Goal: Task Accomplishment & Management: Complete application form

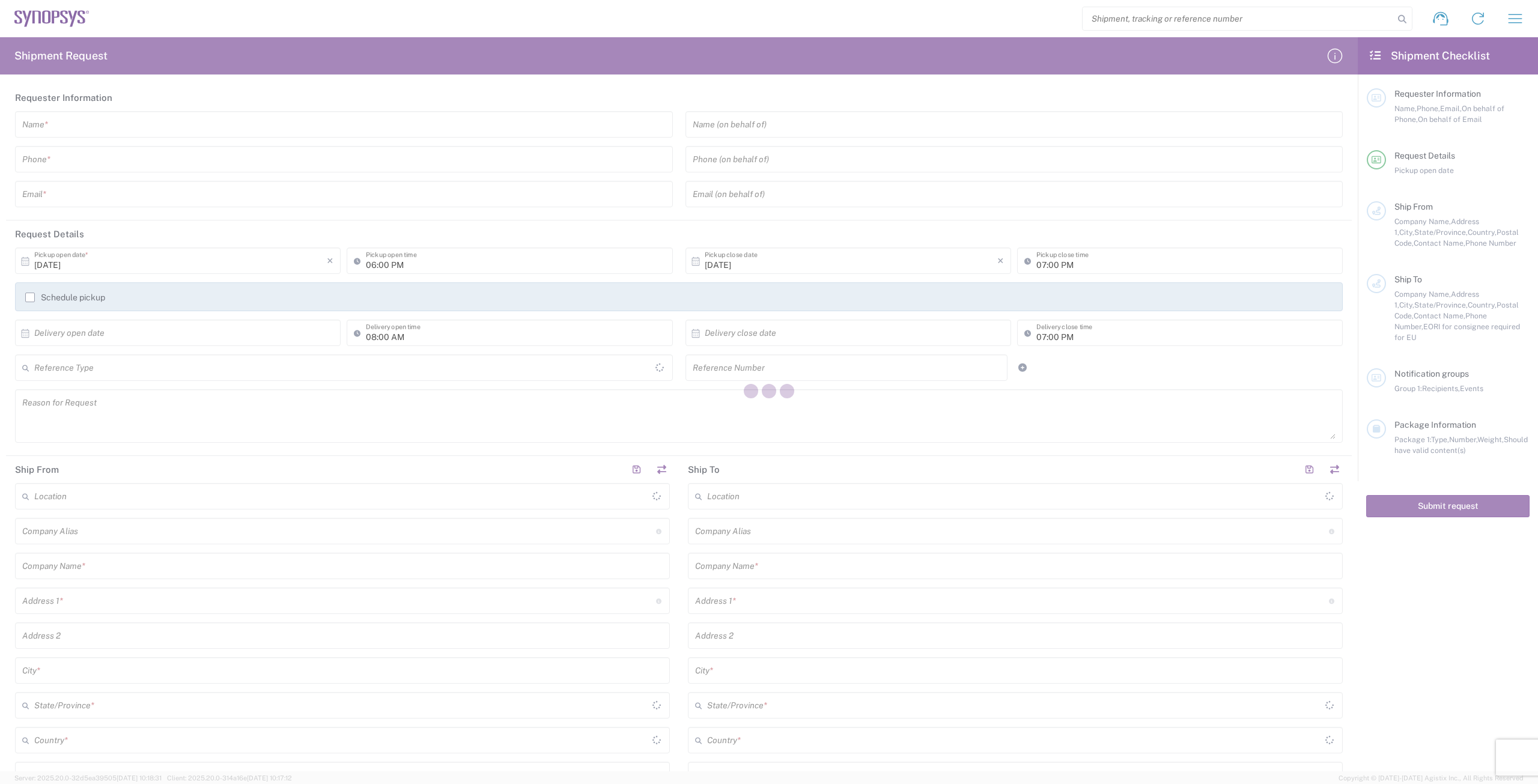
type input "[GEOGRAPHIC_DATA]"
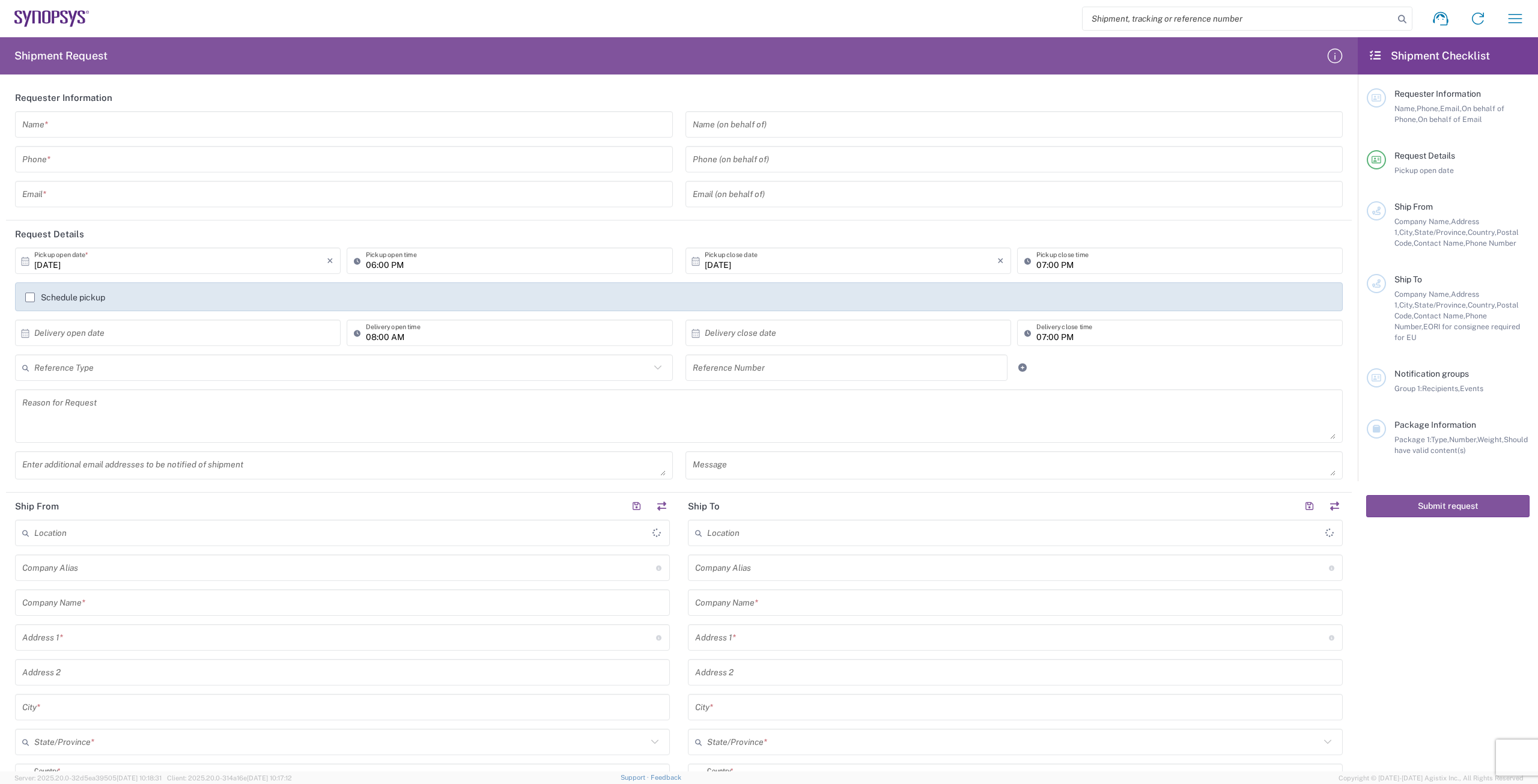
click at [234, 126] on input "text" at bounding box center [344, 124] width 644 height 21
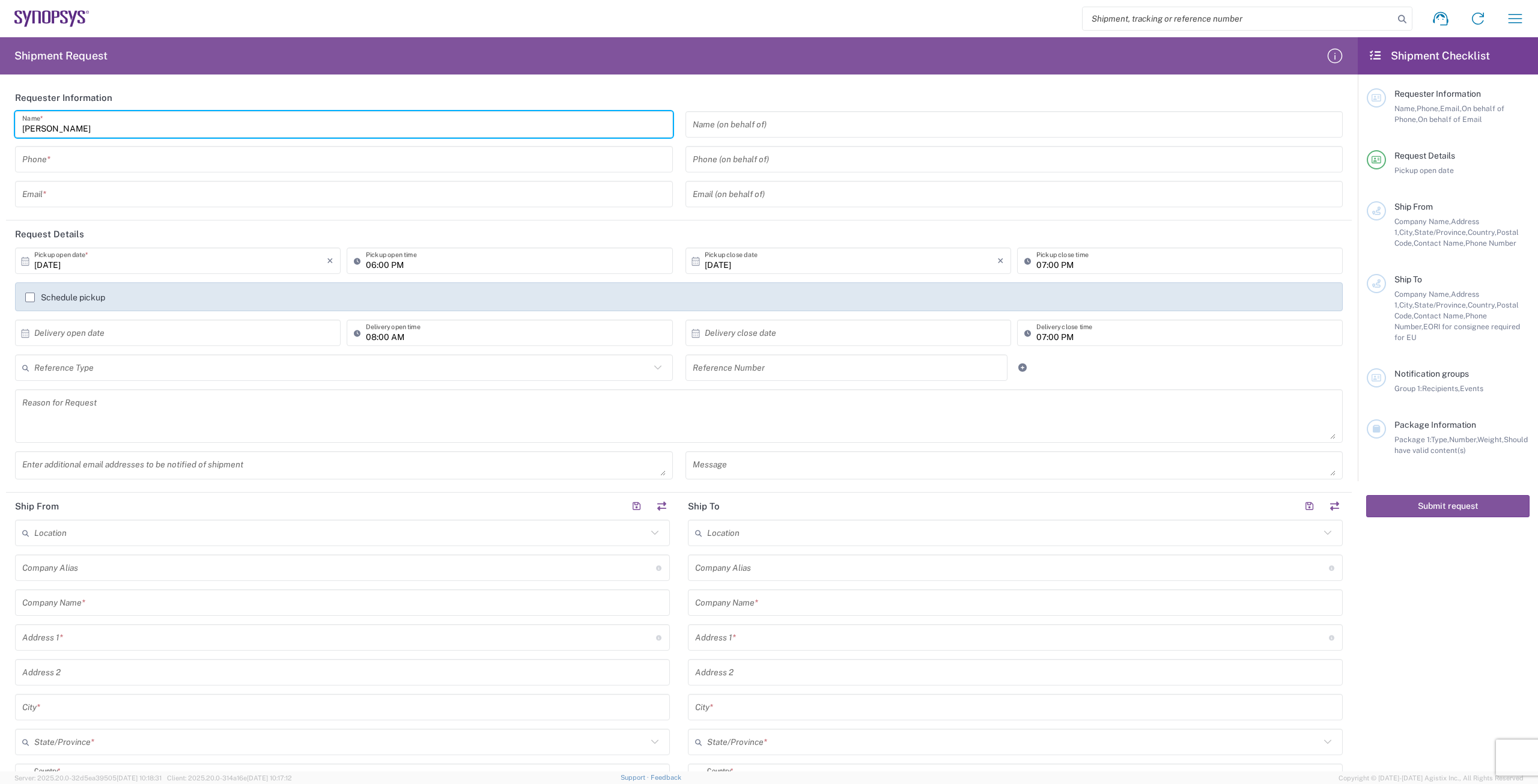
type input "[PERSON_NAME]"
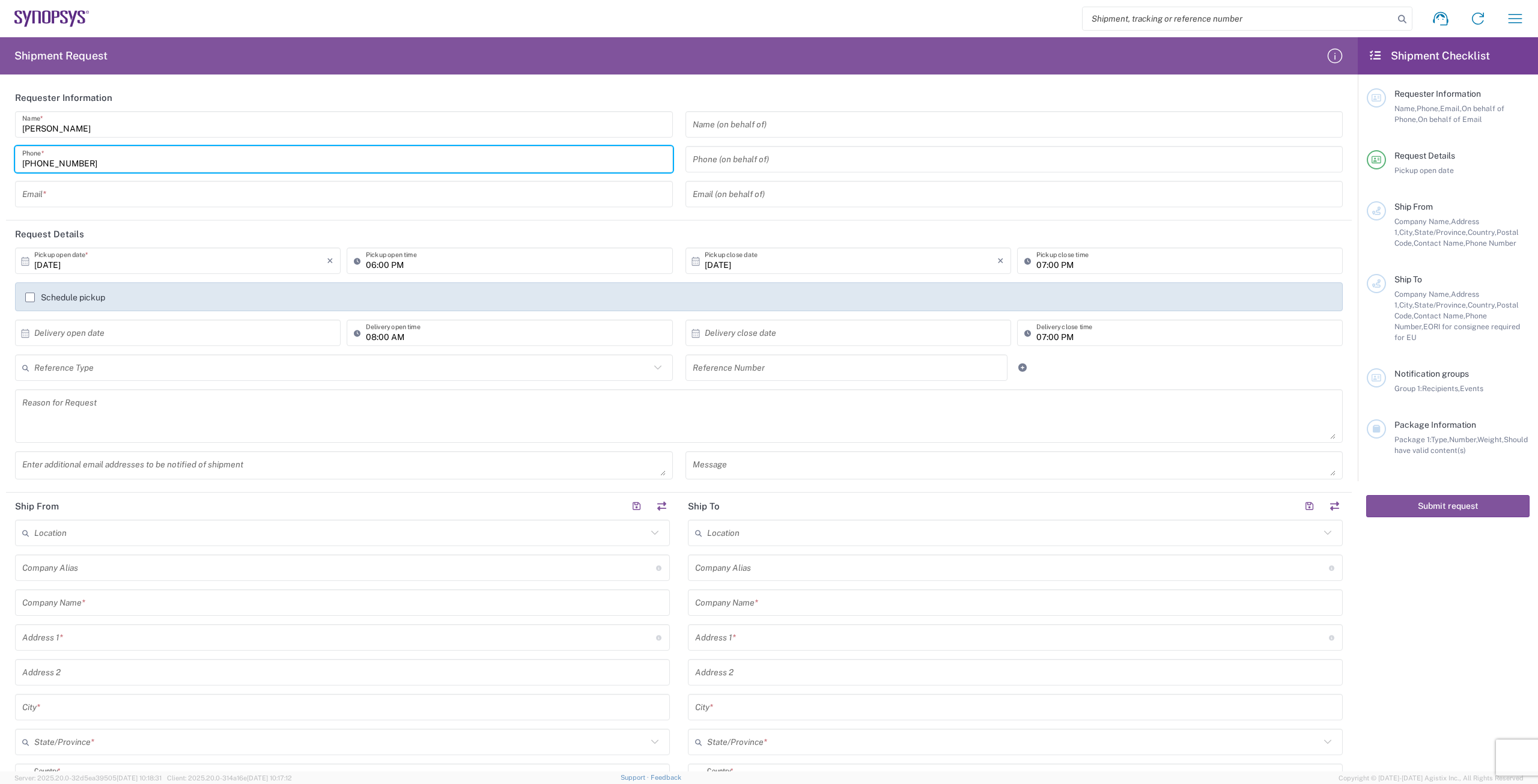
type input "[PHONE_NUMBER]"
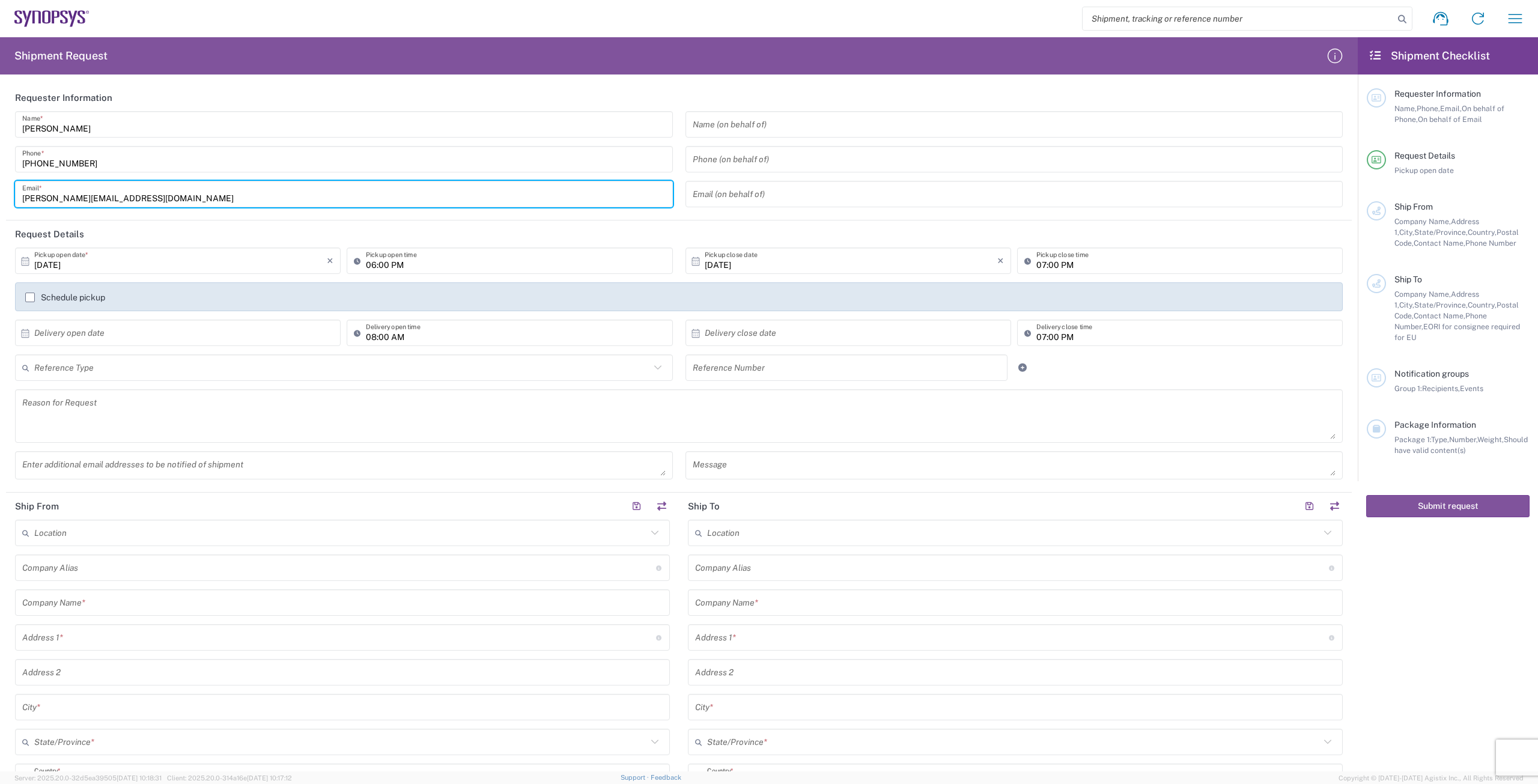
type input "[PERSON_NAME][EMAIL_ADDRESS][DOMAIN_NAME]"
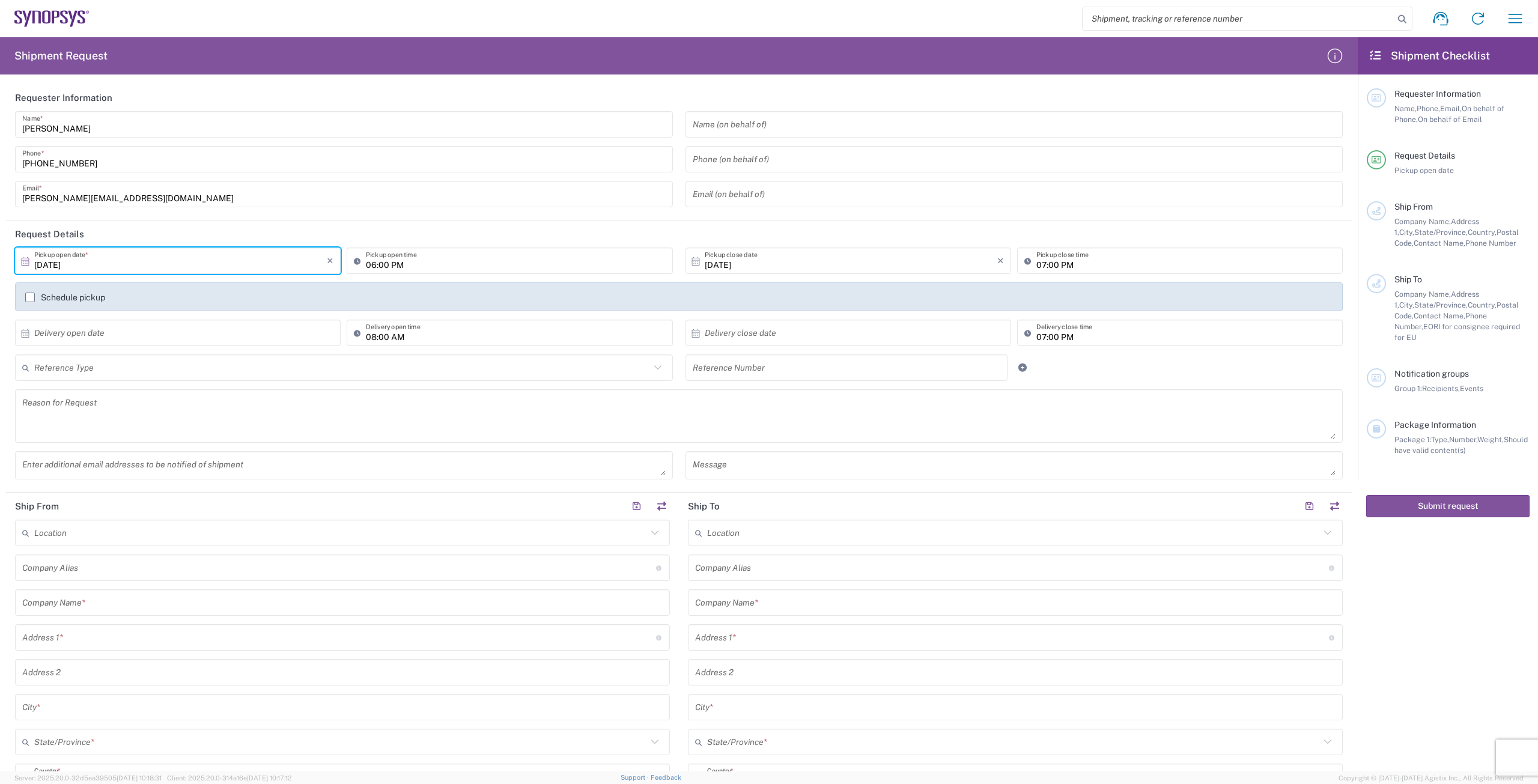
click at [60, 259] on input "[DATE]" at bounding box center [180, 261] width 292 height 21
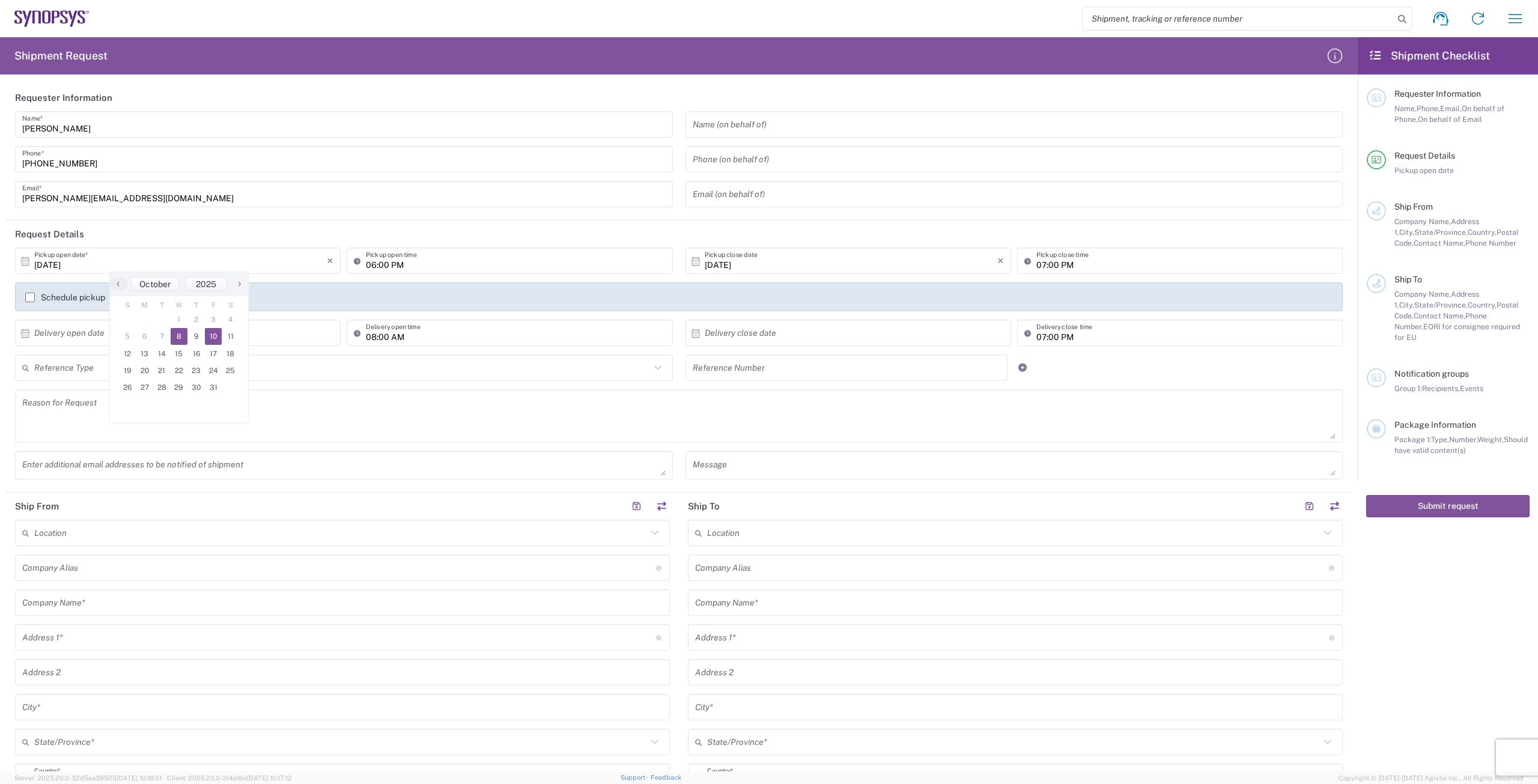
click at [213, 339] on span "10" at bounding box center [214, 336] width 17 height 17
type input "[DATE]"
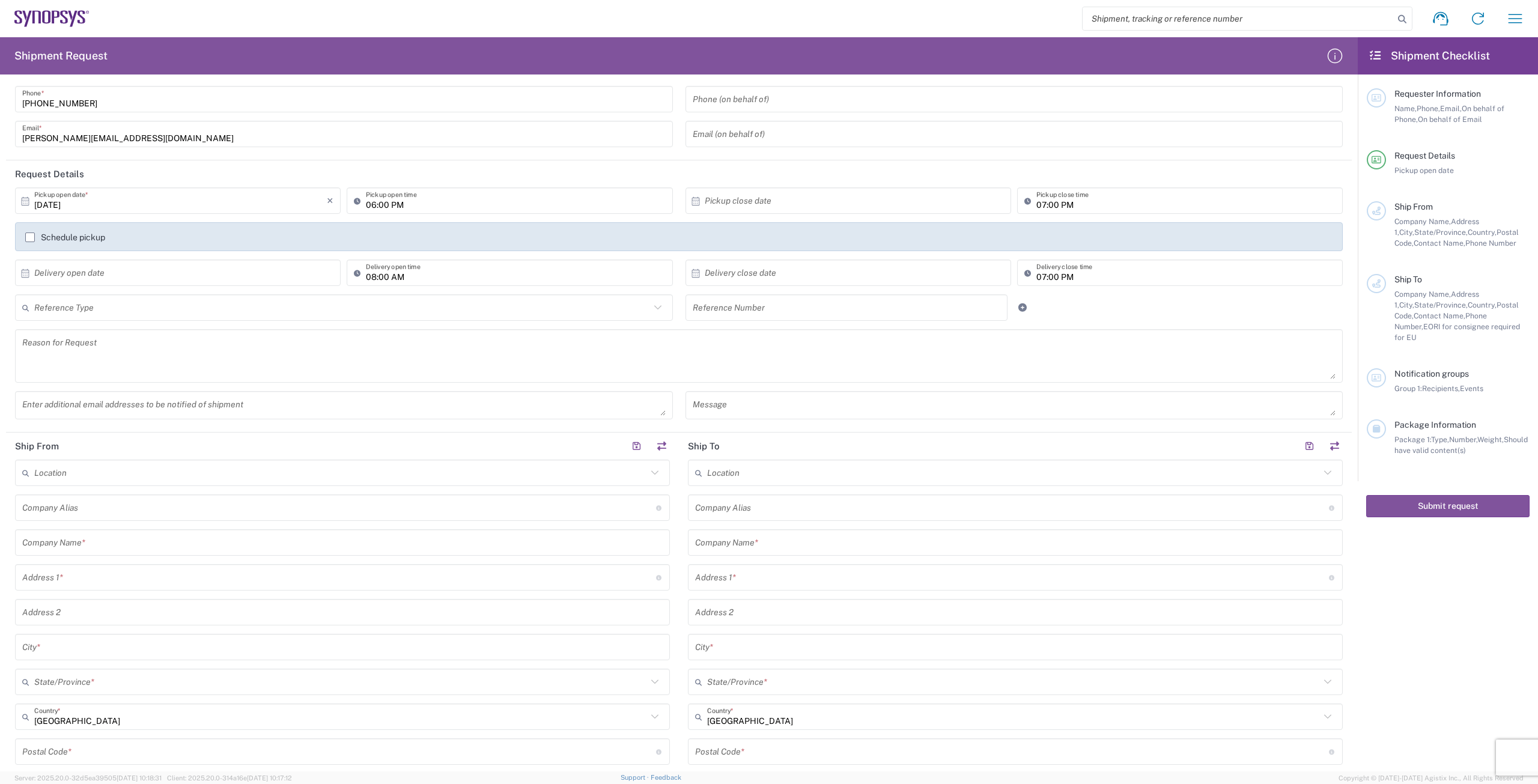
scroll to position [121, 0]
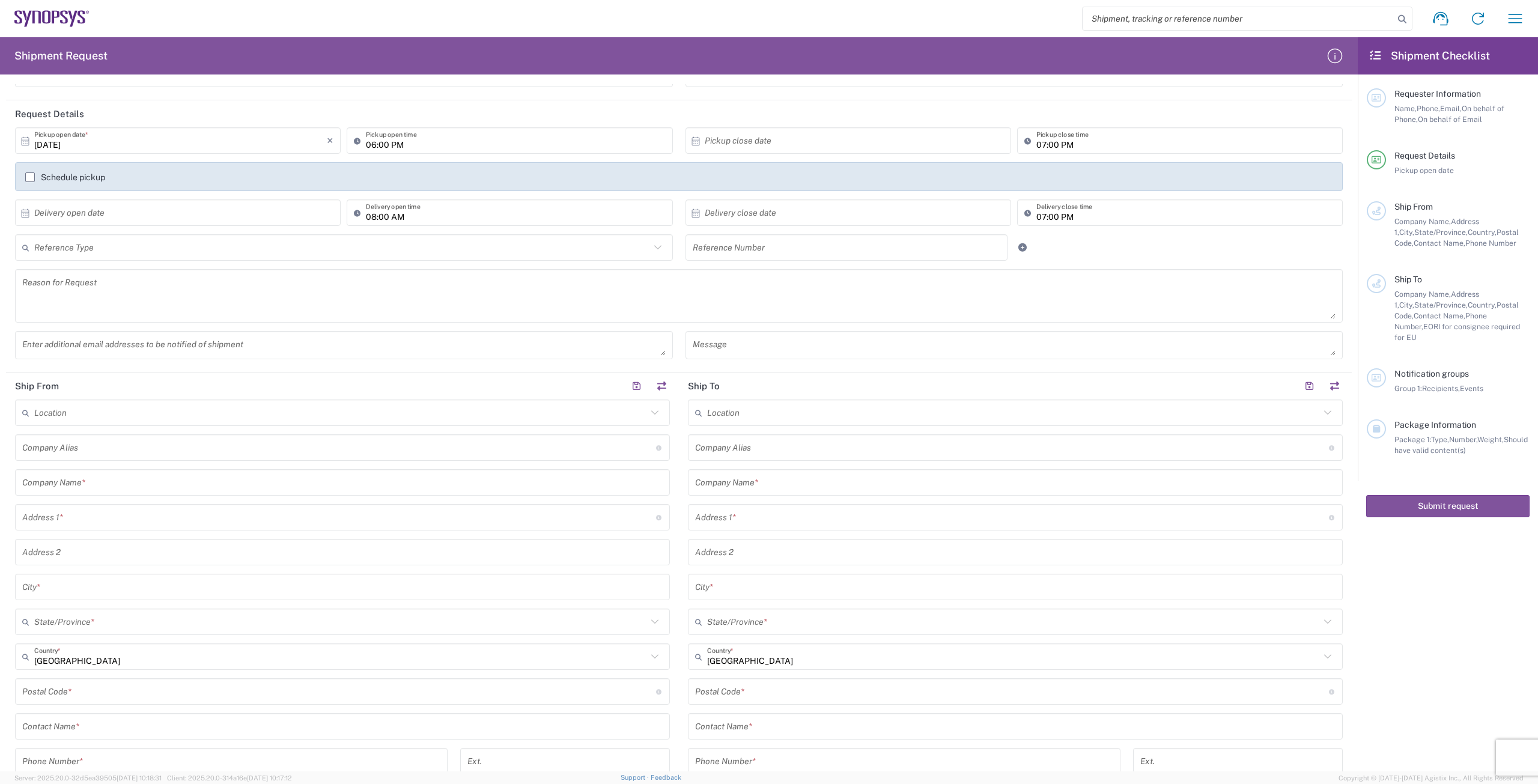
click at [194, 248] on input "text" at bounding box center [342, 248] width 615 height 21
click at [186, 331] on span "Purchase Order" at bounding box center [341, 332] width 650 height 19
type input "Purchase Order"
click at [710, 254] on input "text" at bounding box center [846, 248] width 309 height 21
type input "4800019611"
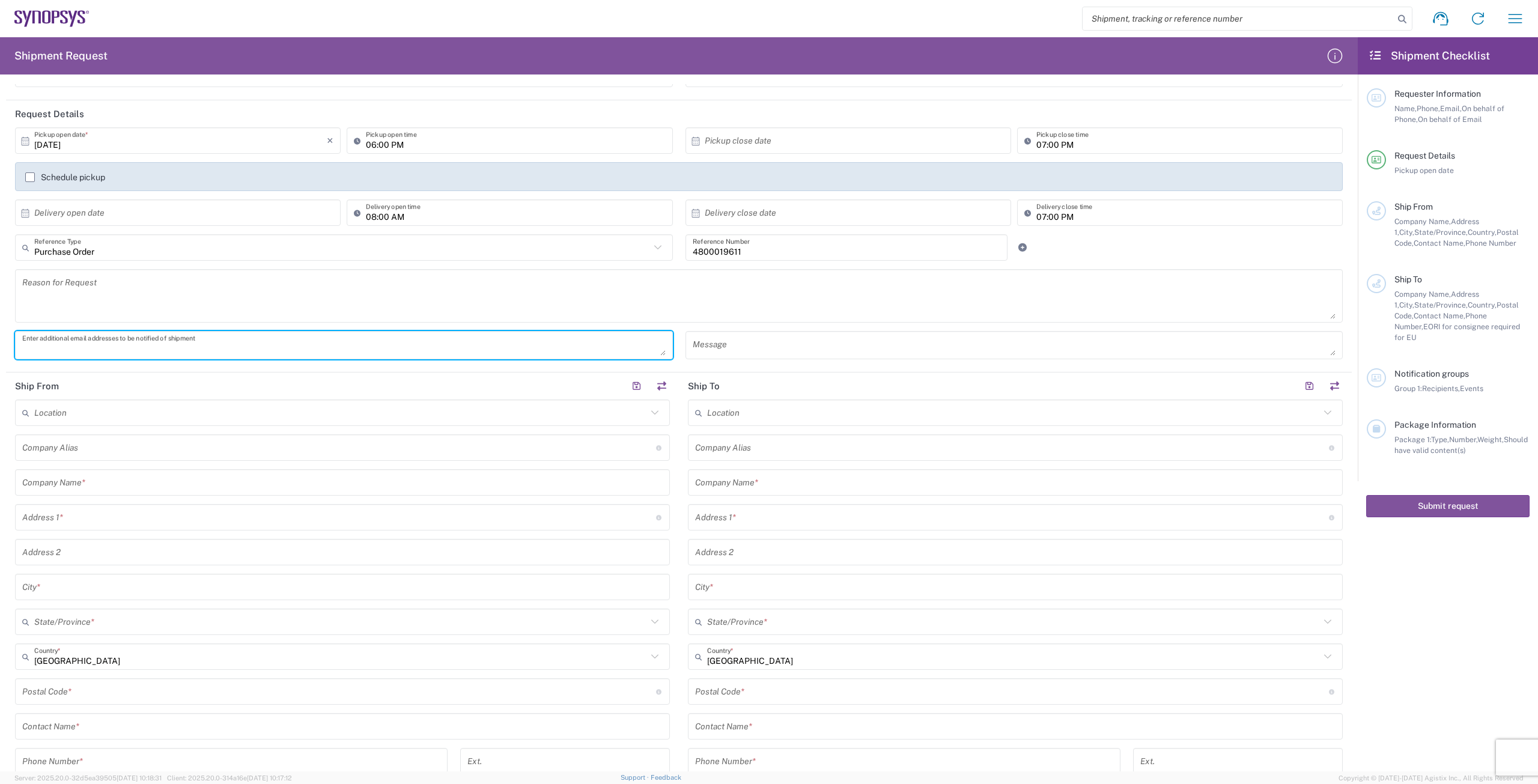
click at [466, 344] on textarea at bounding box center [344, 345] width 644 height 21
type textarea "[PERSON_NAME][EMAIL_ADDRESS][DOMAIN_NAME], [PERSON_NAME][EMAIL_ADDRESS][DOMAIN_…"
click at [397, 483] on input "text" at bounding box center [342, 482] width 640 height 21
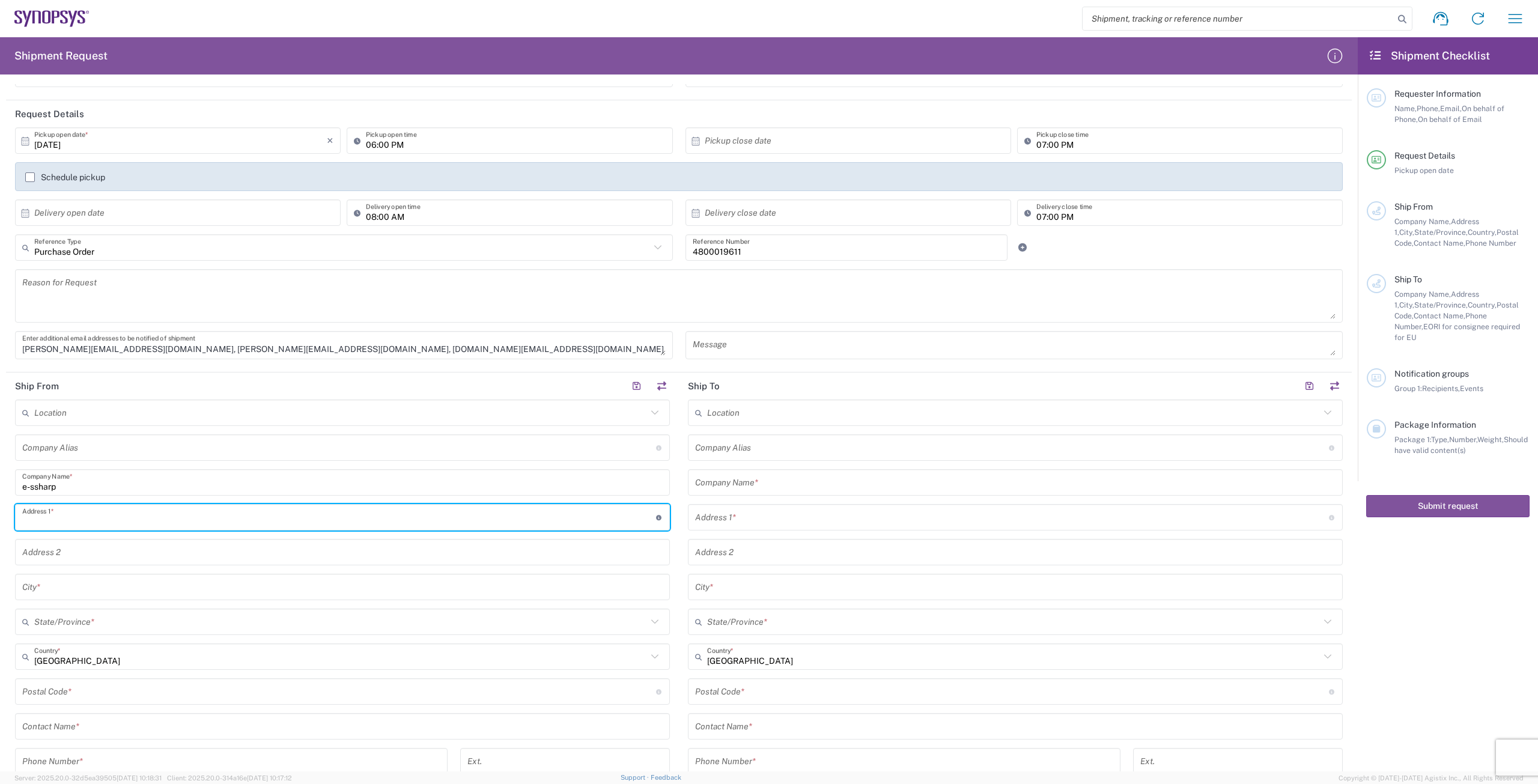
click at [374, 527] on input "text" at bounding box center [338, 517] width 633 height 21
click at [257, 495] on div "e-ssharp Company Name *" at bounding box center [343, 482] width 655 height 27
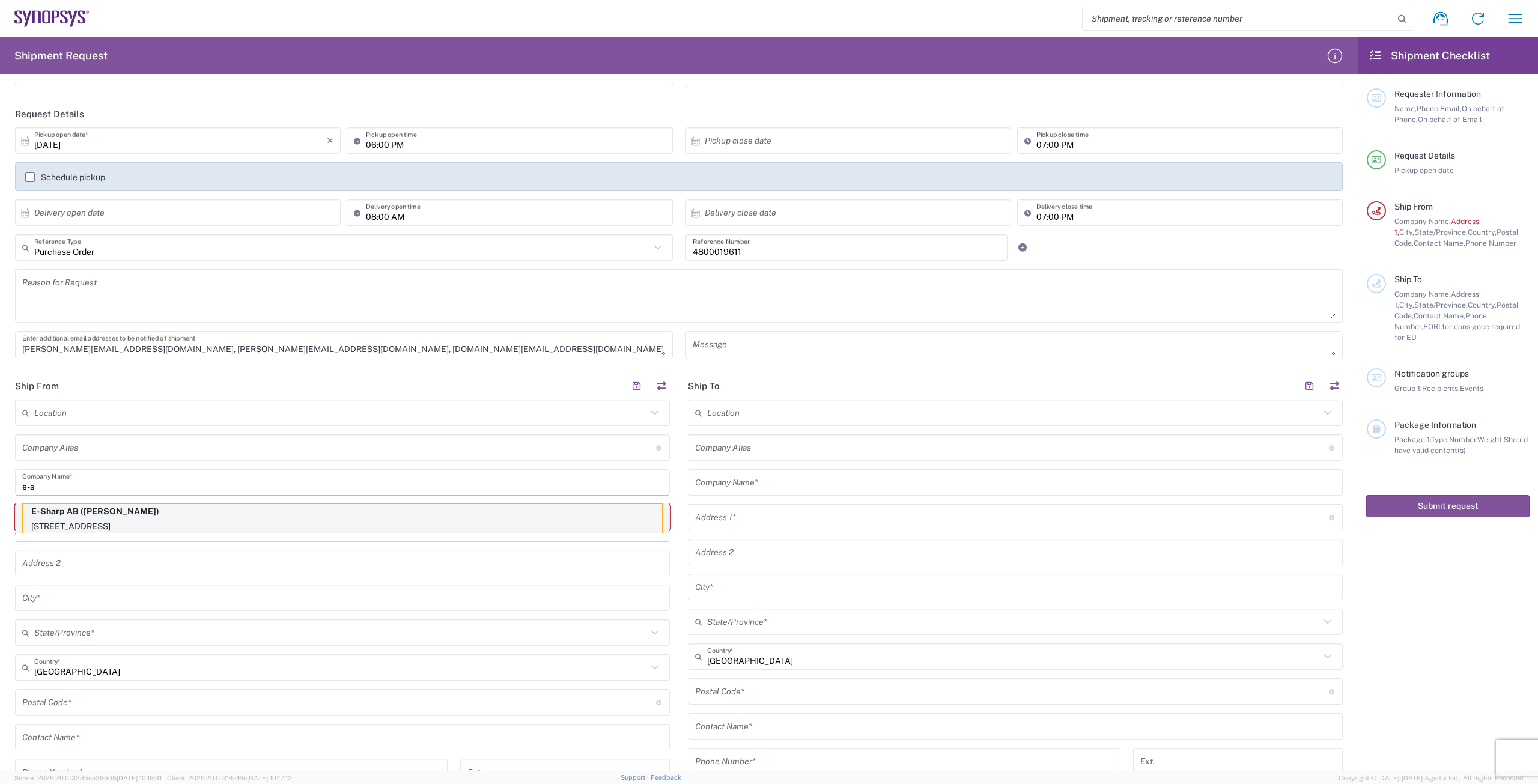
click at [246, 519] on p "[STREET_ADDRESS]" at bounding box center [342, 527] width 639 height 15
type input "E-Sharp AB"
type input "[STREET_ADDRESS]"
type input "Kävlinge"
type input "[GEOGRAPHIC_DATA]"
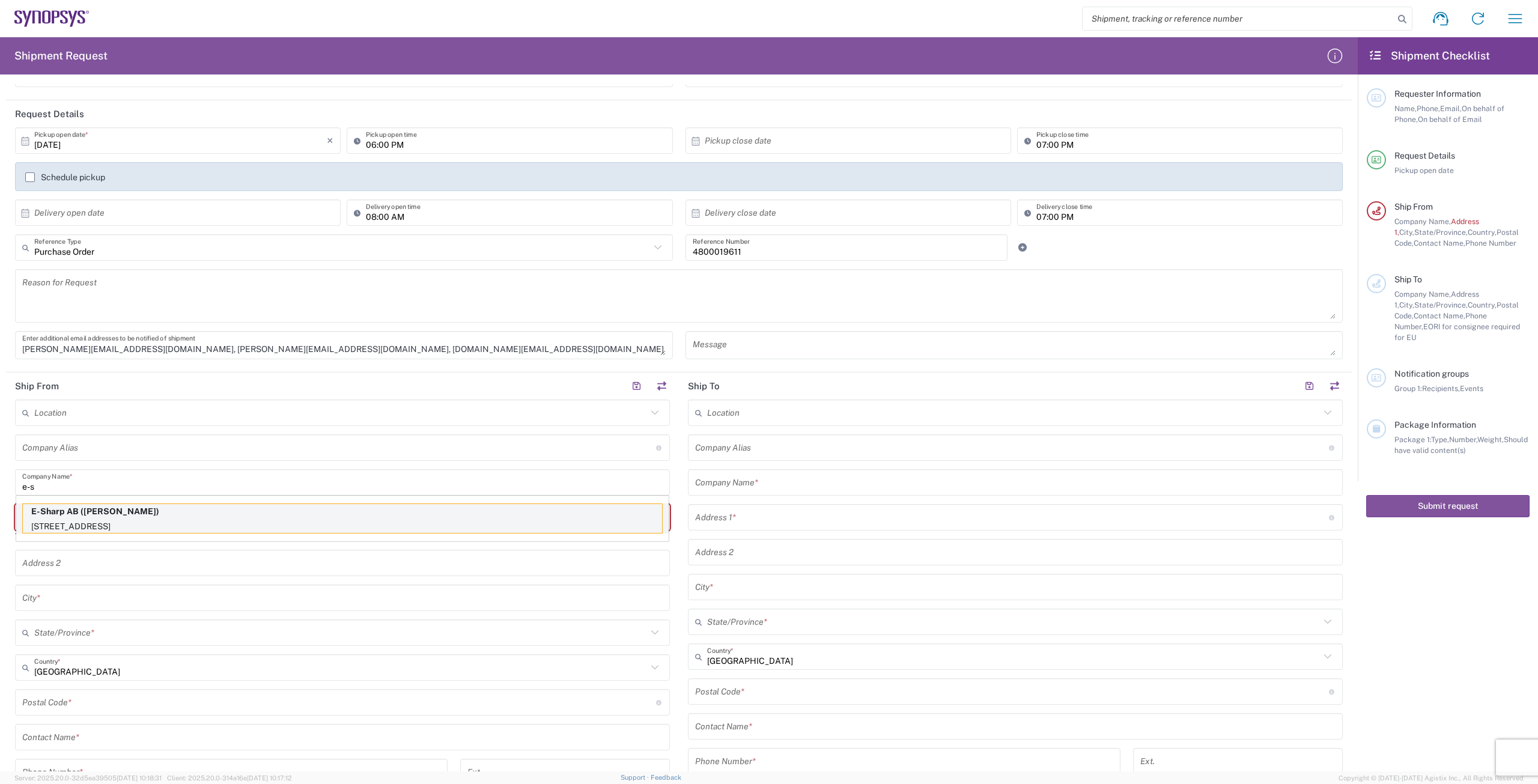
type input "244 32"
type input "[PERSON_NAME]"
type input "[PHONE_NUMBER]"
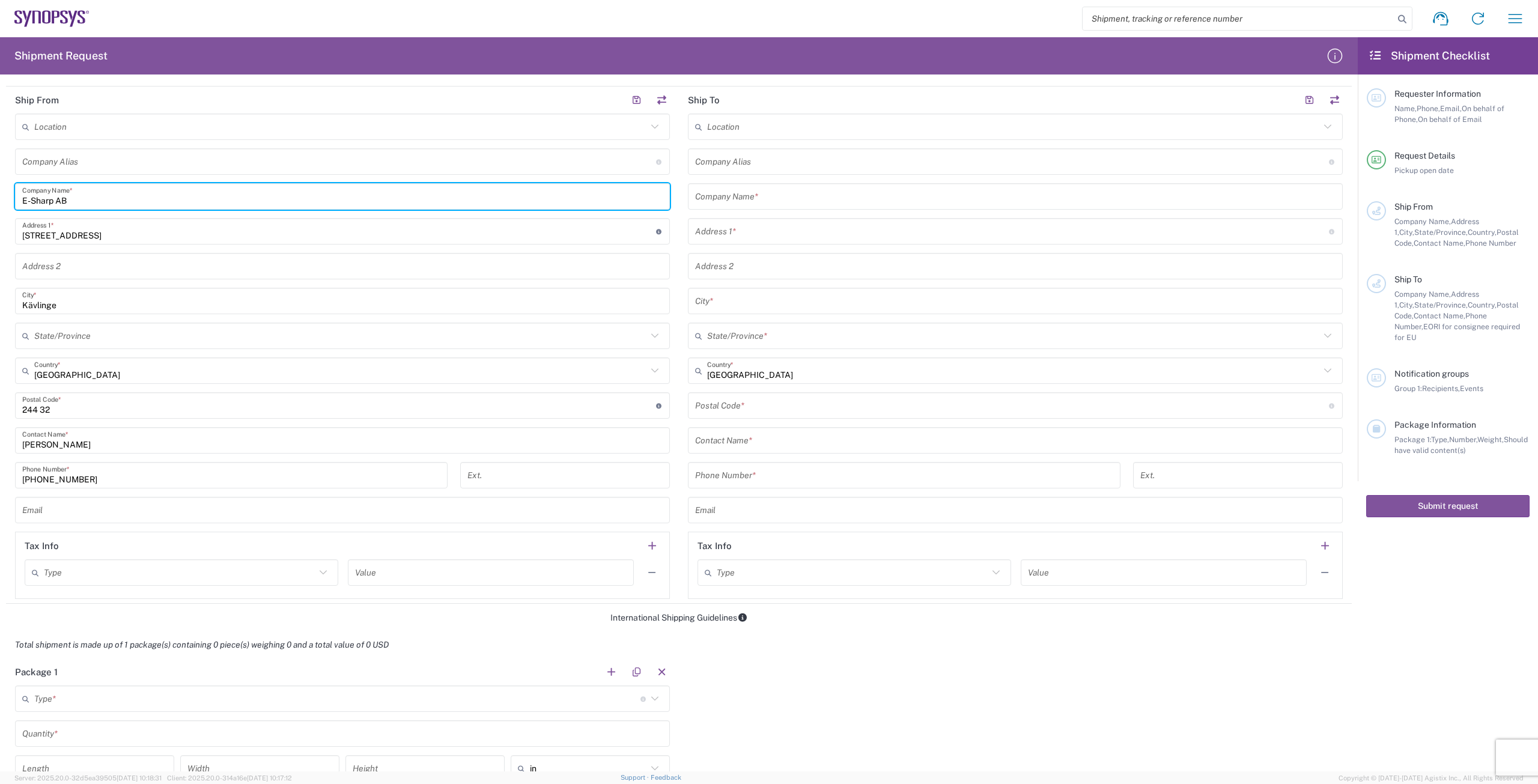
scroll to position [480, 0]
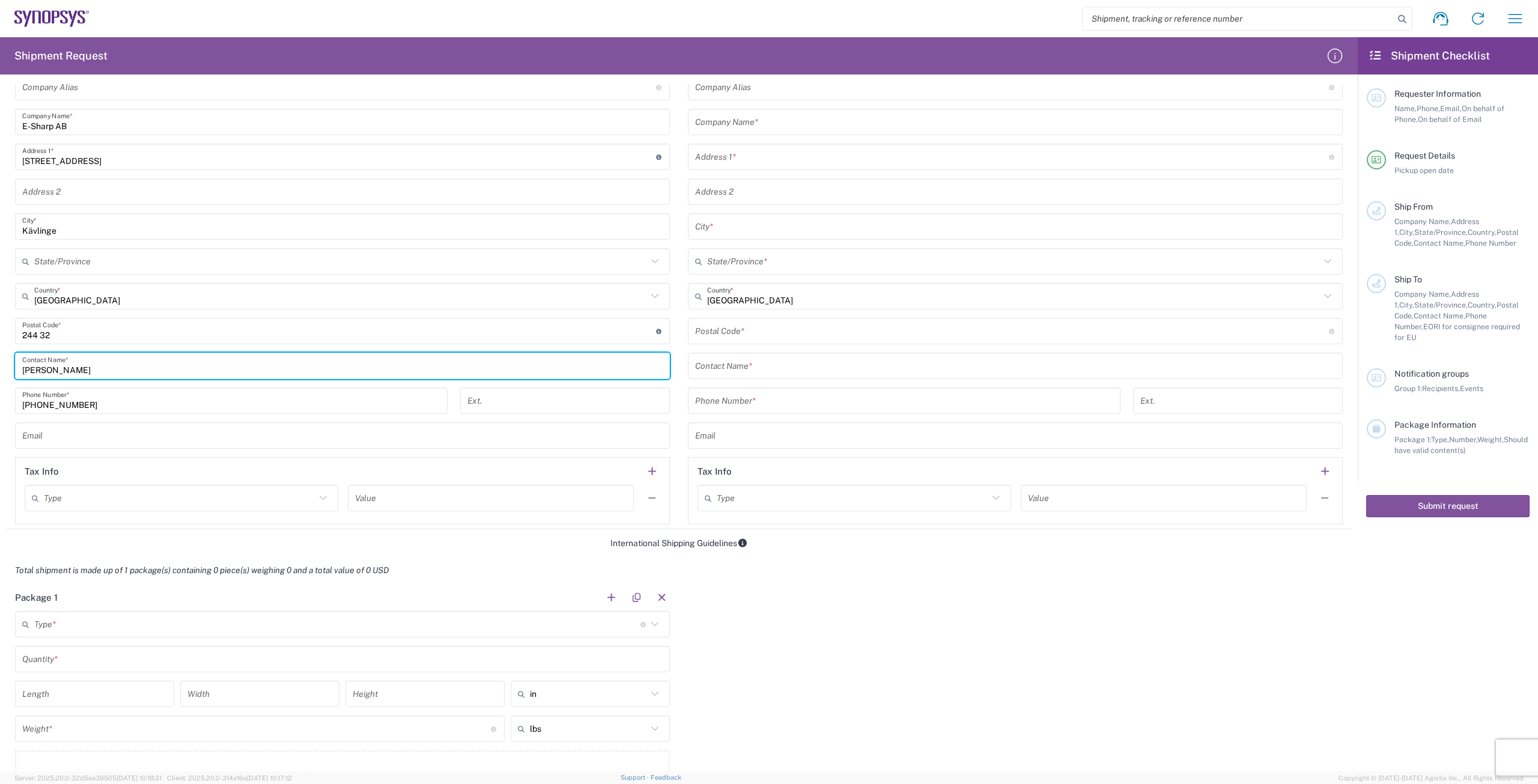
click at [134, 368] on input "[PERSON_NAME]" at bounding box center [342, 366] width 640 height 21
type input "D"
type input "[PERSON_NAME]"
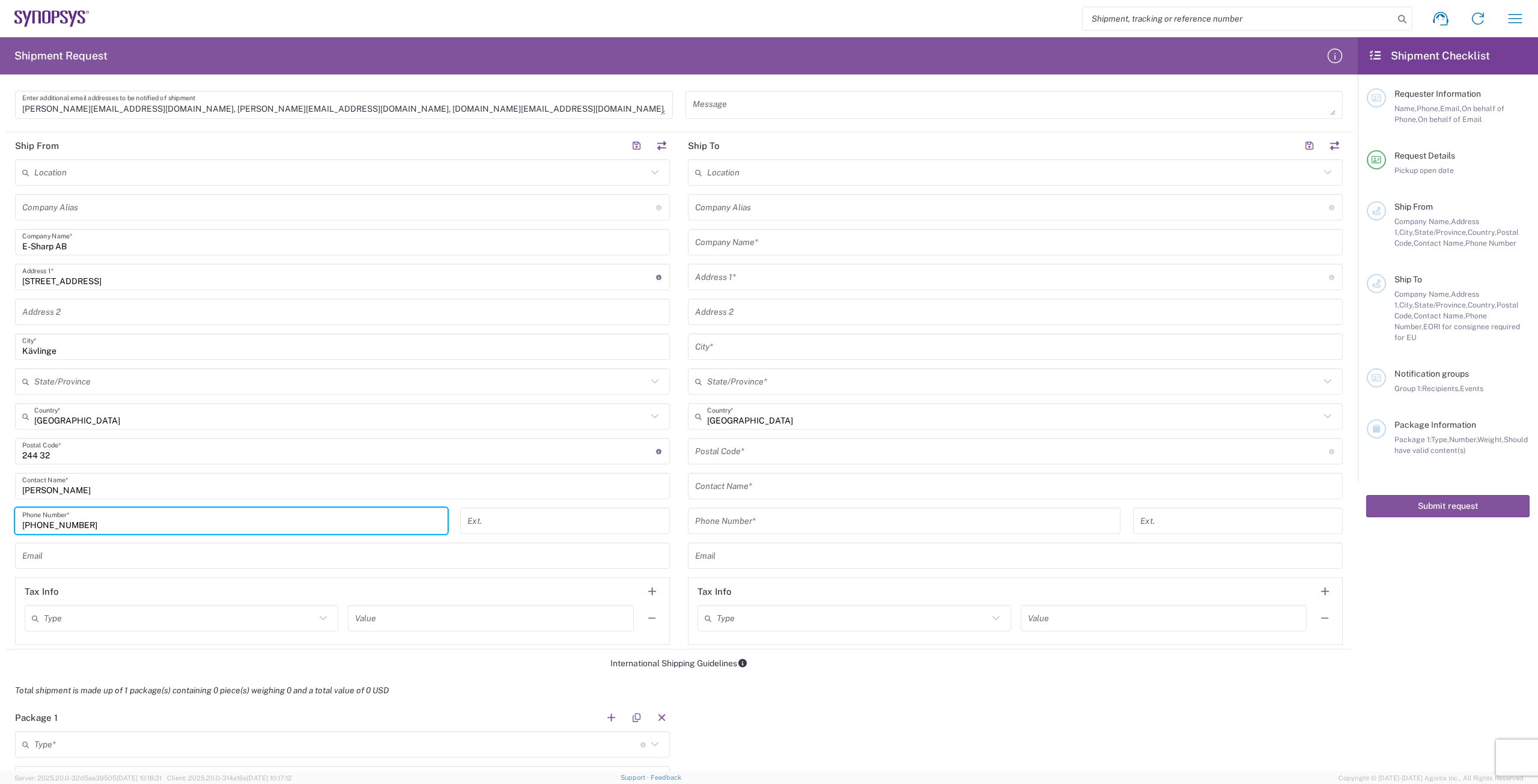
scroll to position [240, 0]
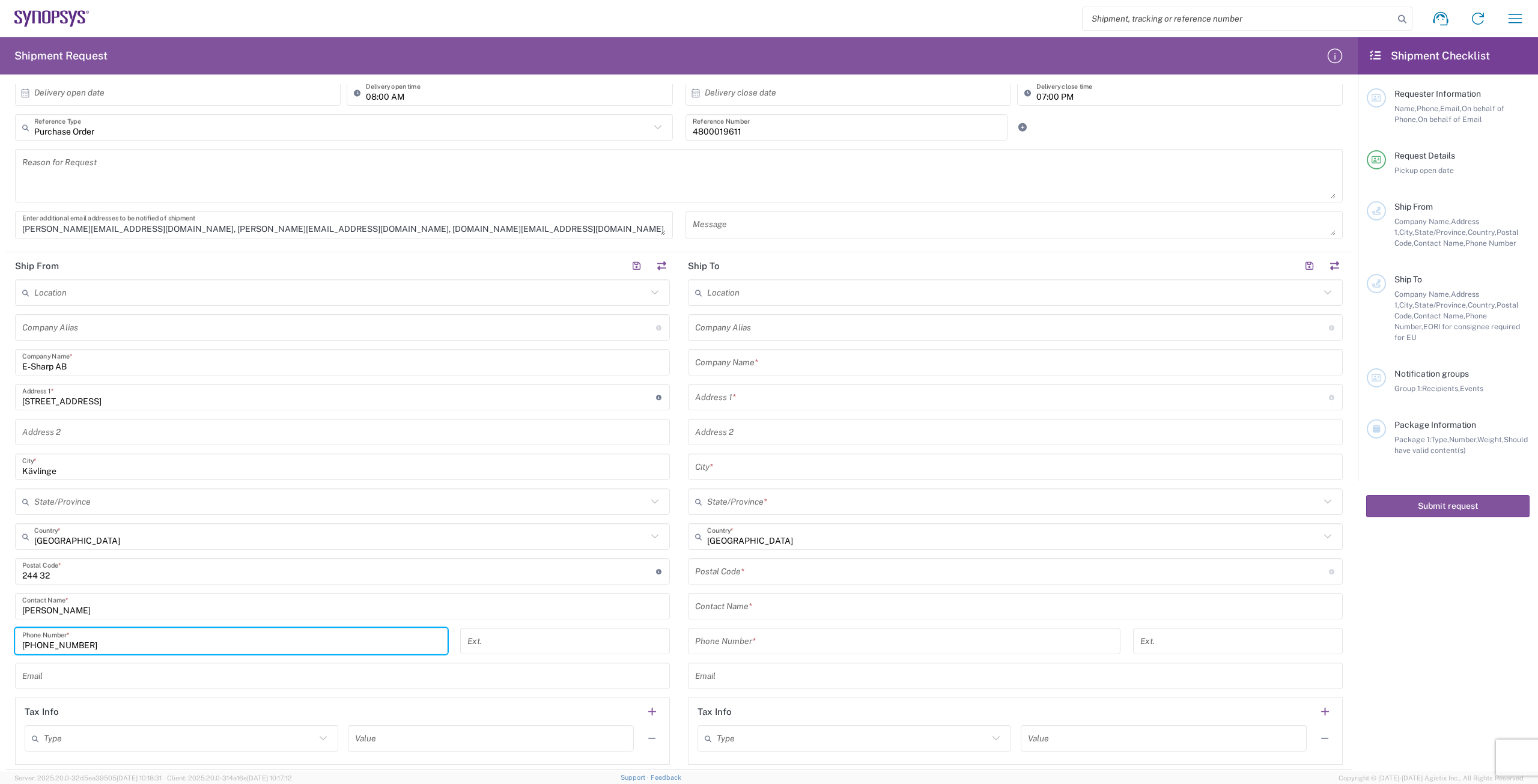
type input "[PHONE_NUMBER]"
click at [738, 366] on input "text" at bounding box center [1015, 363] width 640 height 21
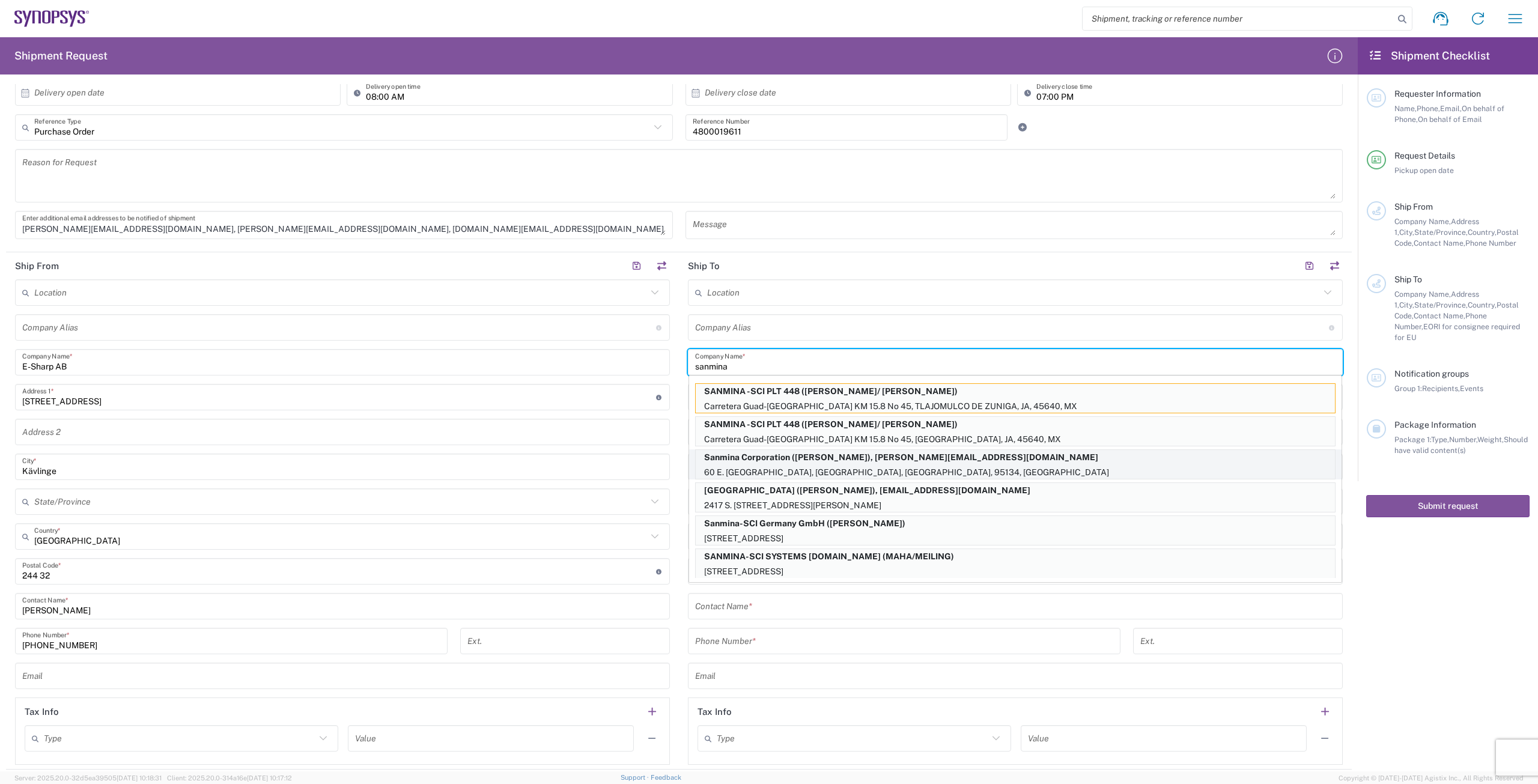
type input "sanmina"
click at [796, 469] on p "60 E. [GEOGRAPHIC_DATA], [GEOGRAPHIC_DATA], [GEOGRAPHIC_DATA], 95134, [GEOGRAPH…" at bounding box center [1015, 473] width 639 height 15
type input "Sanmina Corporation"
type input "60 E. Plumeria"
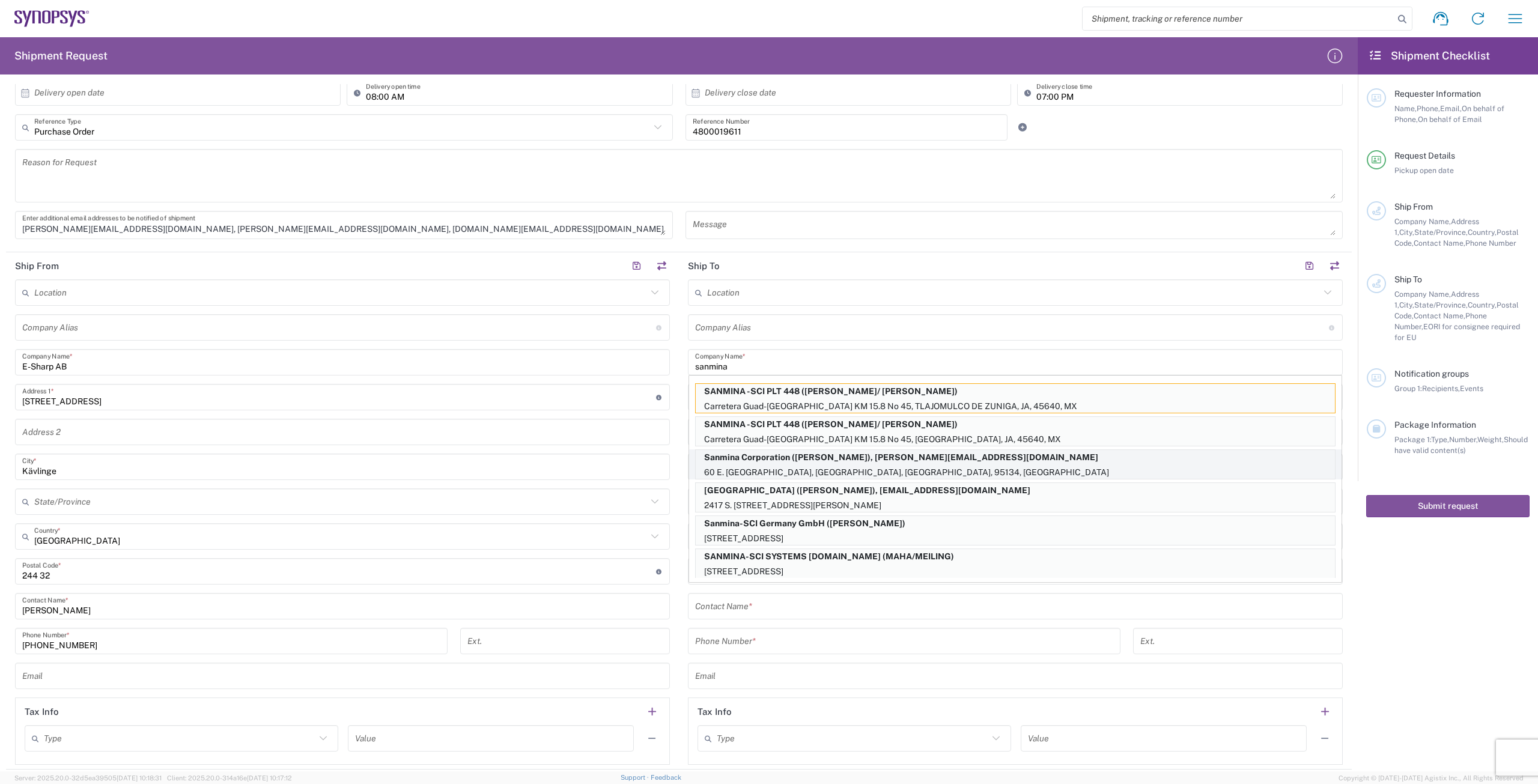
type input "san jose"
type input "[US_STATE]"
type input "95134"
type input "[PERSON_NAME]"
type input "9169908841"
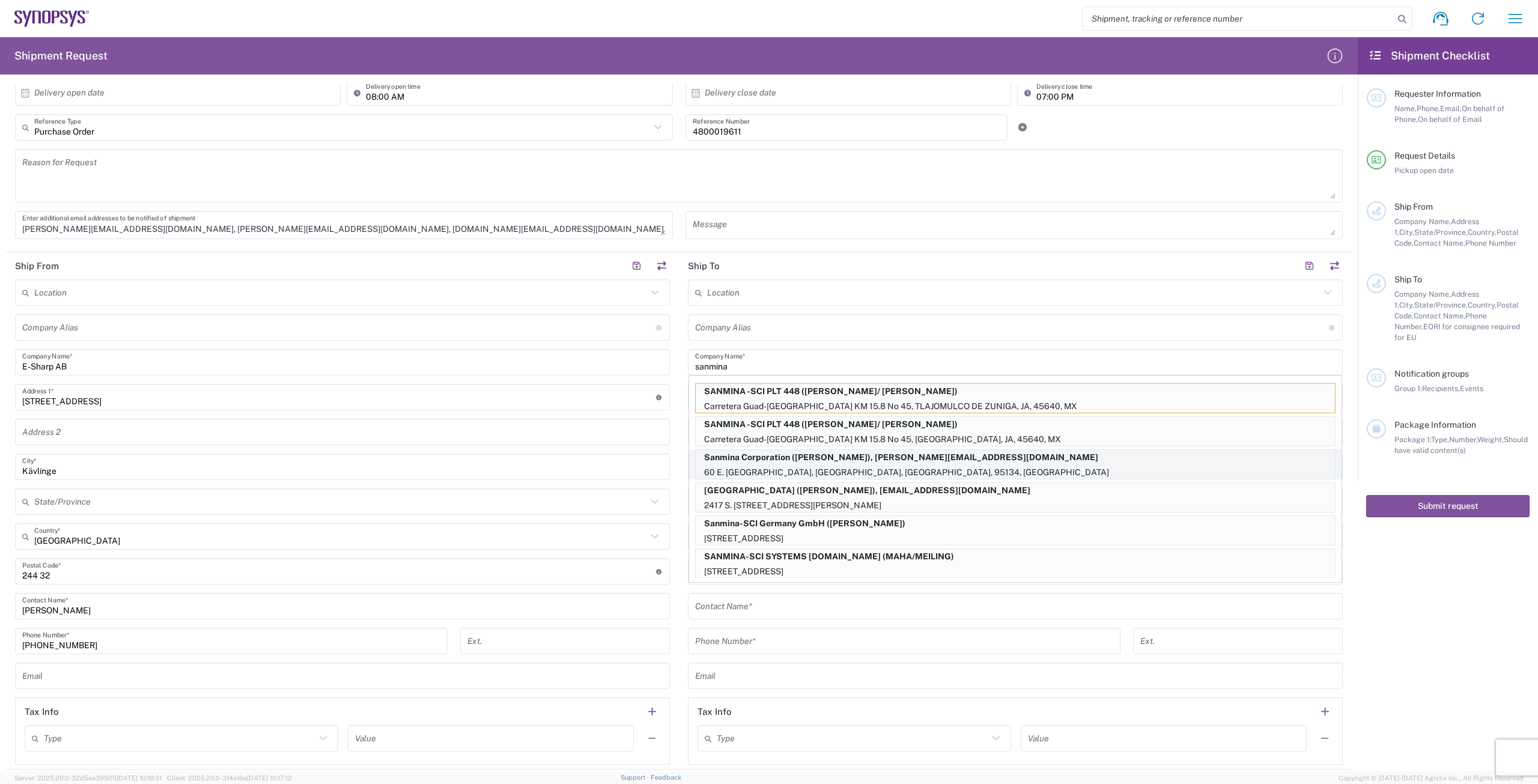
type input "[PERSON_NAME][EMAIL_ADDRESS][DOMAIN_NAME]"
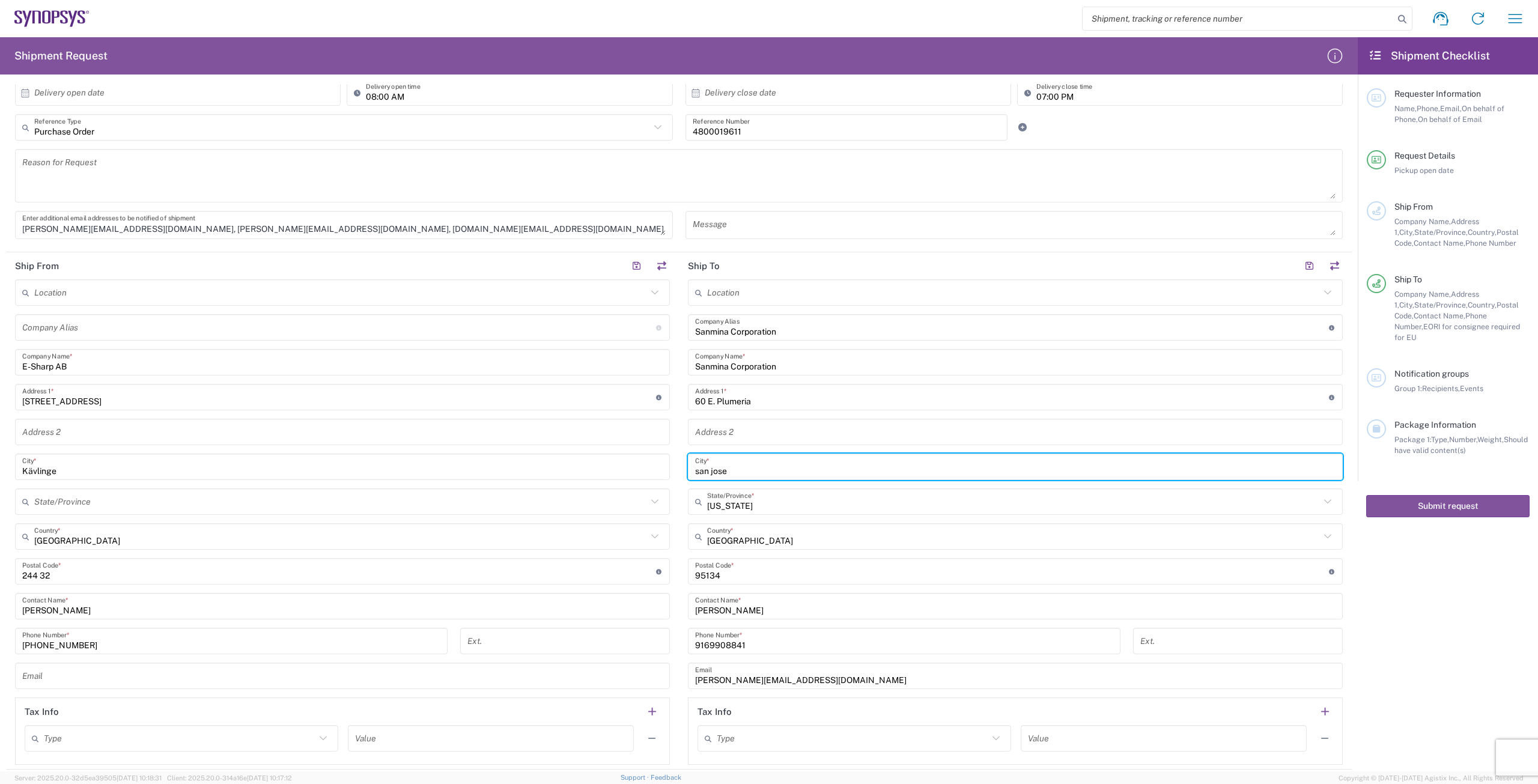
click at [729, 468] on input "san jose" at bounding box center [1015, 467] width 640 height 21
type input "s"
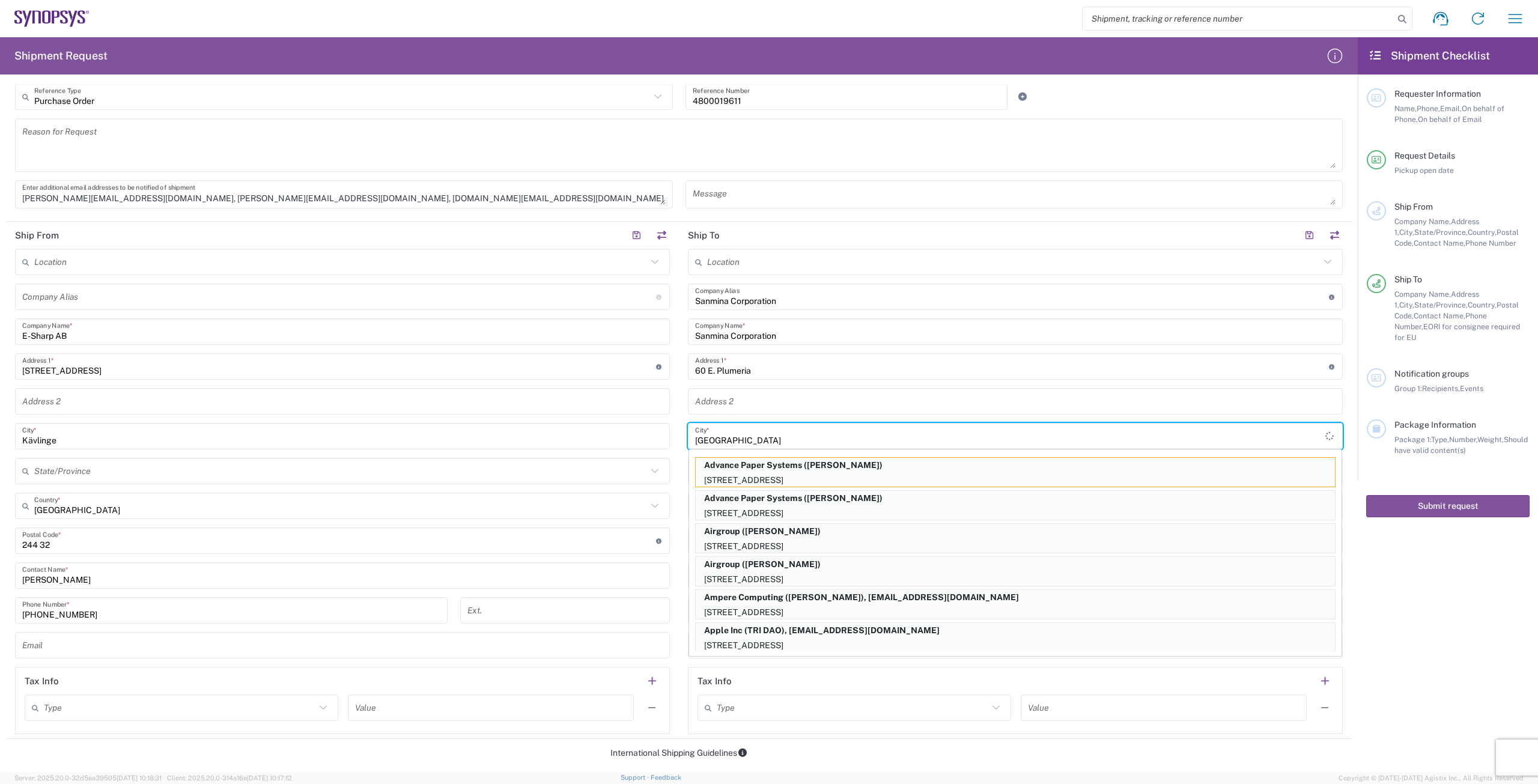
scroll to position [300, 0]
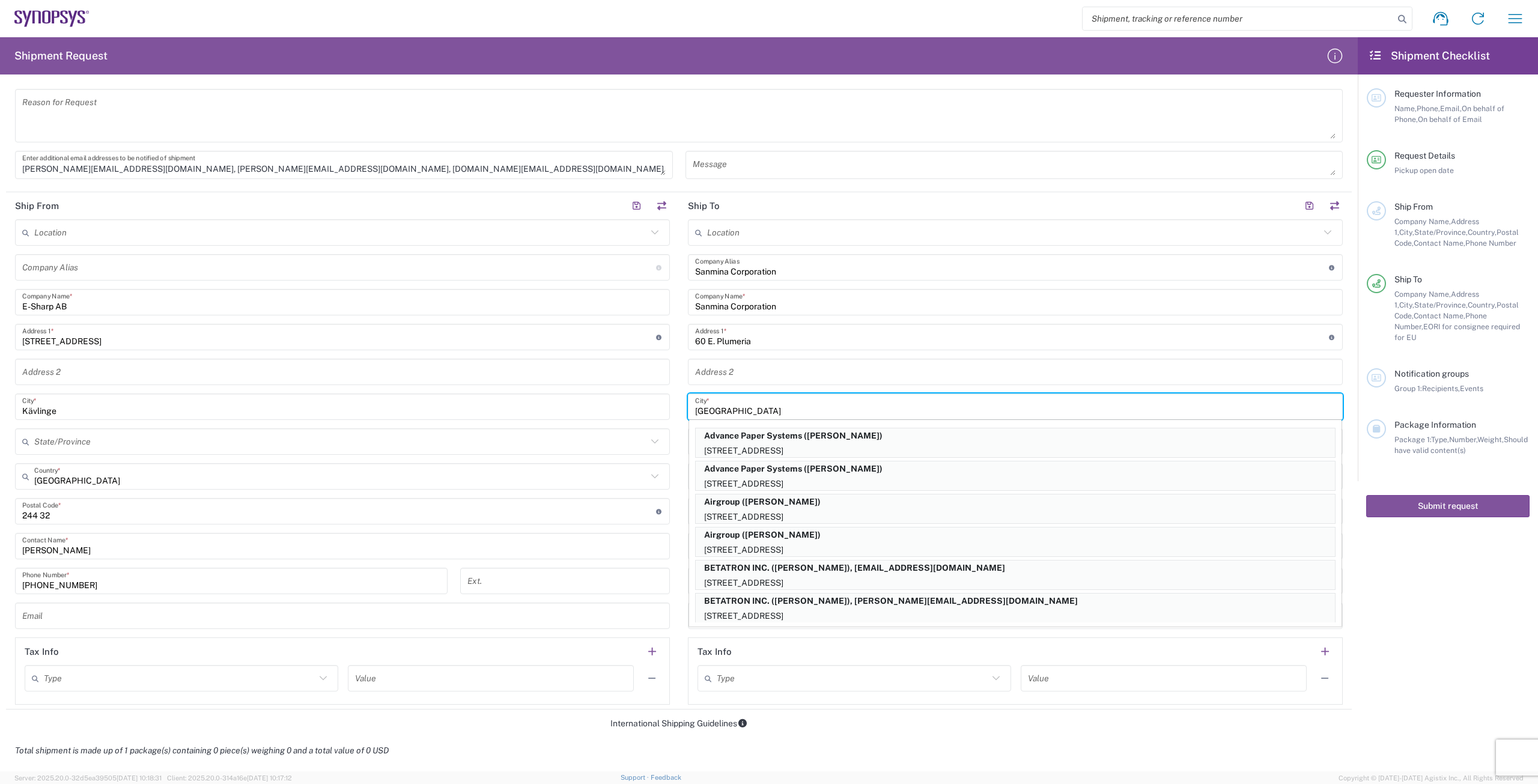
type input "[GEOGRAPHIC_DATA]"
click at [653, 408] on input "Kävlinge" at bounding box center [342, 407] width 640 height 21
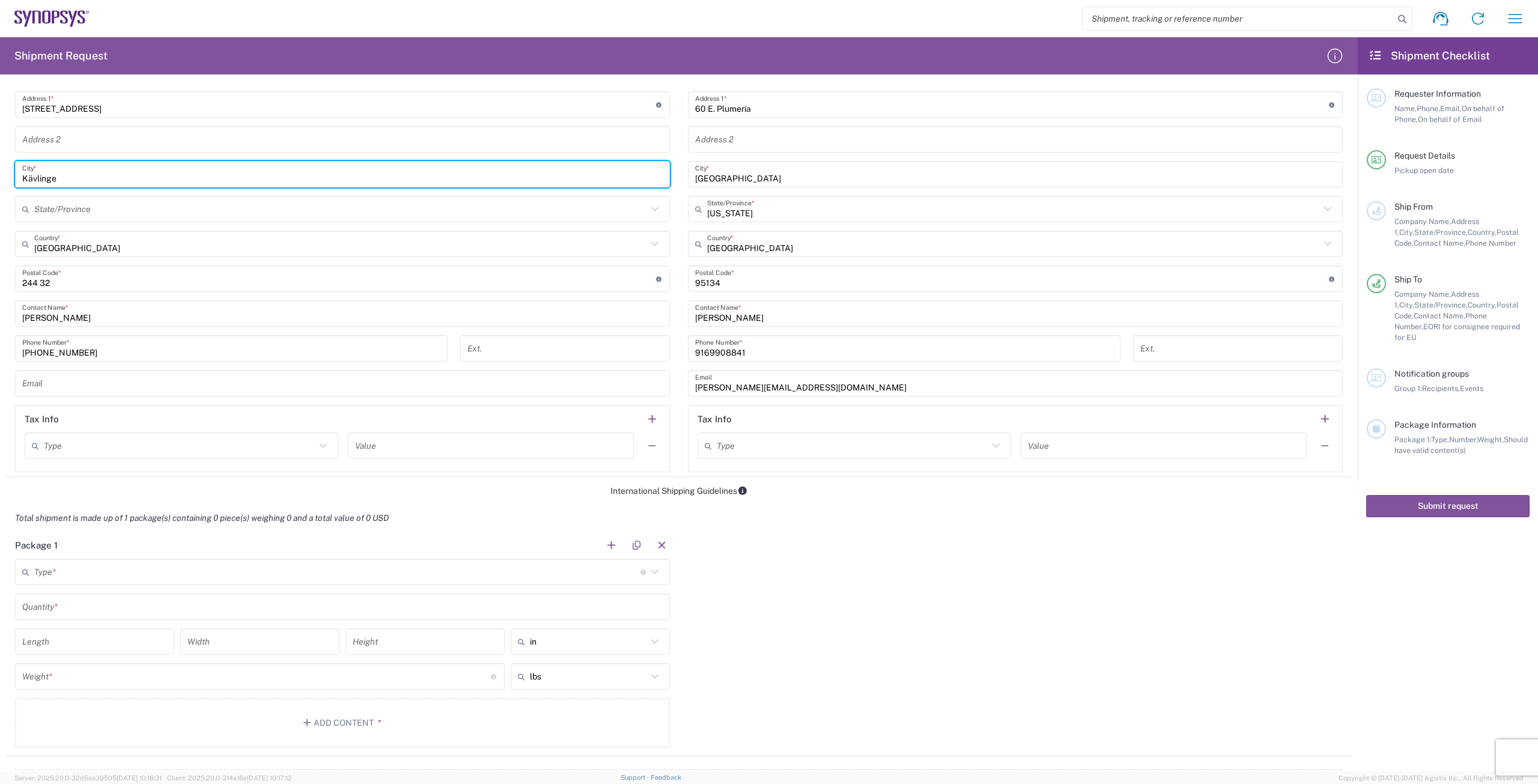
scroll to position [601, 0]
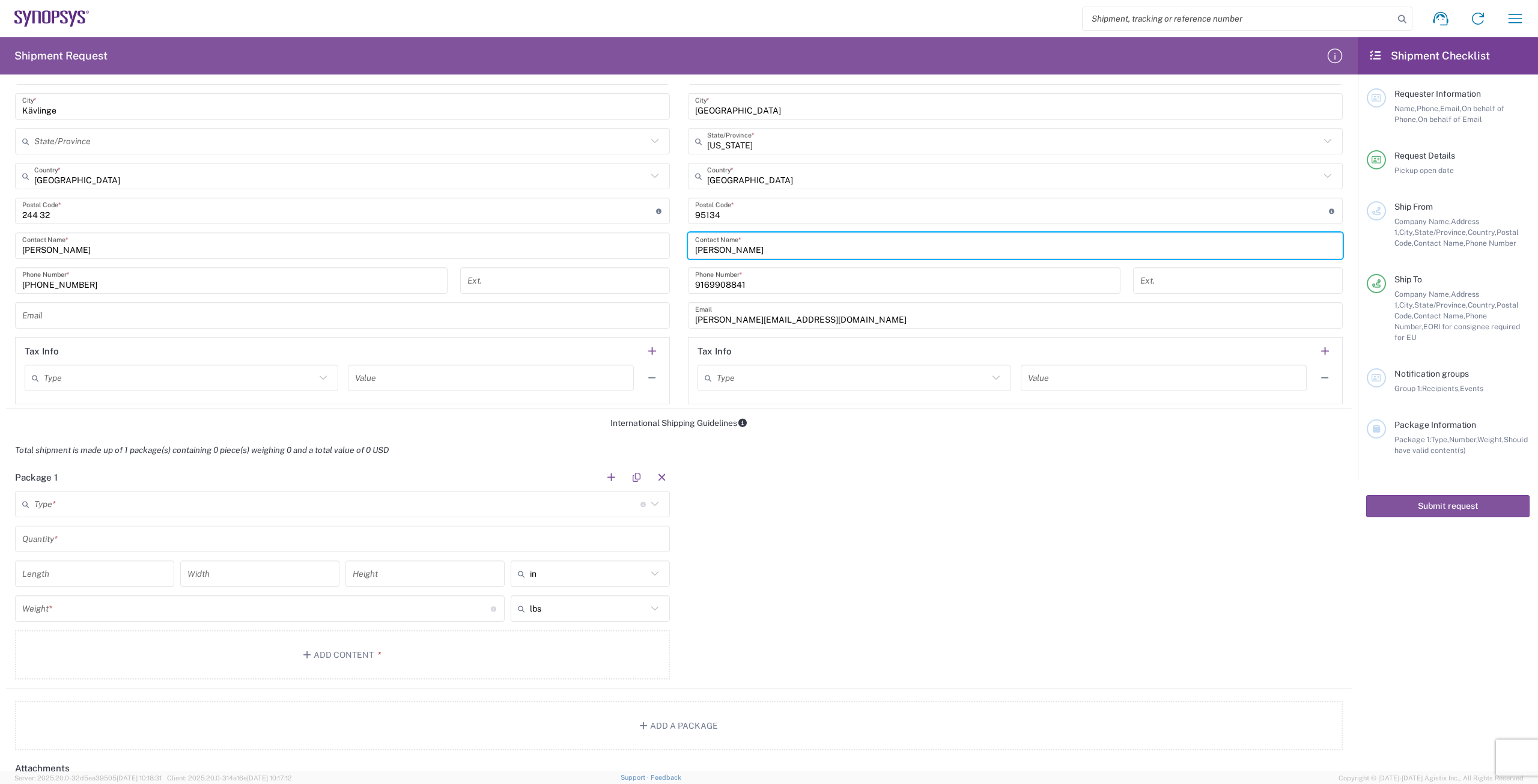
click at [763, 248] on input "[PERSON_NAME]" at bounding box center [1015, 246] width 640 height 21
type input "L"
type input "[PERSON_NAME]"
click at [798, 323] on input "[PERSON_NAME][EMAIL_ADDRESS][DOMAIN_NAME]" at bounding box center [1015, 315] width 640 height 21
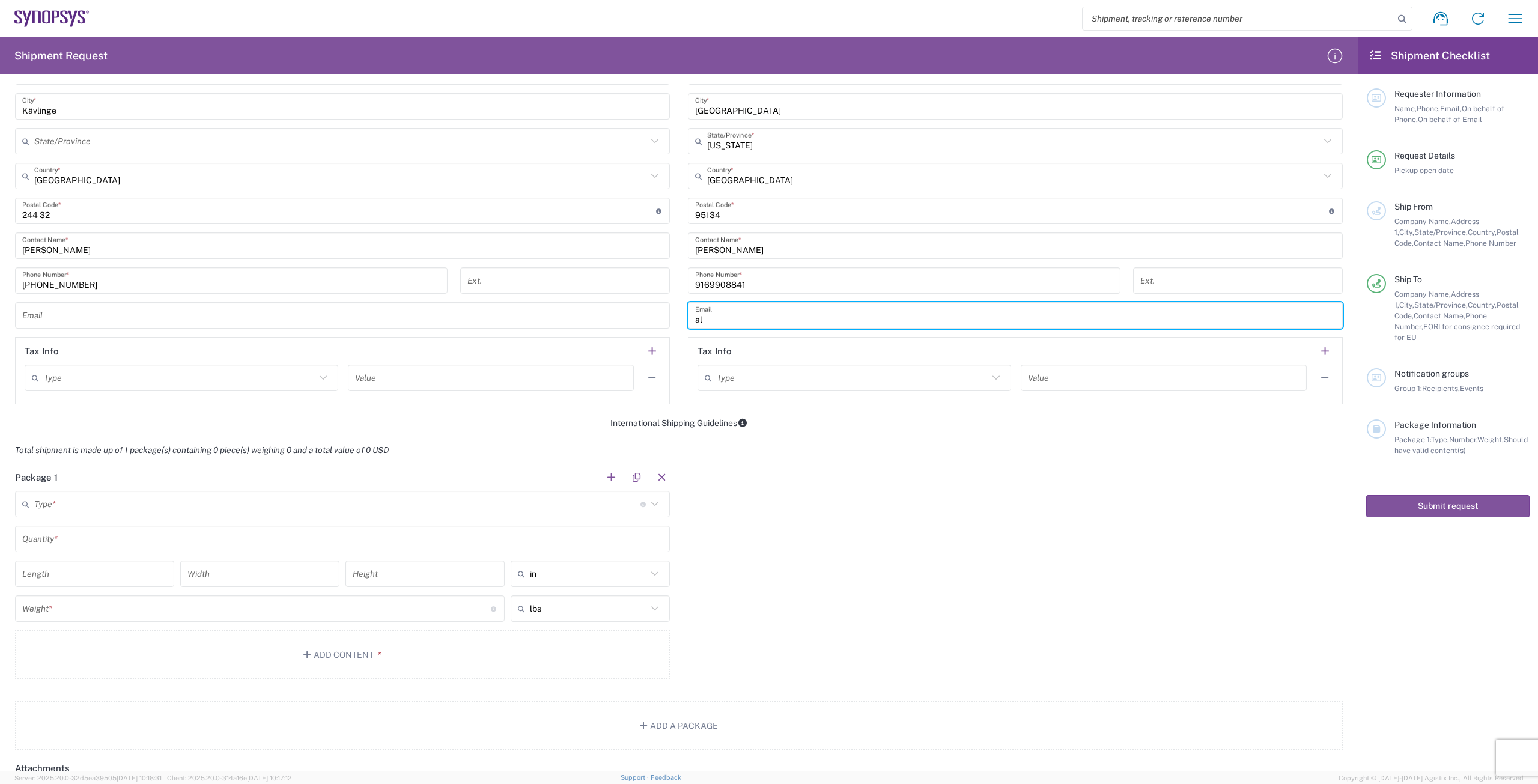
type input "a"
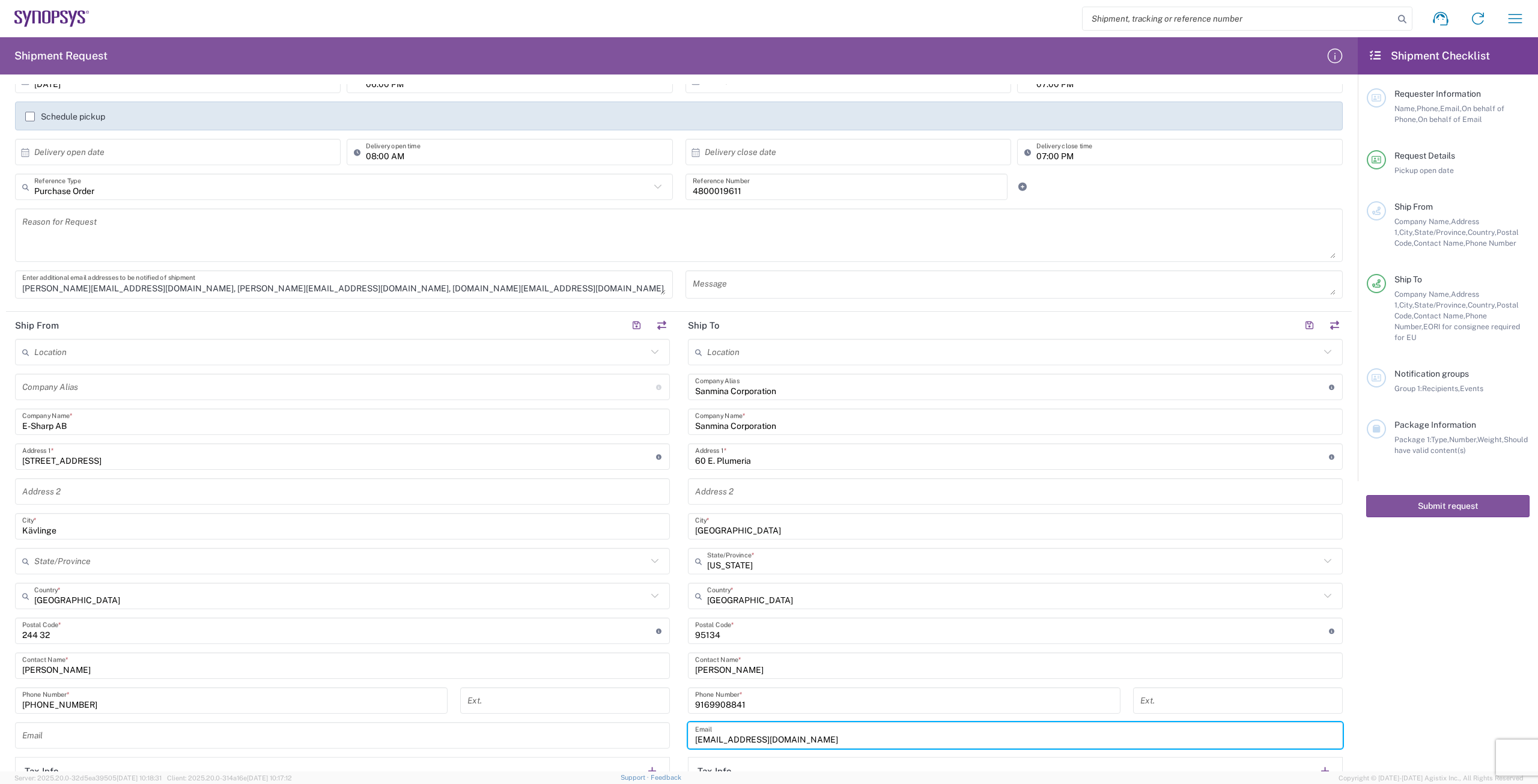
scroll to position [180, 0]
type input "[EMAIL_ADDRESS][DOMAIN_NAME]"
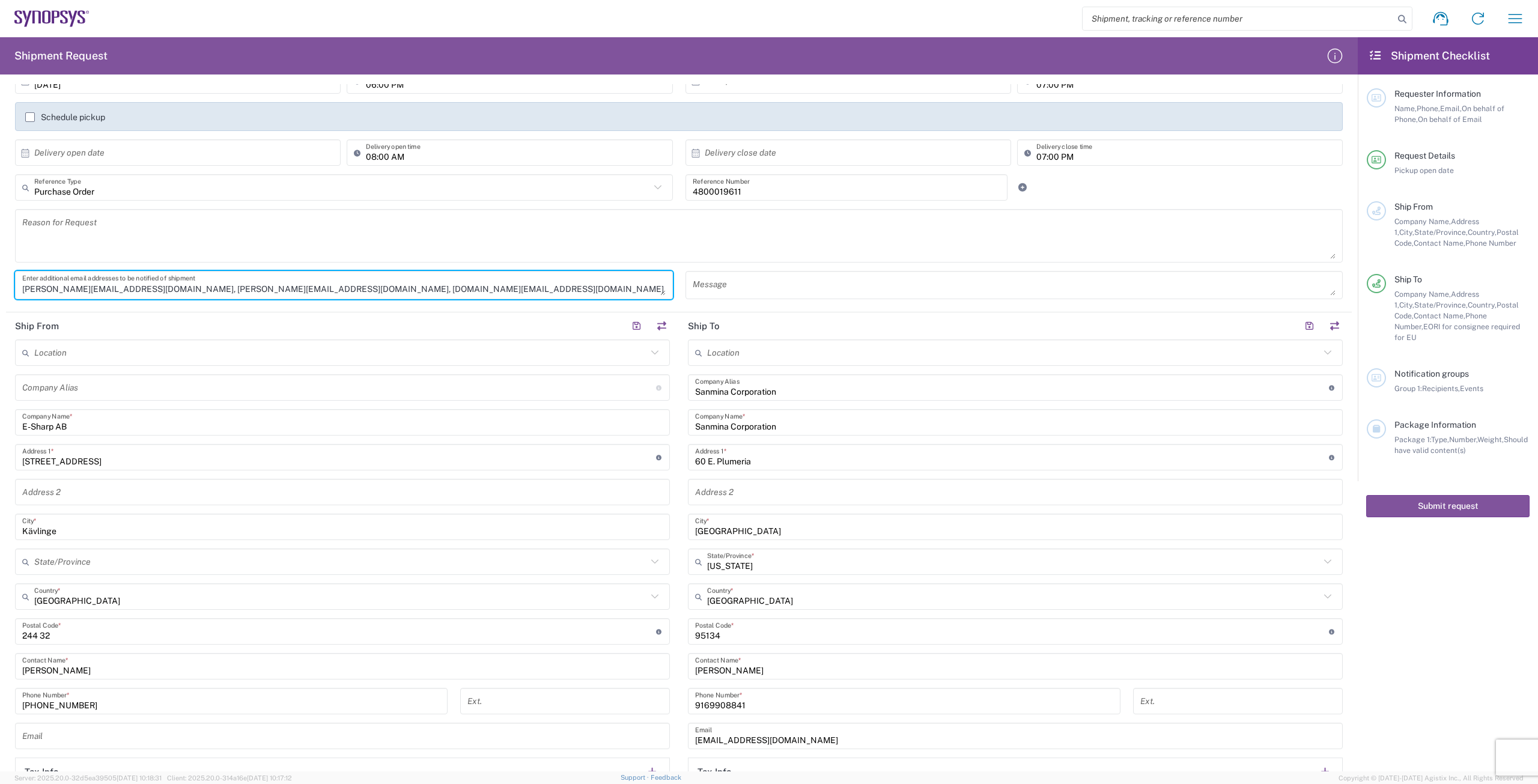
drag, startPoint x: 336, startPoint y: 290, endPoint x: 352, endPoint y: 284, distance: 17.1
click at [336, 290] on textarea "[PERSON_NAME][EMAIL_ADDRESS][DOMAIN_NAME], [PERSON_NAME][EMAIL_ADDRESS][DOMAIN_…" at bounding box center [344, 285] width 644 height 21
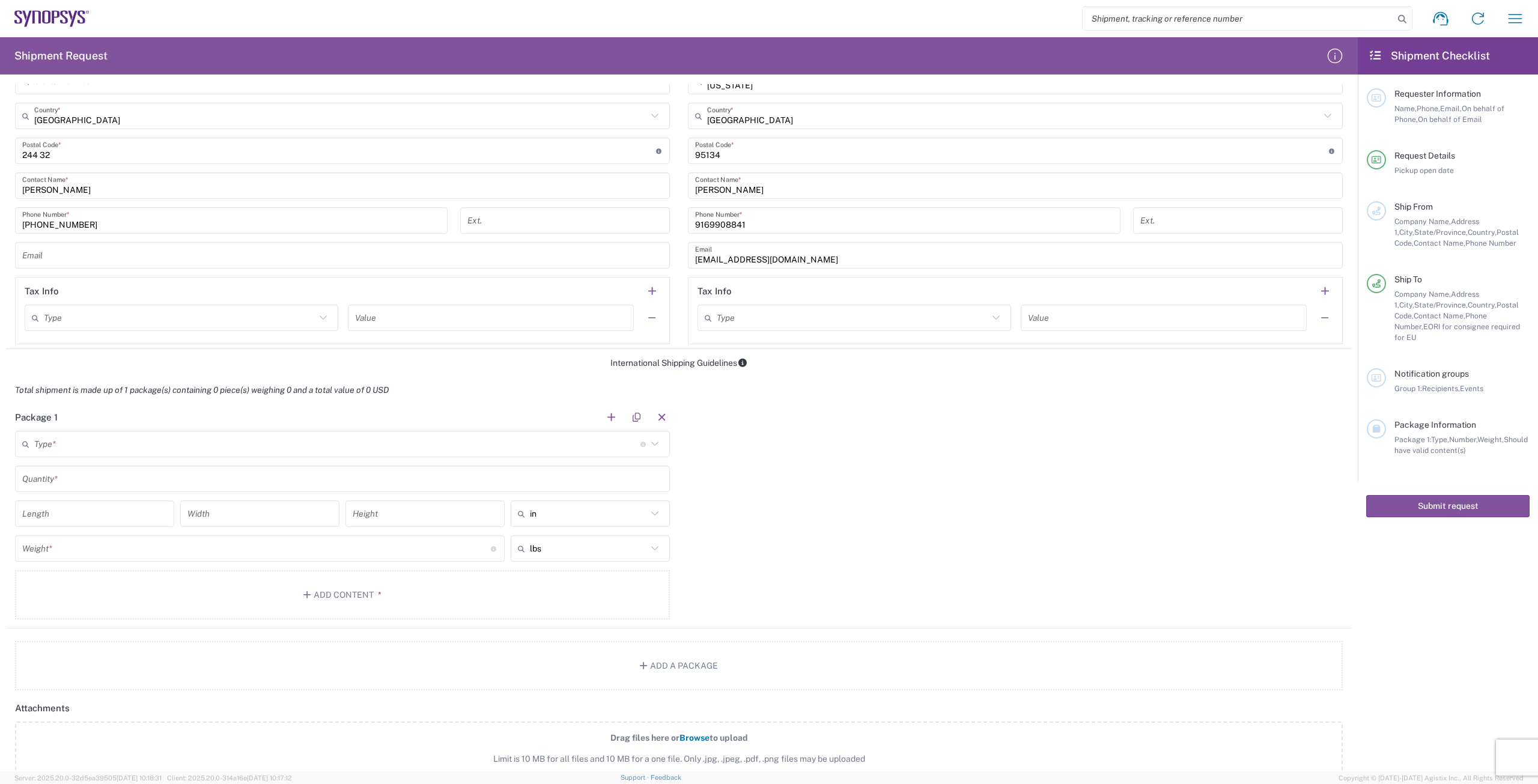
scroll to position [720, 0]
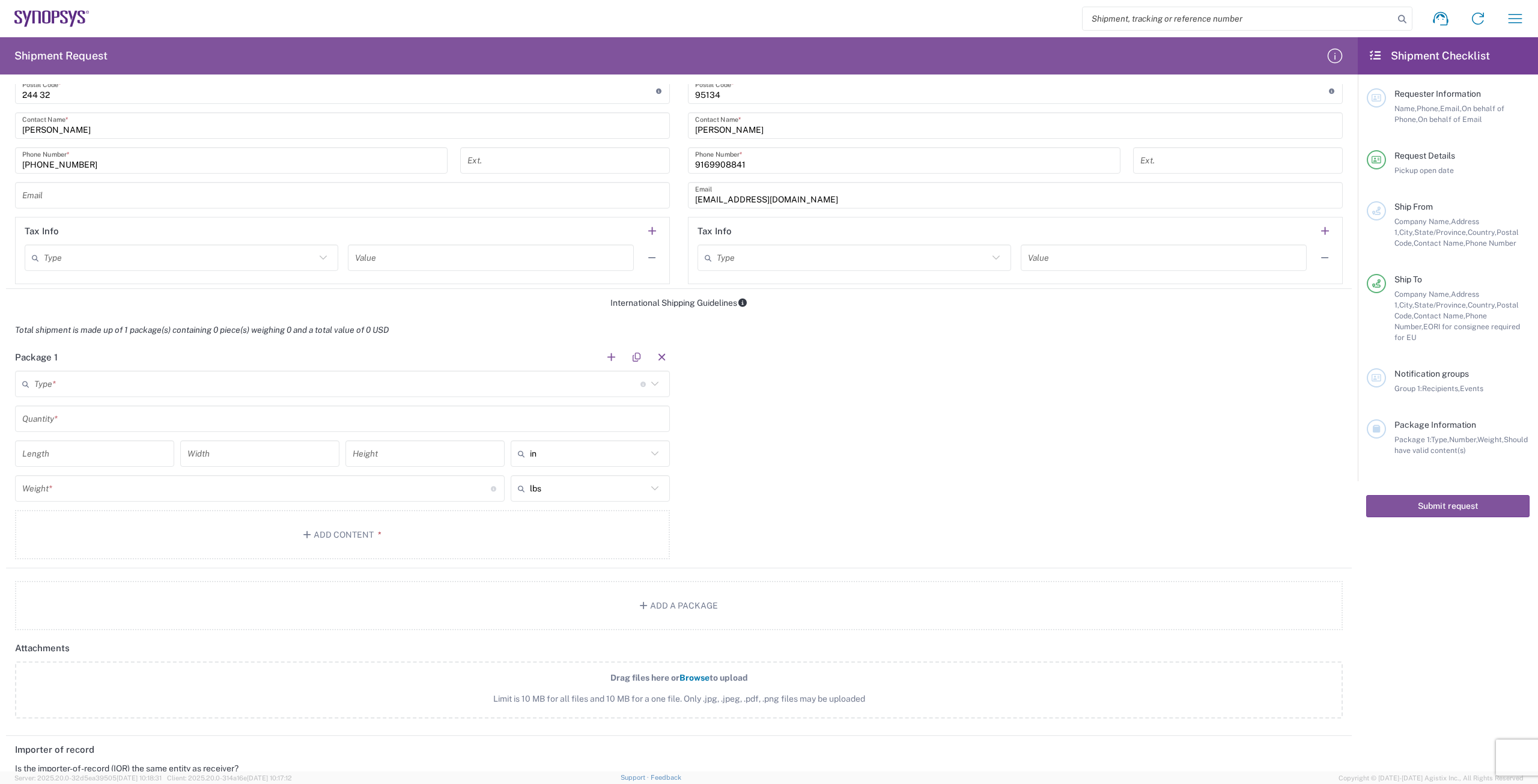
type textarea "[PERSON_NAME][EMAIL_ADDRESS][DOMAIN_NAME], [EMAIL_ADDRESS][DOMAIN_NAME], [DOMAI…"
click at [454, 385] on input "text" at bounding box center [337, 383] width 606 height 21
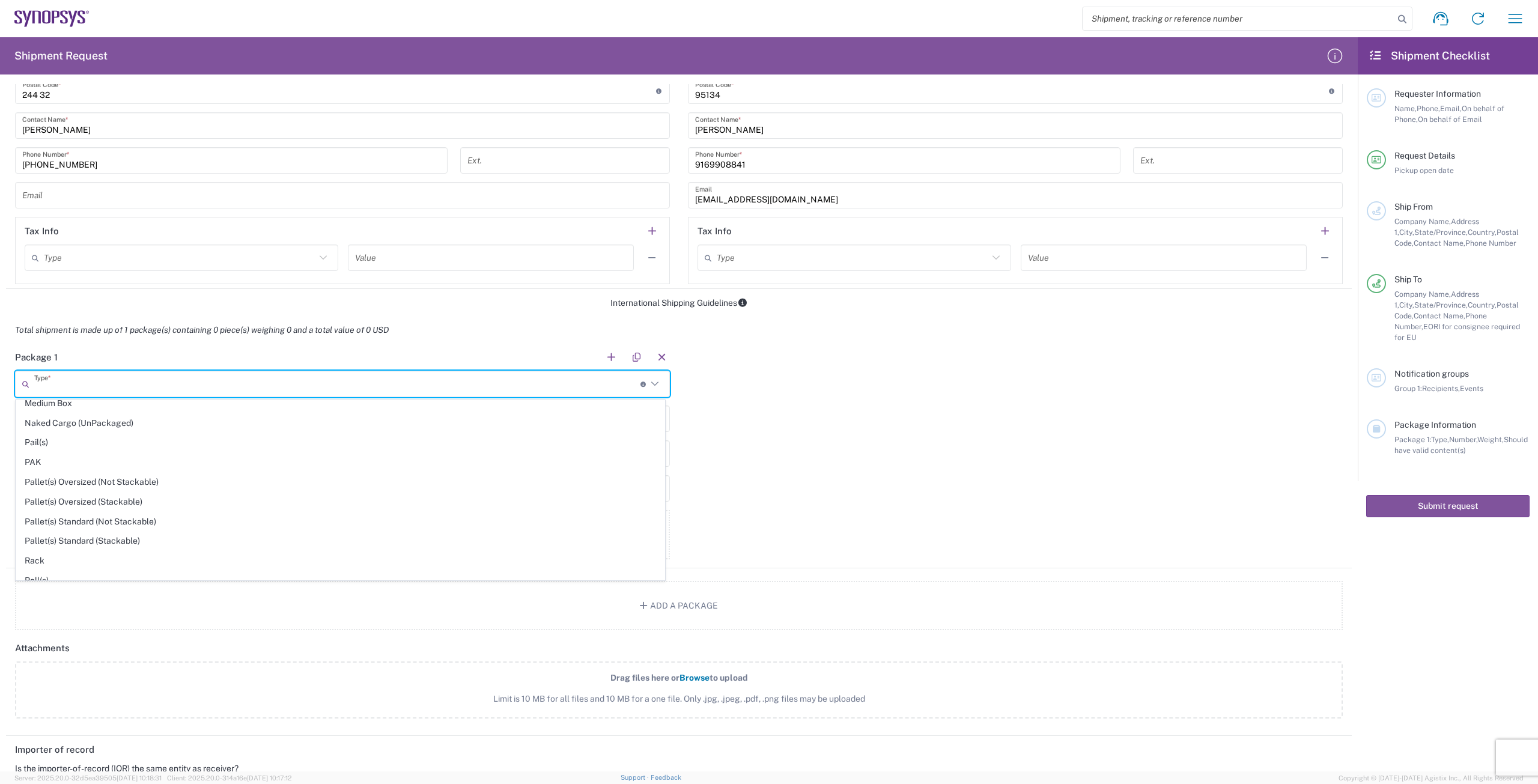
scroll to position [480, 0]
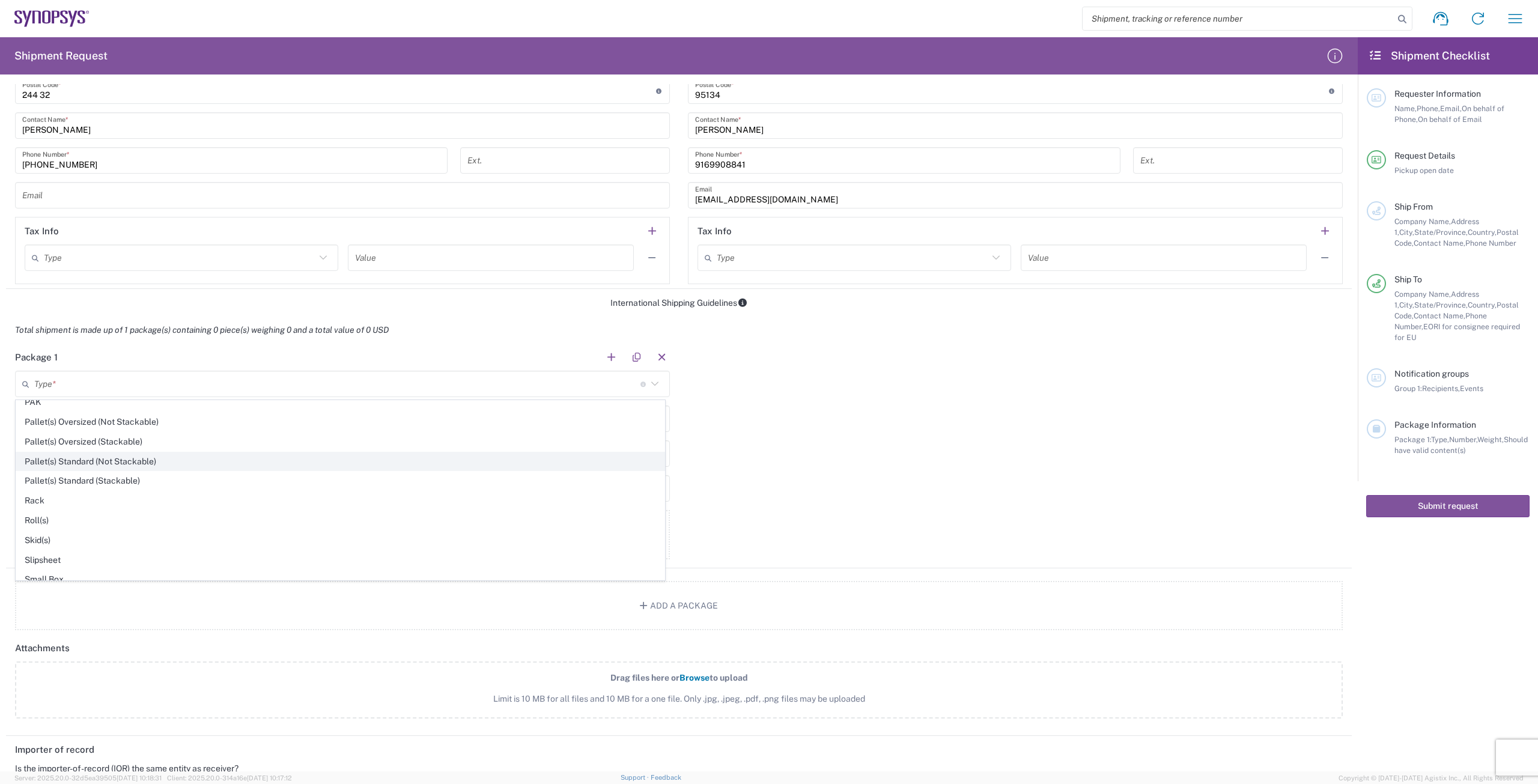
click at [141, 465] on span "Pallet(s) Standard (Not Stackable)" at bounding box center [340, 461] width 648 height 19
type input "Pallet(s) Standard (Not Stackable)"
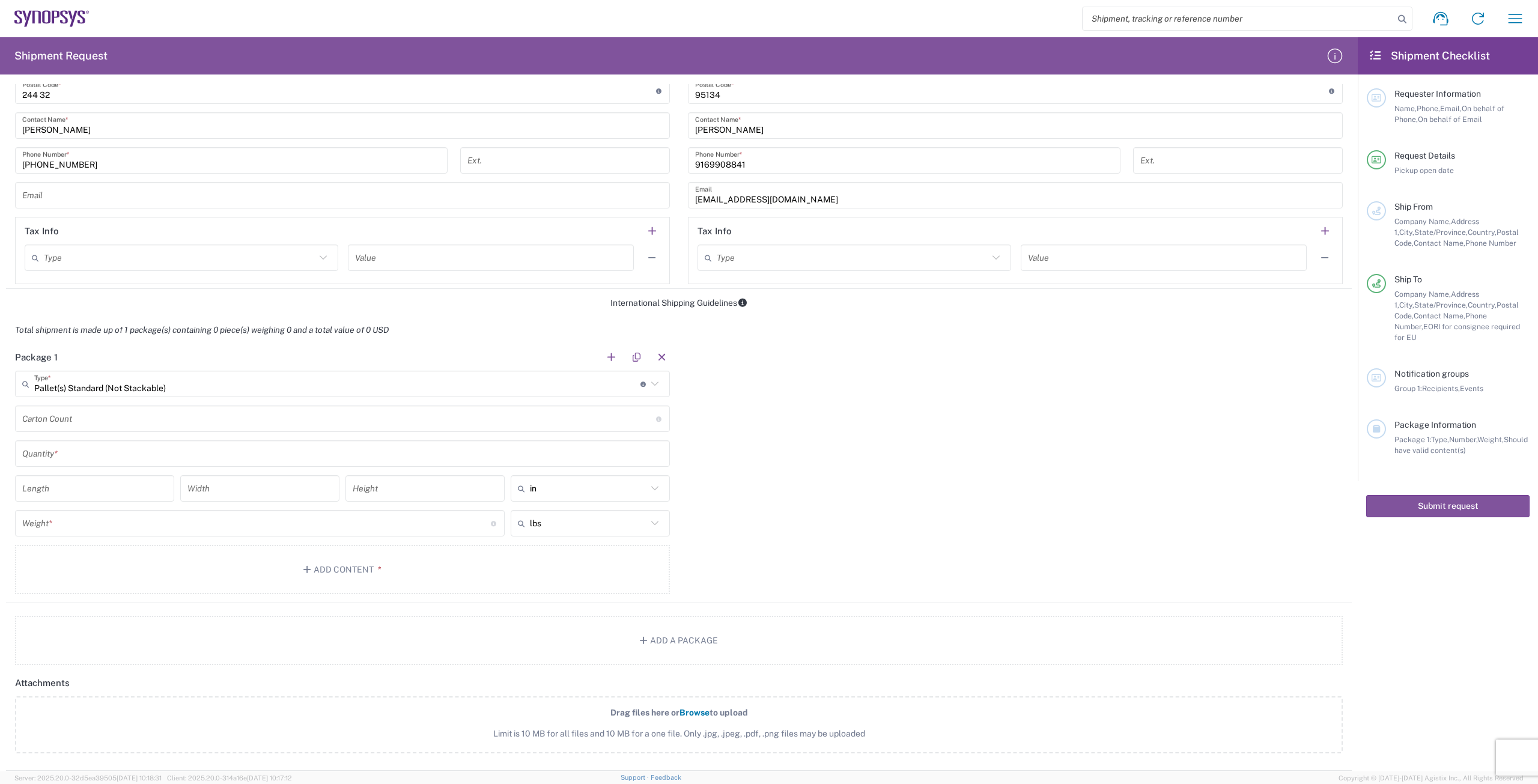
click at [140, 457] on input "text" at bounding box center [342, 454] width 640 height 21
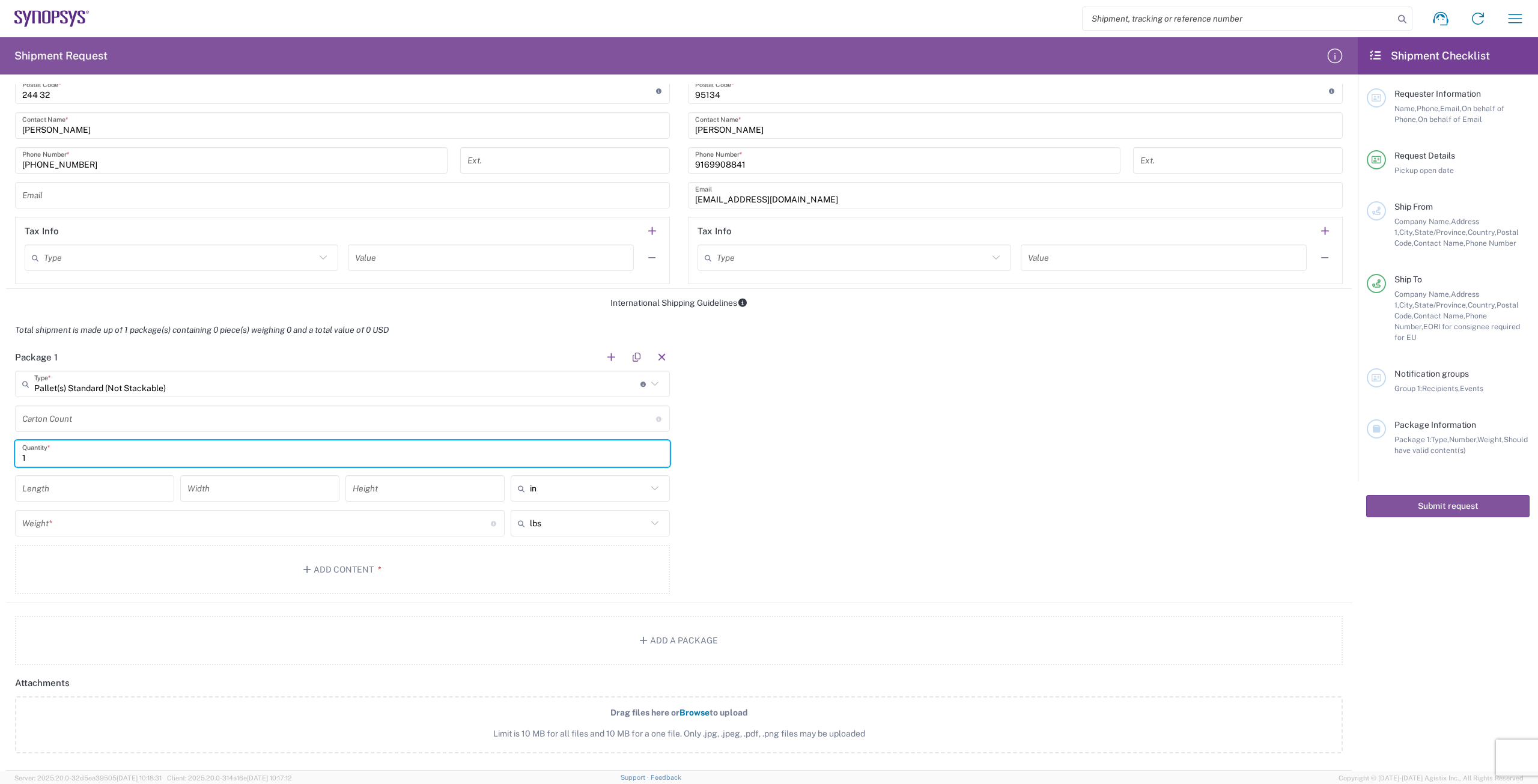
type input "1"
click at [140, 482] on input "number" at bounding box center [94, 489] width 144 height 21
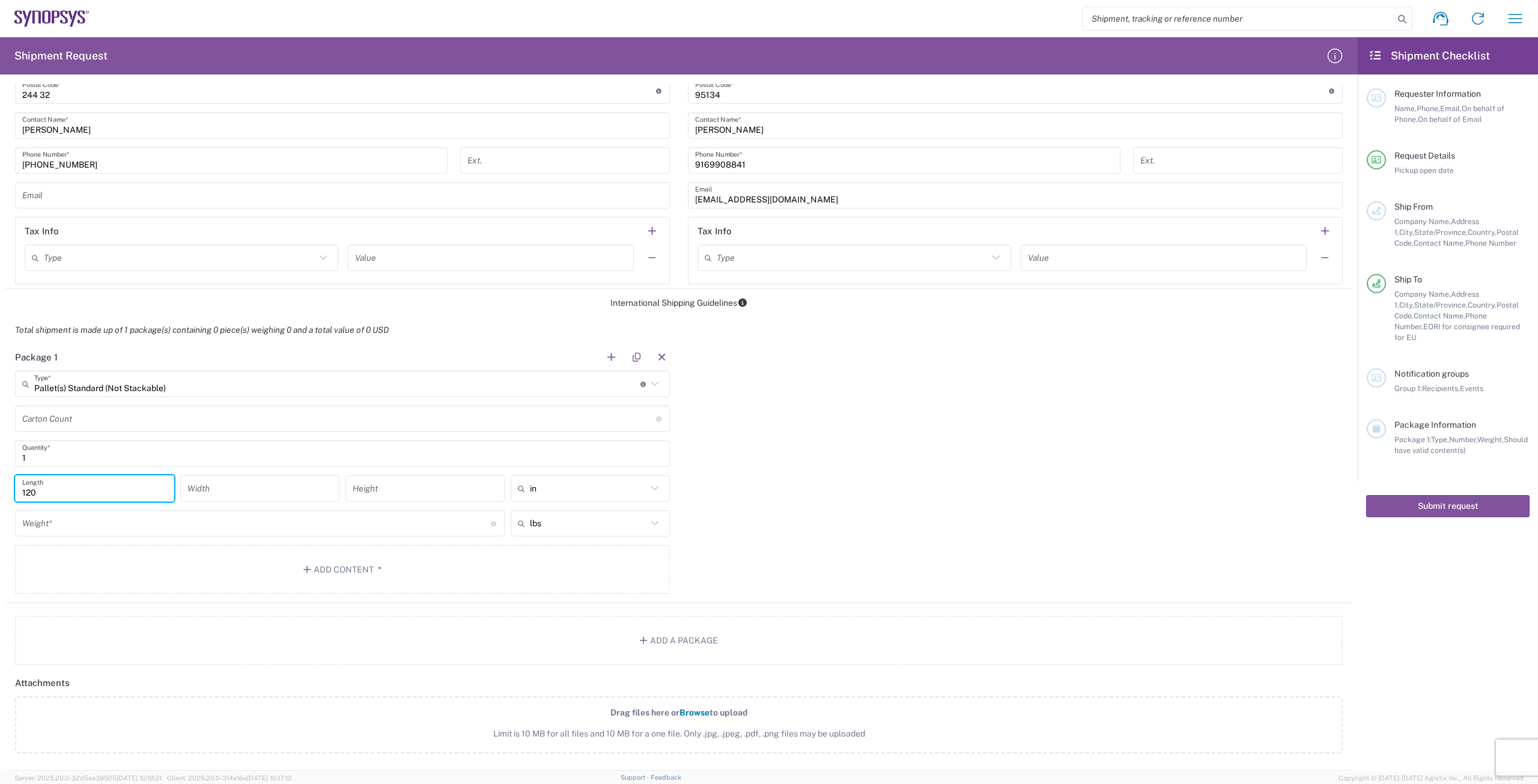
type input "120"
click at [213, 493] on input "number" at bounding box center [259, 489] width 144 height 21
type input "80"
click at [647, 487] on icon at bounding box center [654, 488] width 15 height 15
click at [635, 531] on span "cm" at bounding box center [586, 534] width 156 height 19
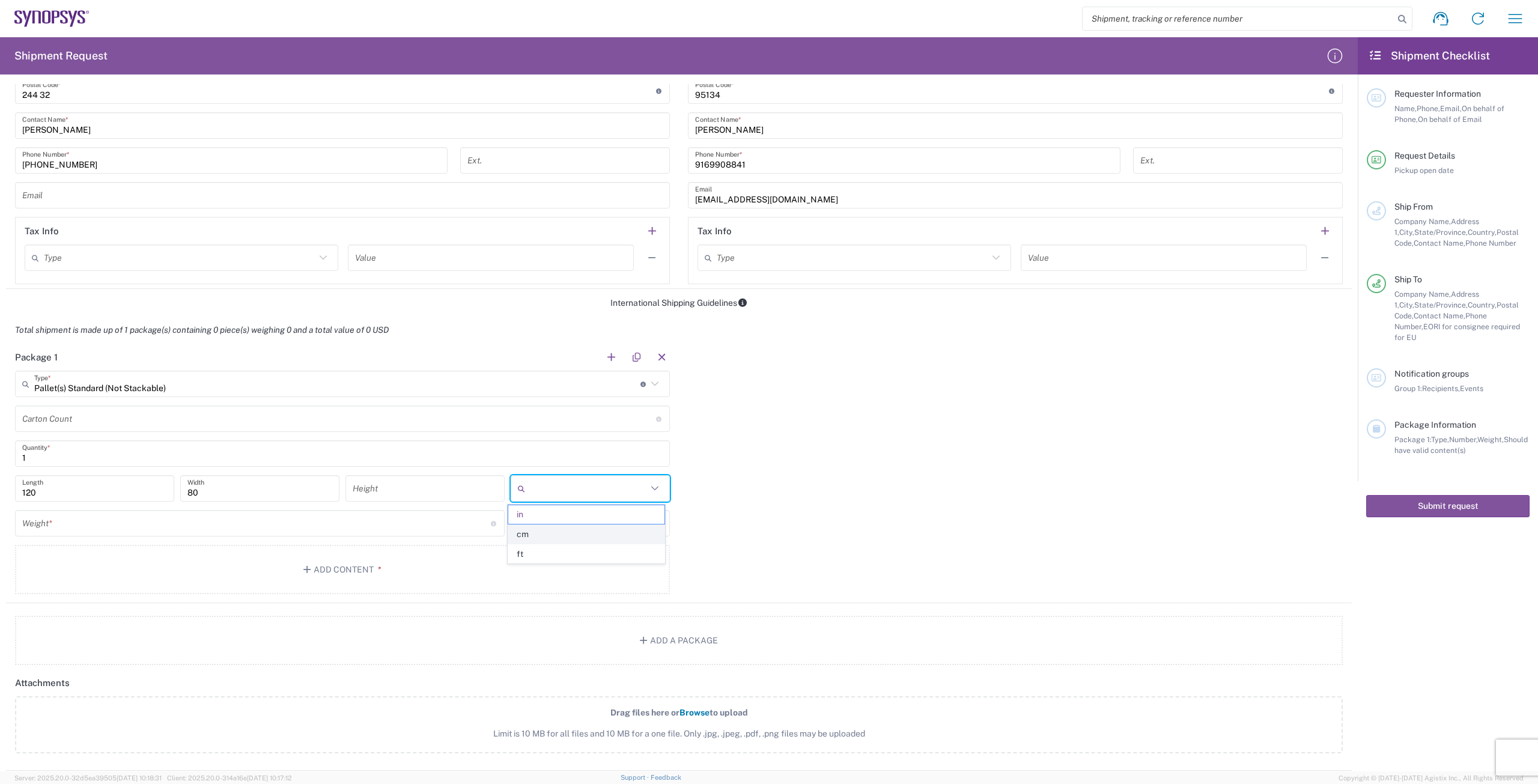
type input "304.8"
type input "203.2"
type input "cm"
click at [651, 526] on icon at bounding box center [654, 523] width 15 height 15
click at [640, 557] on span "lbs" at bounding box center [586, 550] width 156 height 19
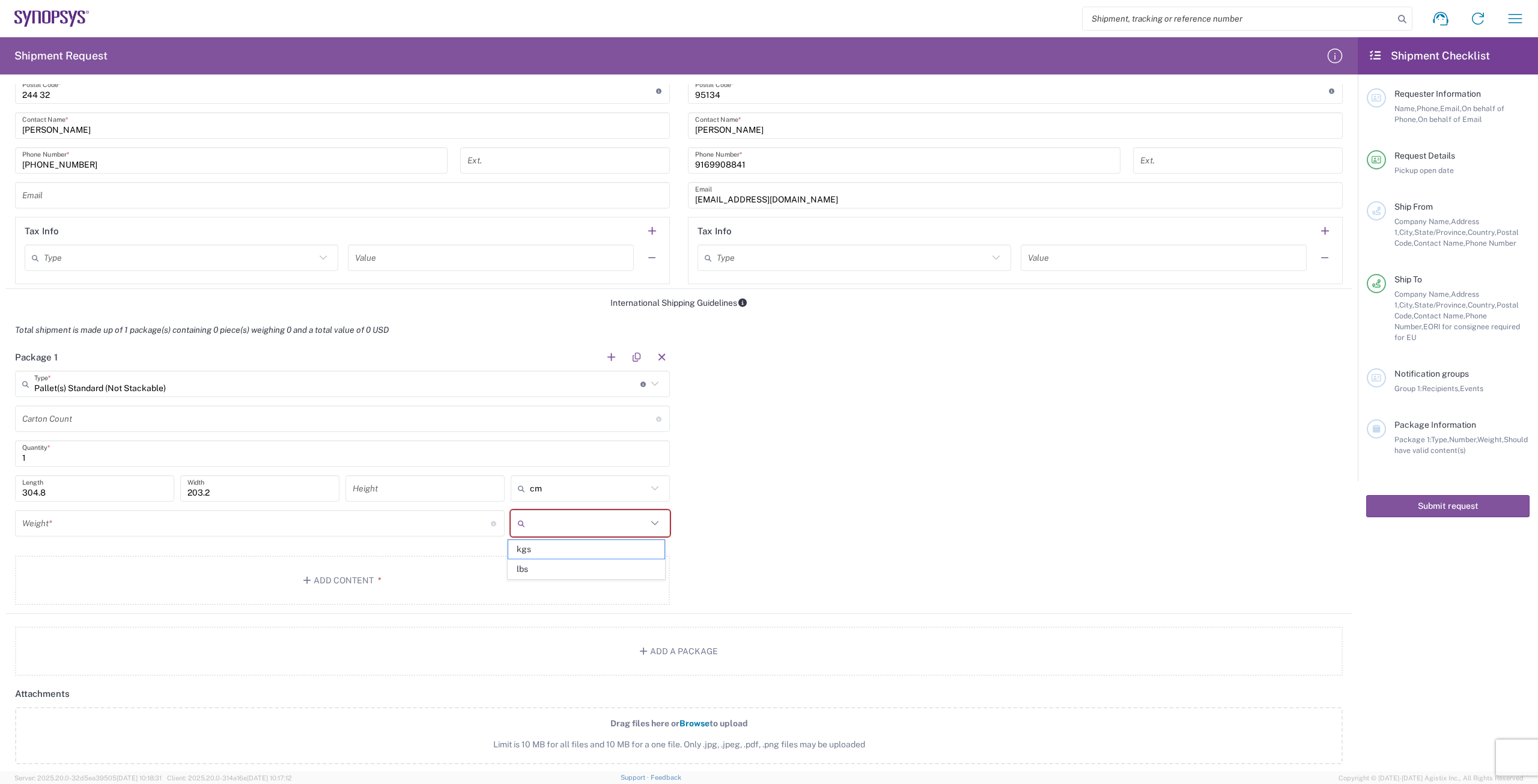
click at [640, 514] on input "text" at bounding box center [588, 523] width 117 height 19
click at [638, 569] on span "lbs" at bounding box center [586, 569] width 156 height 19
click at [514, 522] on div "lbs" at bounding box center [591, 523] width 159 height 27
click at [565, 568] on span "kgs" at bounding box center [586, 569] width 156 height 19
type input "kgs"
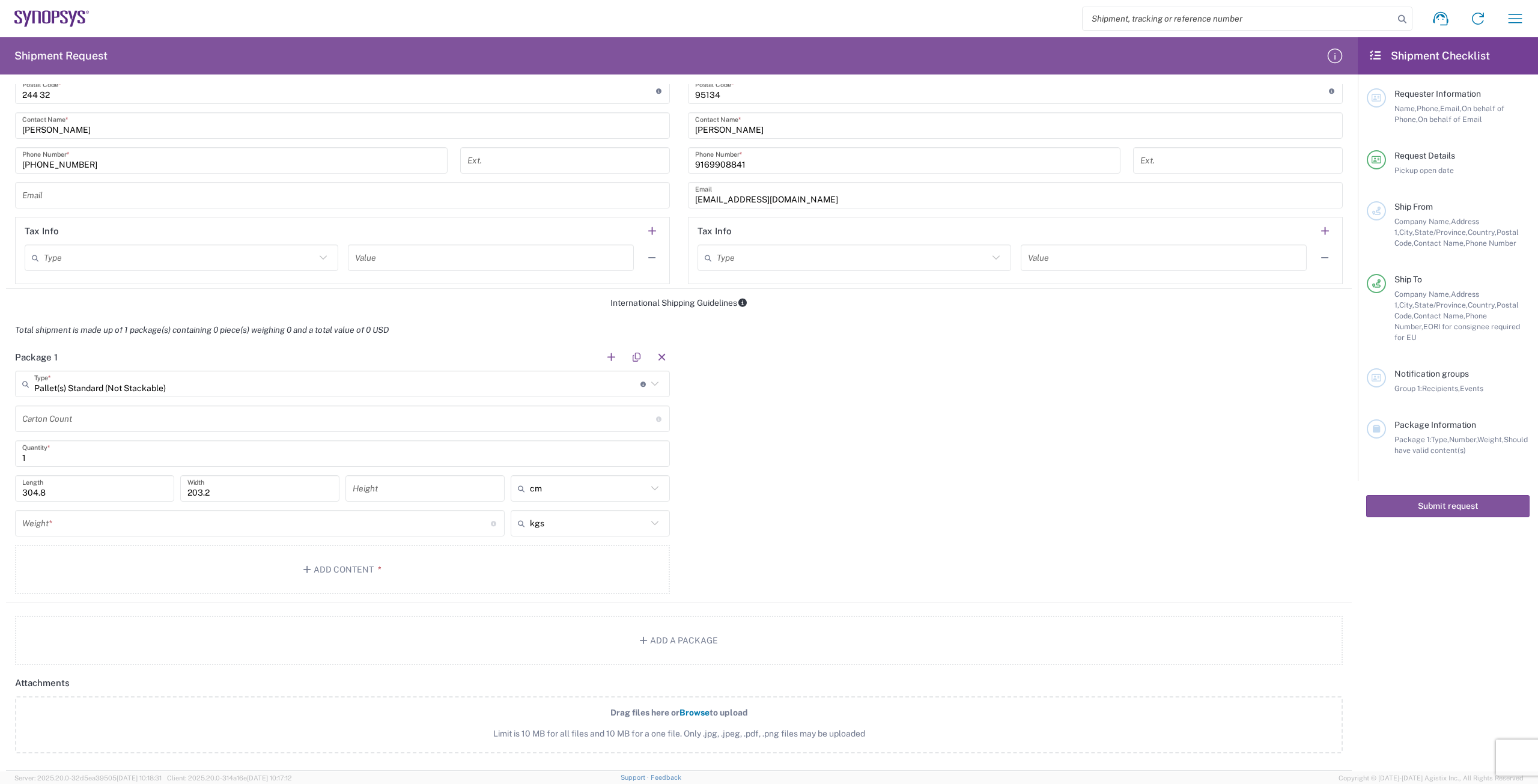
click at [115, 487] on input "304.8" at bounding box center [94, 489] width 144 height 21
type input "3"
type input "120"
click at [233, 498] on input "203.2" at bounding box center [259, 489] width 144 height 21
type input "2"
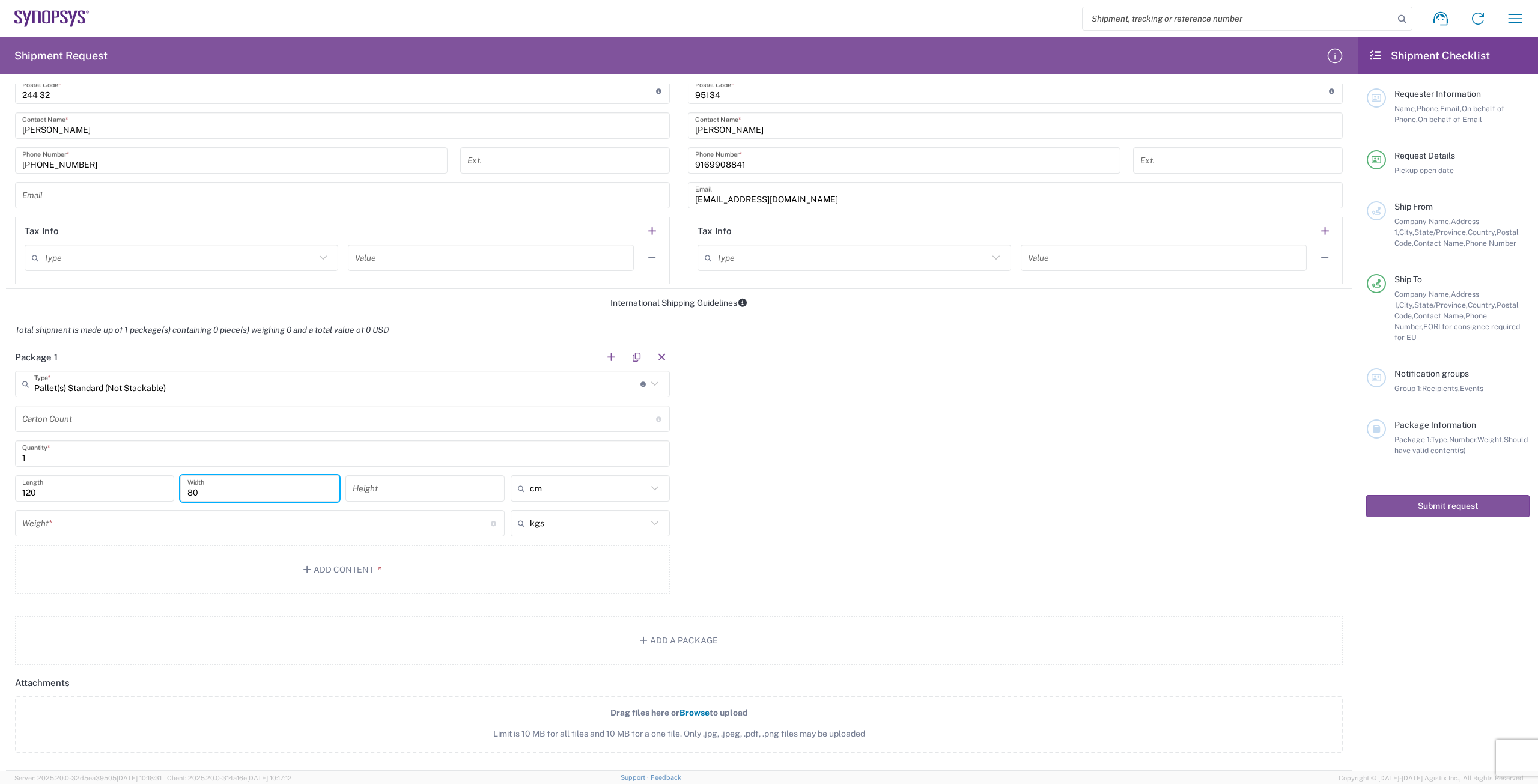
type input "80"
click at [388, 489] on input "number" at bounding box center [424, 489] width 144 height 21
type input "95"
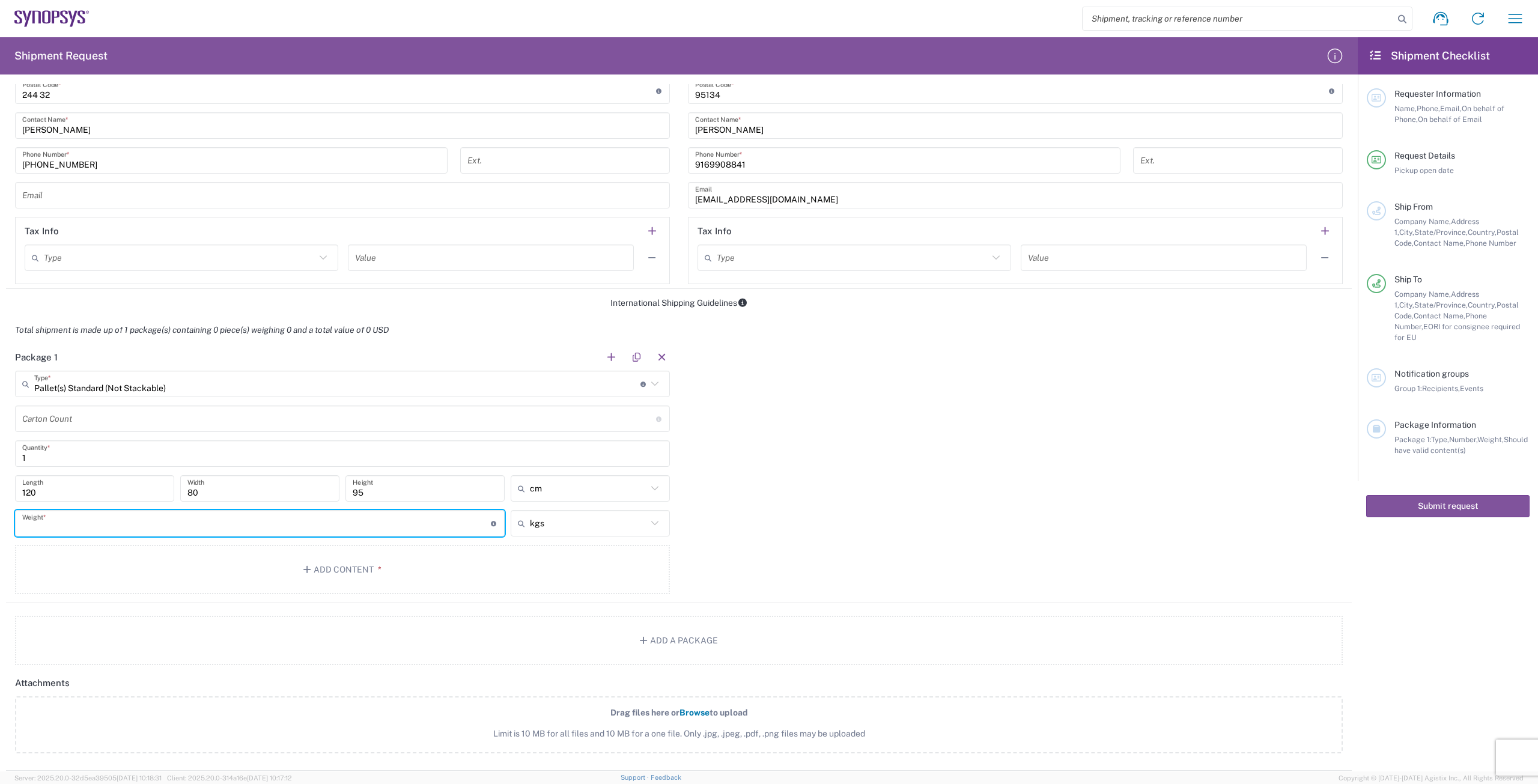
click at [383, 525] on input "number" at bounding box center [255, 523] width 468 height 21
type input "80"
click at [381, 567] on button "Add Content *" at bounding box center [343, 569] width 655 height 49
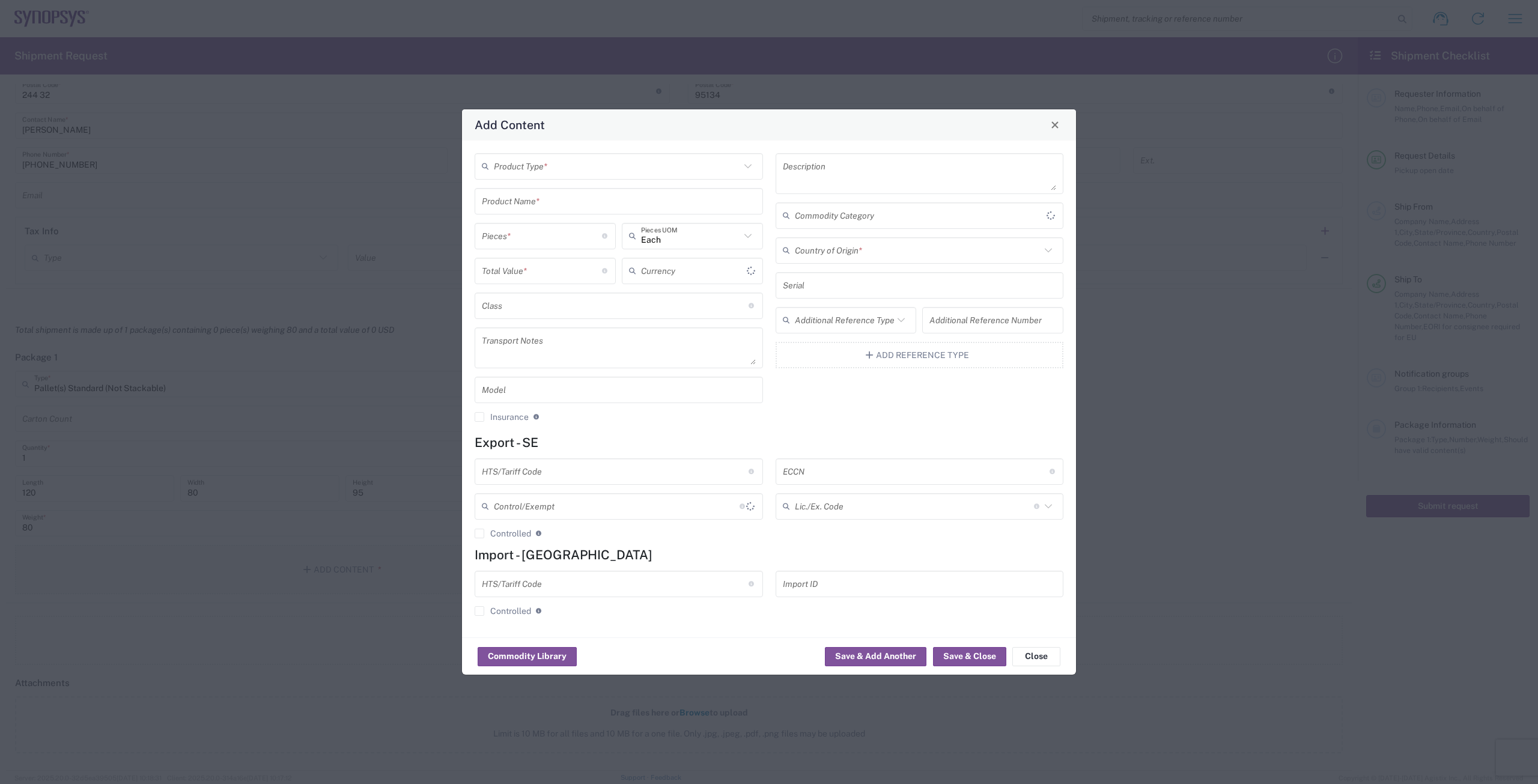
type input "US Dollar"
click at [508, 173] on input "text" at bounding box center [616, 166] width 246 height 21
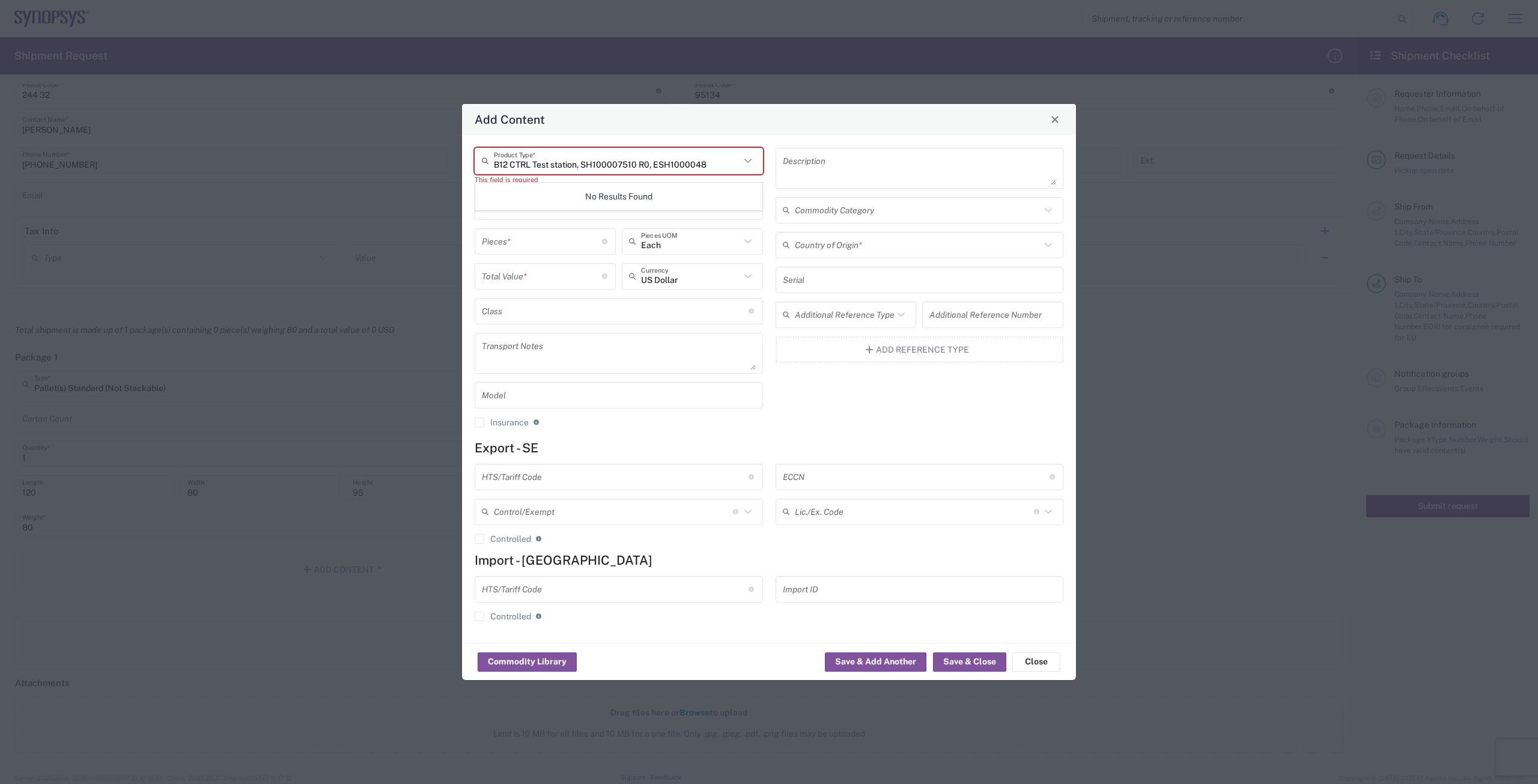
type input "B12 CTRL Test station, SH100007510 R0, ESH10000480"
click at [597, 168] on input "B12 CTRL Test station, SH100007510 R0, ESH10000480" at bounding box center [616, 160] width 246 height 21
drag, startPoint x: 718, startPoint y: 161, endPoint x: 457, endPoint y: 175, distance: 261.4
click at [457, 175] on div "Add Content B12 CTRL Test station, SH100007510 R0, ESH10000480 Product Type * T…" at bounding box center [769, 392] width 1538 height 784
click at [506, 164] on input "text" at bounding box center [616, 160] width 246 height 21
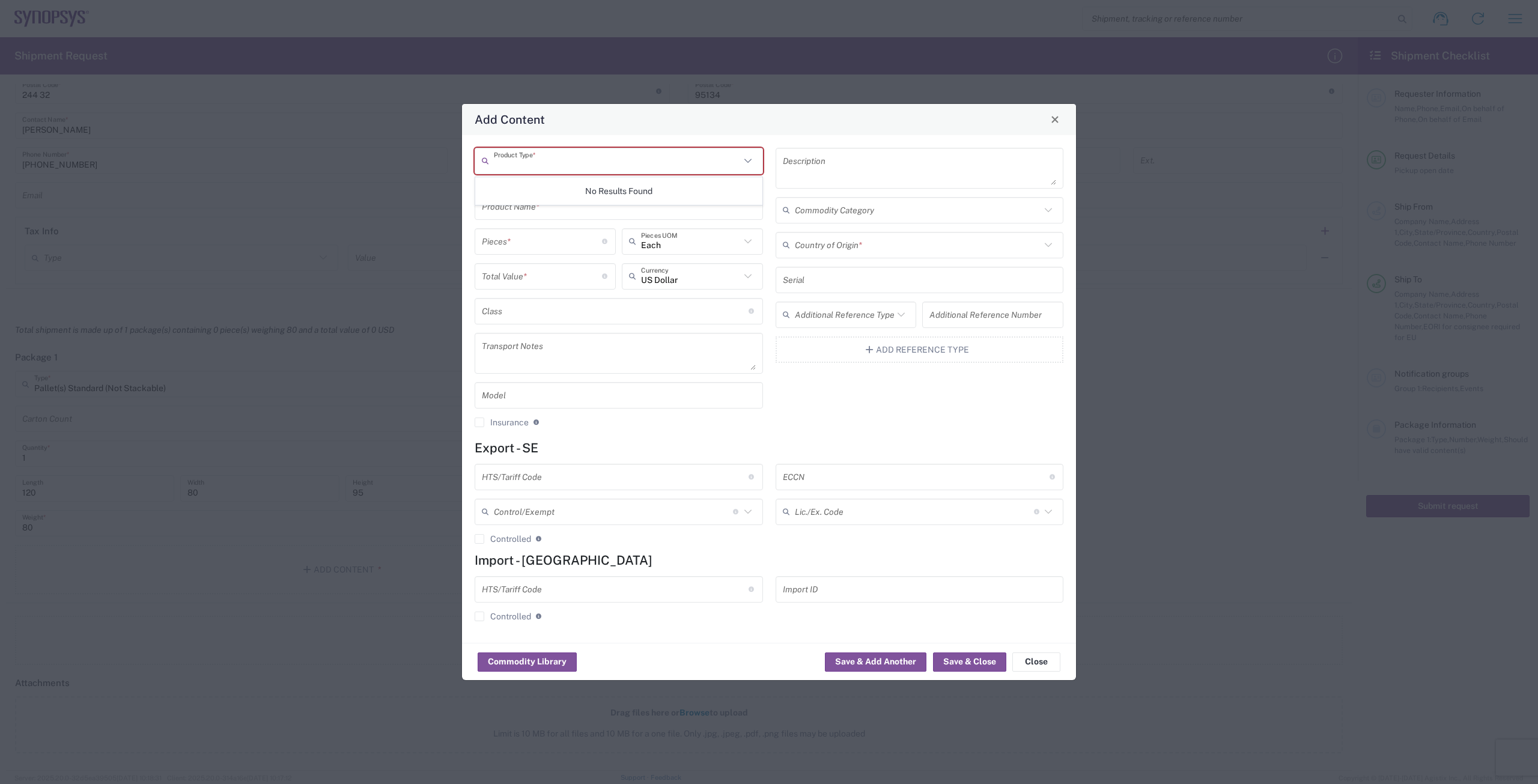
click at [742, 161] on icon at bounding box center [747, 160] width 15 height 15
click at [744, 162] on icon at bounding box center [747, 160] width 15 height 15
click at [753, 158] on icon at bounding box center [747, 160] width 15 height 15
click at [703, 126] on div "Add Content" at bounding box center [768, 119] width 614 height 31
click at [748, 162] on icon at bounding box center [747, 160] width 8 height 4
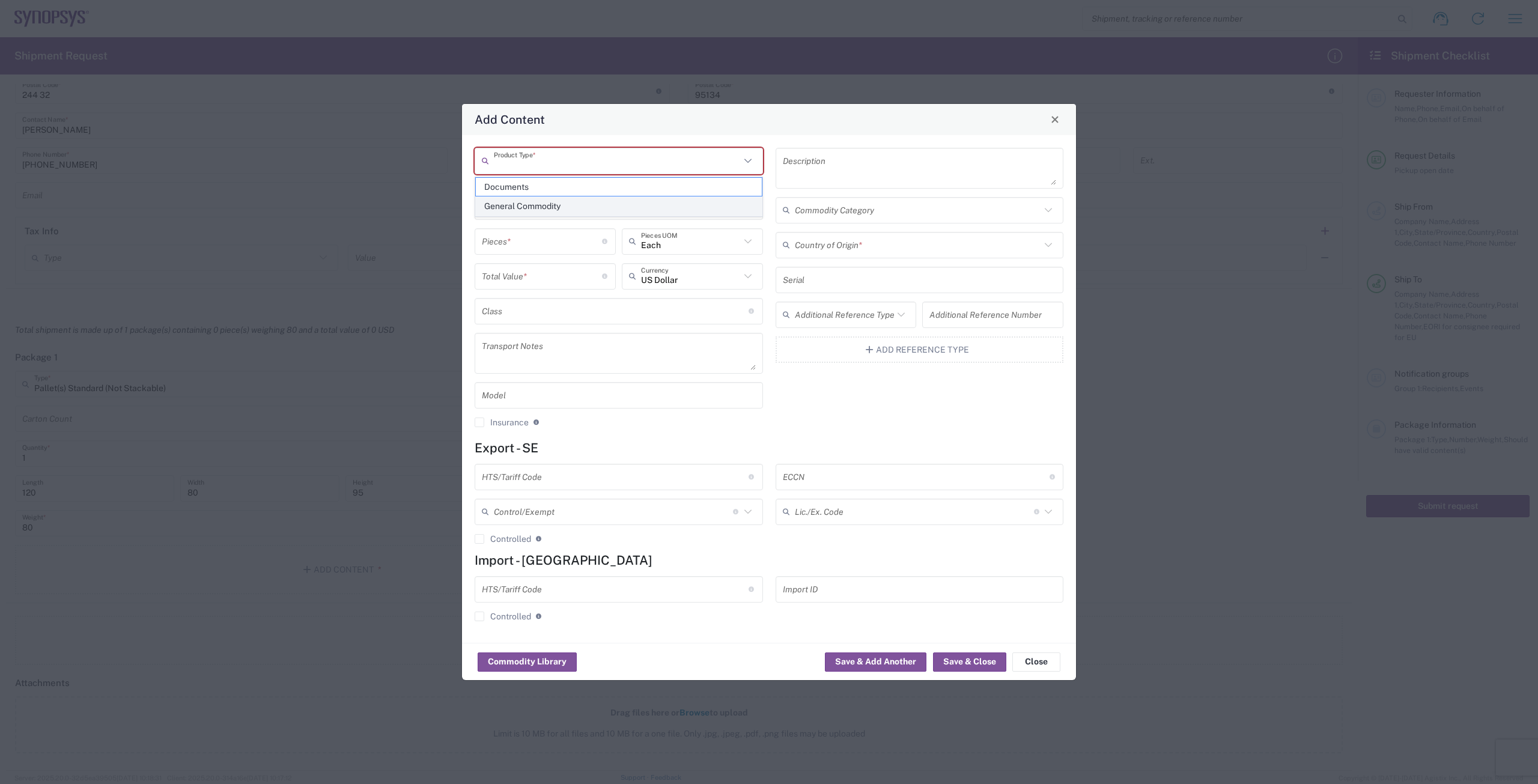
click at [740, 201] on span "General Commodity" at bounding box center [618, 207] width 286 height 19
type input "General Commodity"
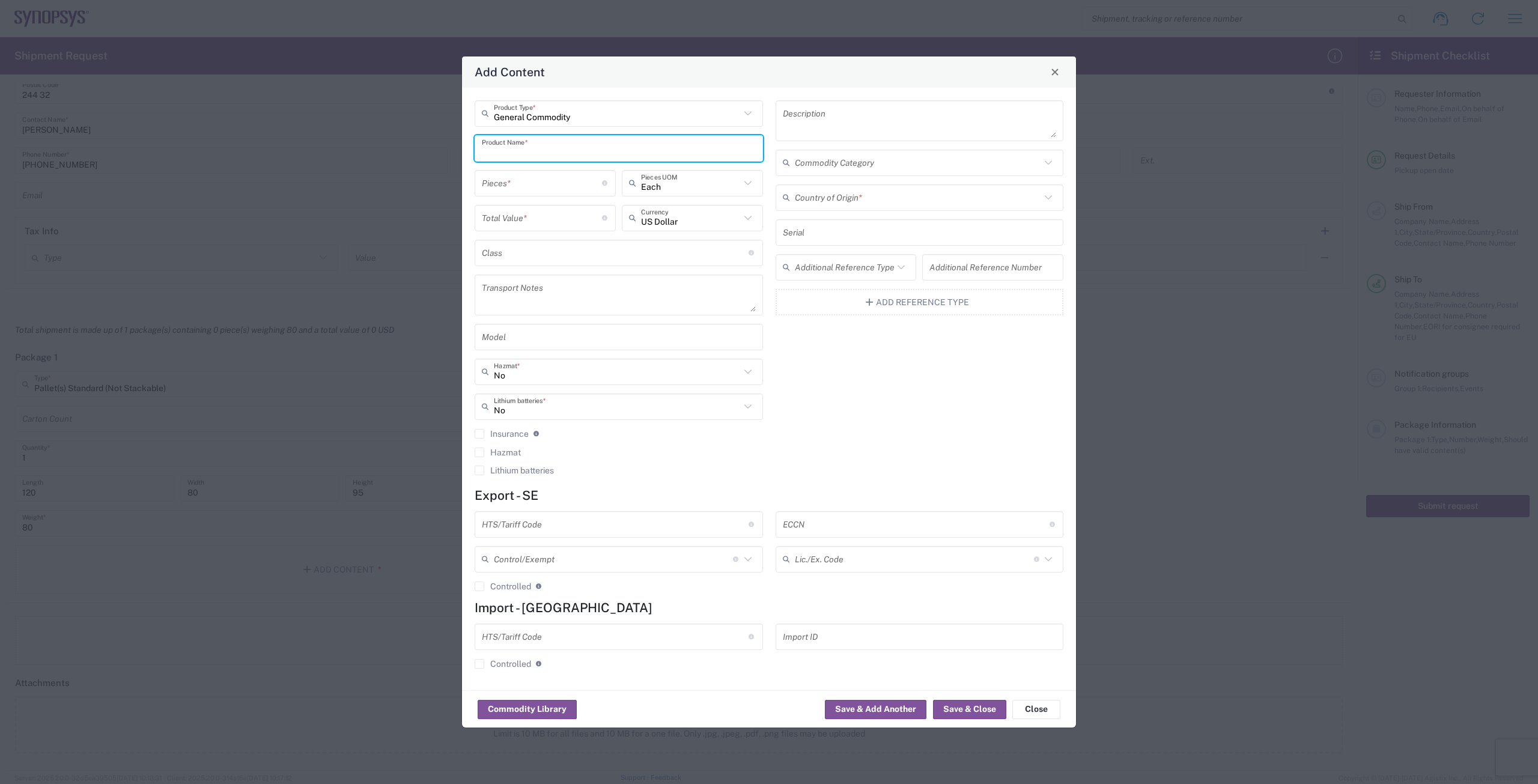
click at [606, 151] on input "text" at bounding box center [618, 148] width 273 height 21
paste input "Vikt kg Mått cm LxBxH Helpall, höjd 78 cm 31.3 118x78x78 Helpall, höjd 58 cm 28…"
type input "V"
type input "B12 CTRL test station, SH100007510 R0, ESH10000480"
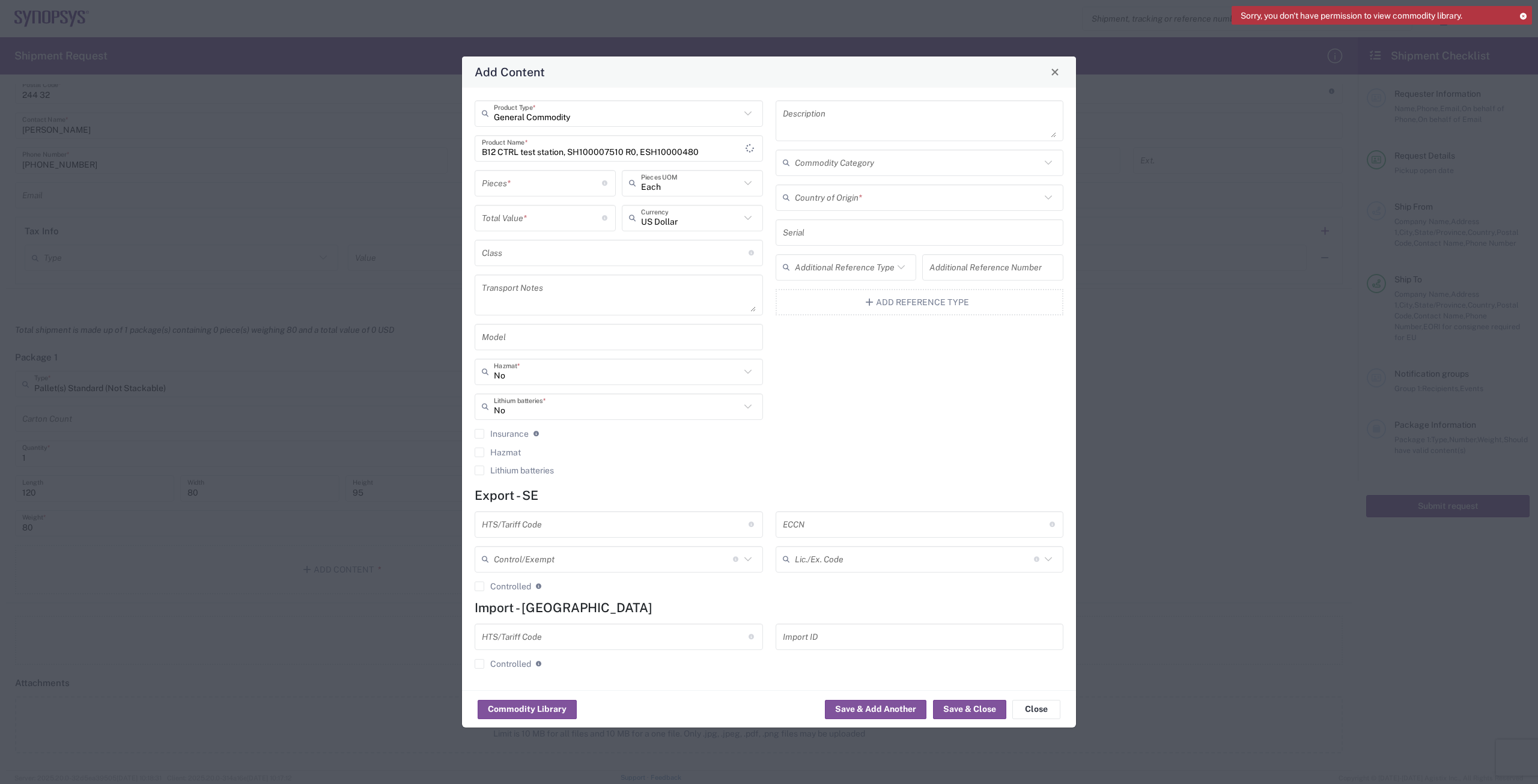
click at [574, 172] on div "Pieces * Number of pieces inside all the packages" at bounding box center [545, 183] width 141 height 27
type input "2"
click at [578, 212] on input "number" at bounding box center [541, 217] width 121 height 21
type input "33000"
click at [692, 320] on div "General Commodity Product Type * B12 CTRL test station, SH100007510 R0, ESH1000…" at bounding box center [618, 292] width 301 height 383
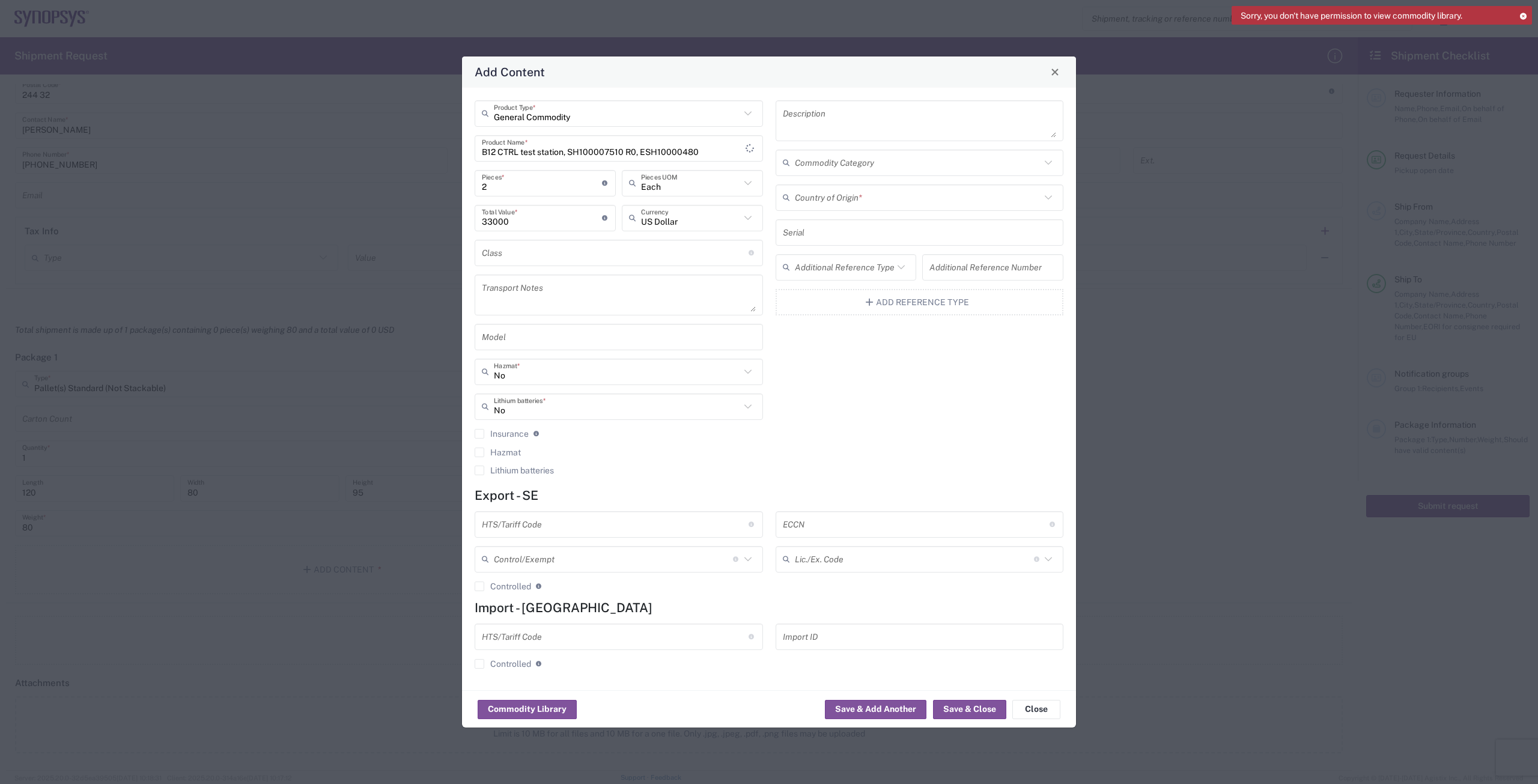
click at [686, 287] on textarea at bounding box center [618, 294] width 273 height 33
click at [733, 156] on input "B12 CTRL test station, SH100007510 R0, ESH10000480" at bounding box center [613, 148] width 264 height 21
drag, startPoint x: 609, startPoint y: 522, endPoint x: 609, endPoint y: 515, distance: 7.0
click at [609, 520] on input "text" at bounding box center [614, 524] width 267 height 21
type input "90308200"
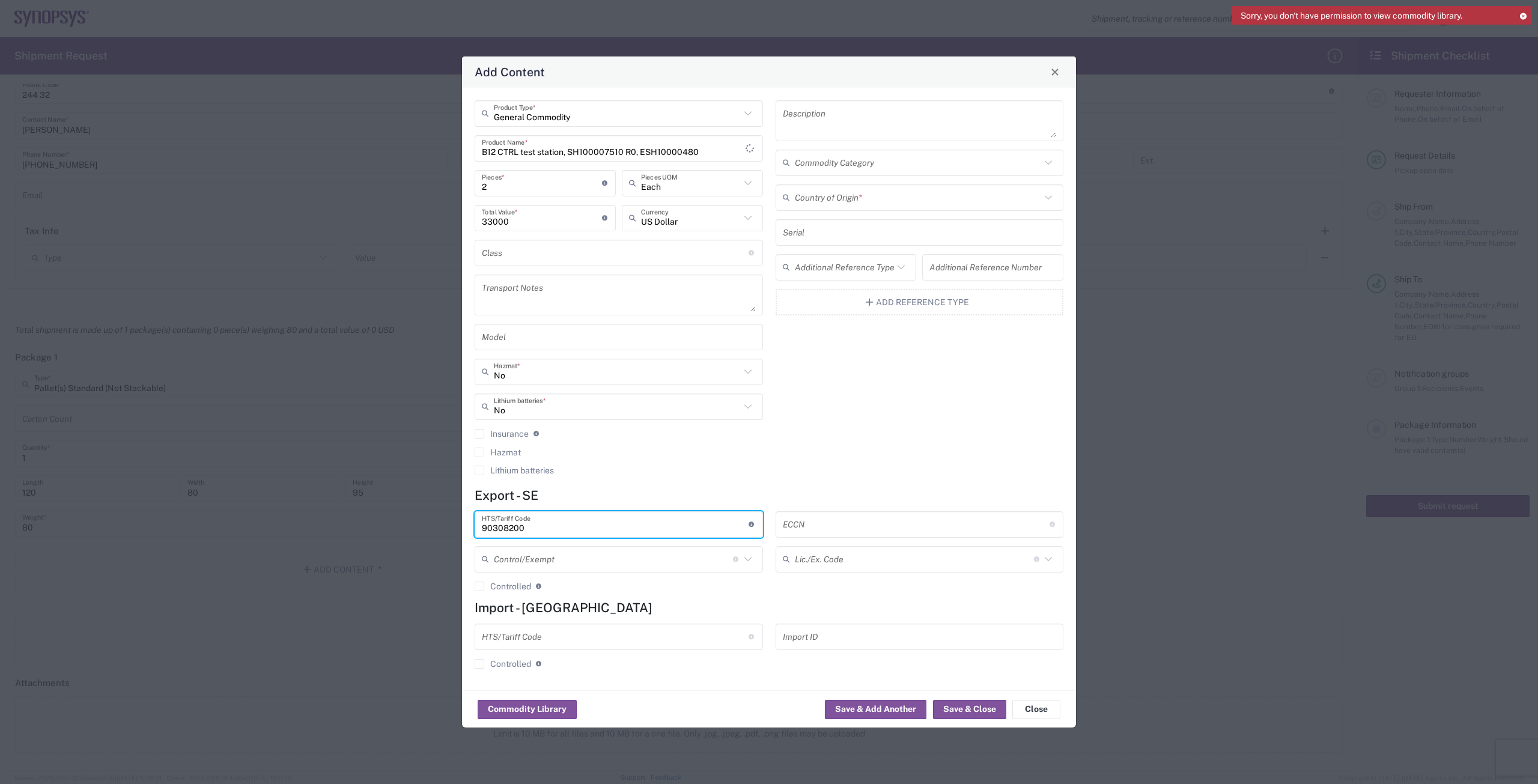
click at [818, 515] on input "text" at bounding box center [915, 524] width 267 height 21
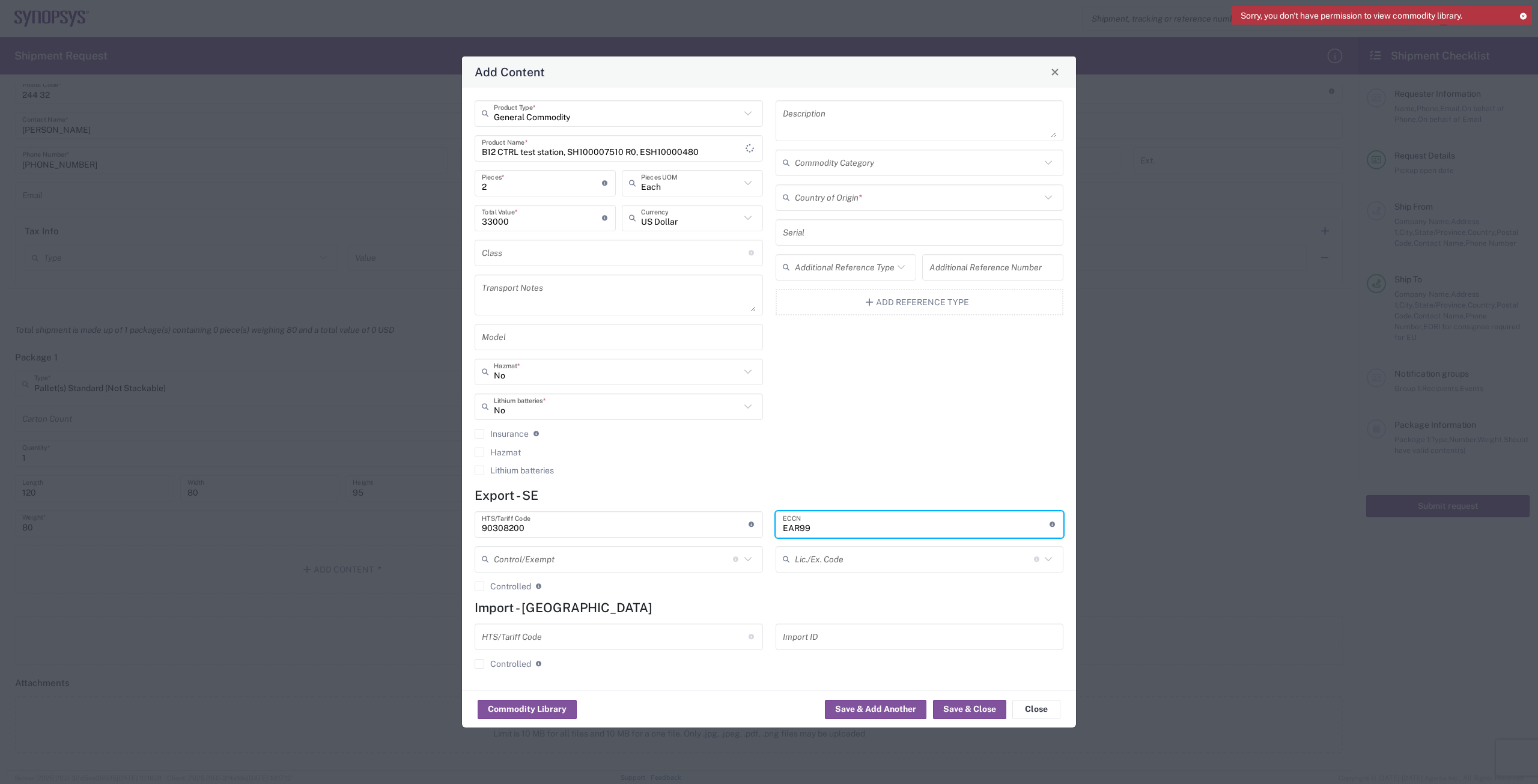
type input "EAR99"
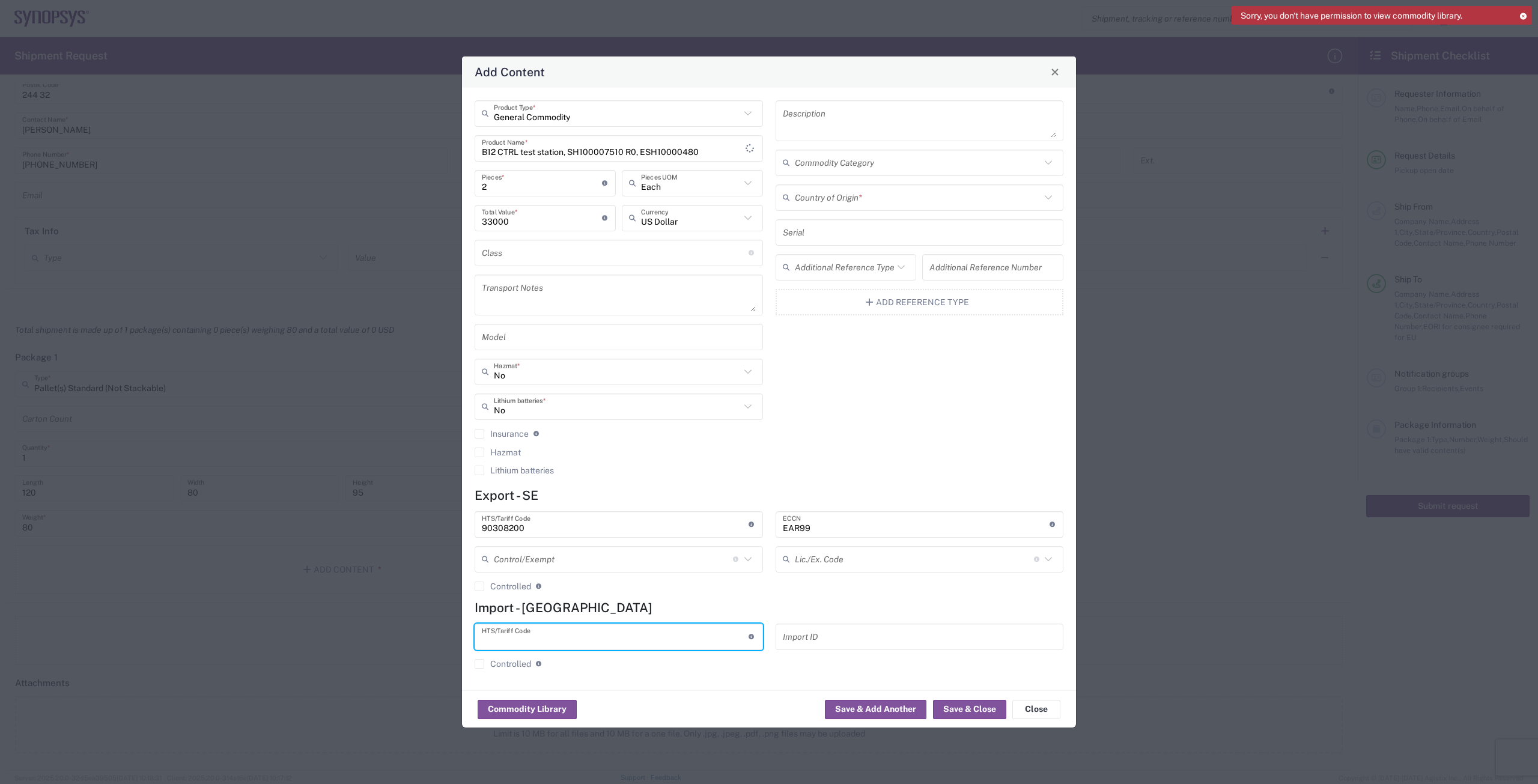
click at [716, 633] on input "text" at bounding box center [614, 636] width 267 height 21
type input "90308200"
click at [891, 204] on input "text" at bounding box center [917, 197] width 246 height 21
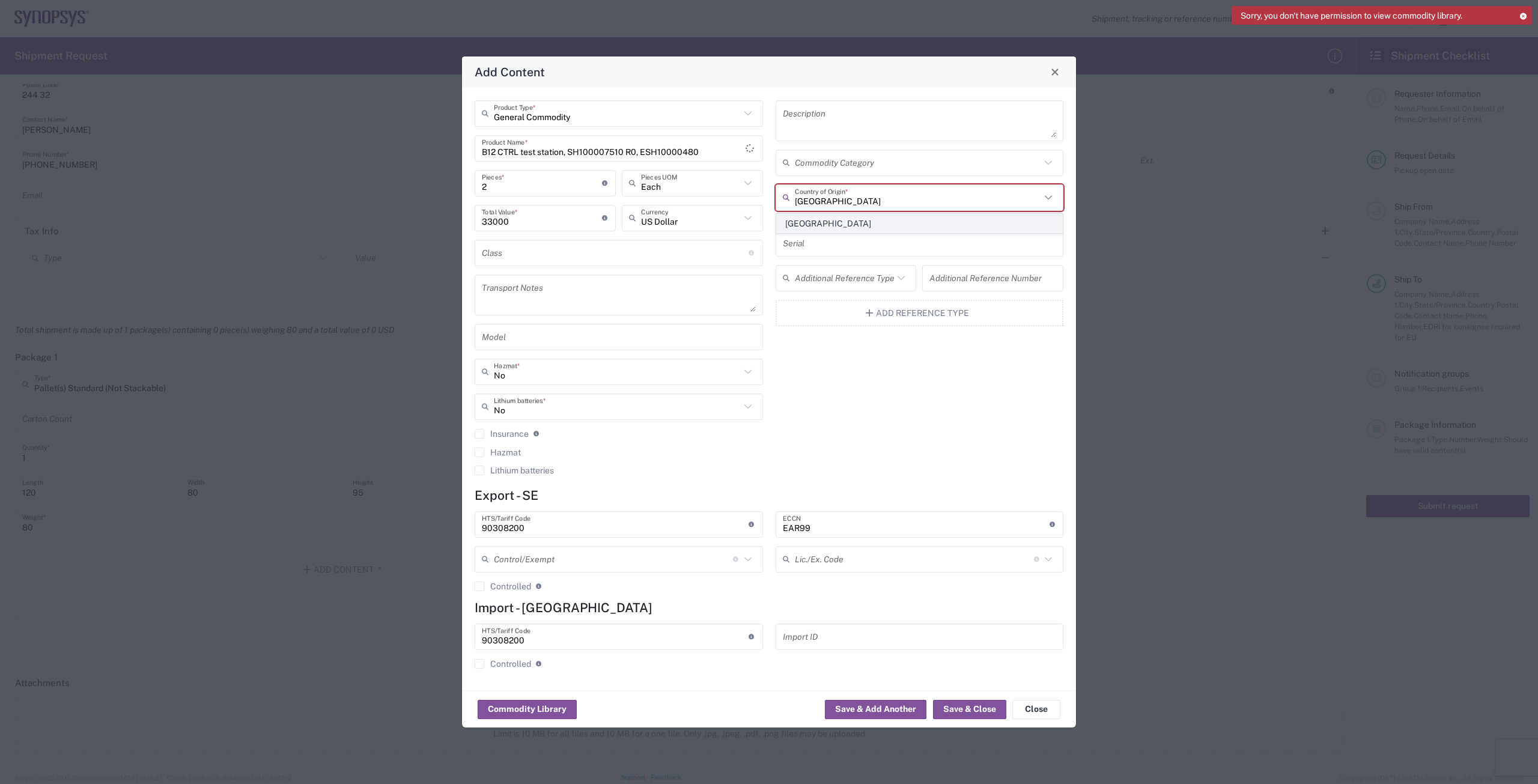
click at [844, 225] on span "[GEOGRAPHIC_DATA]" at bounding box center [919, 224] width 286 height 19
type input "[GEOGRAPHIC_DATA]"
click at [953, 703] on button "Save & Close" at bounding box center [968, 709] width 73 height 19
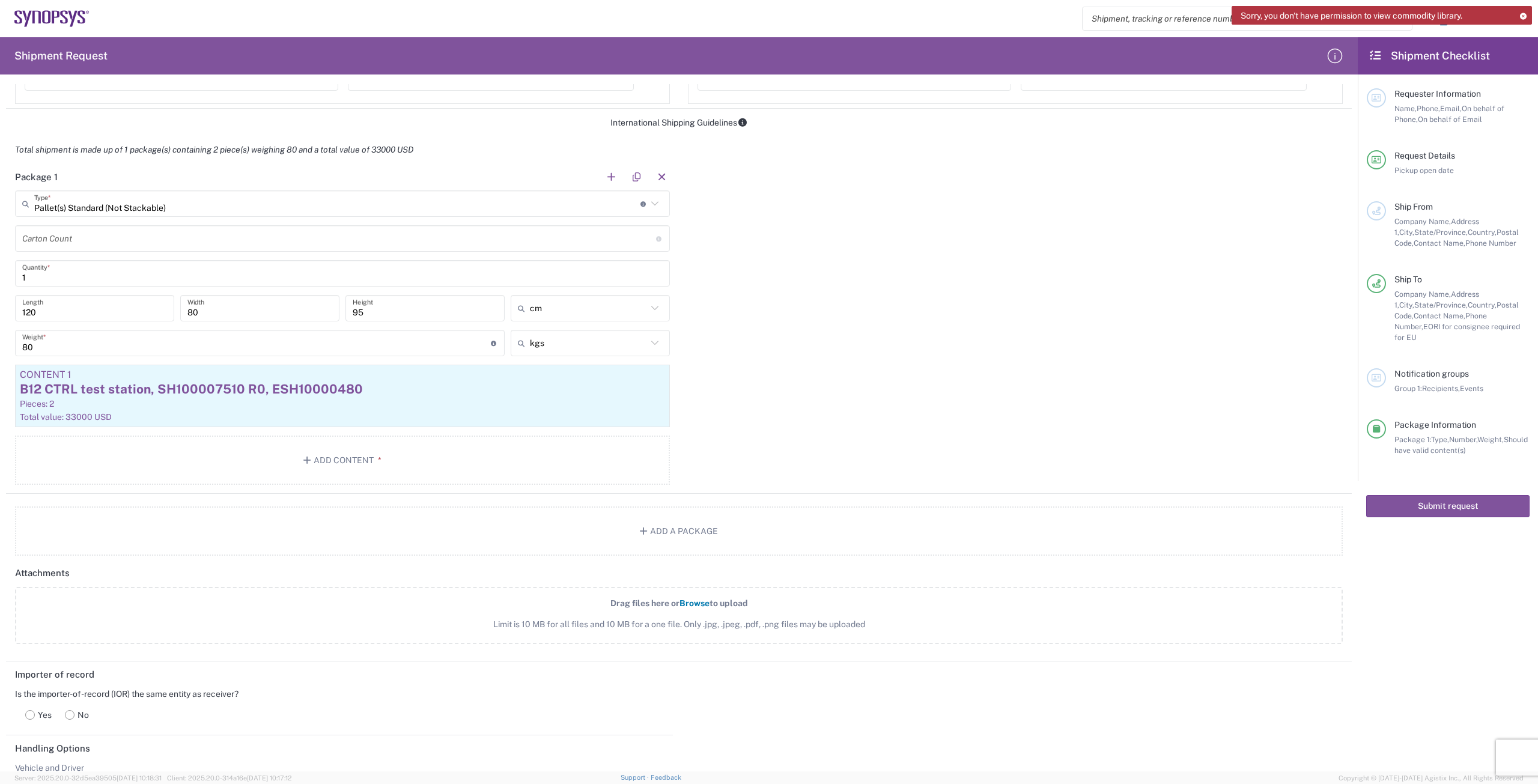
scroll to position [961, 0]
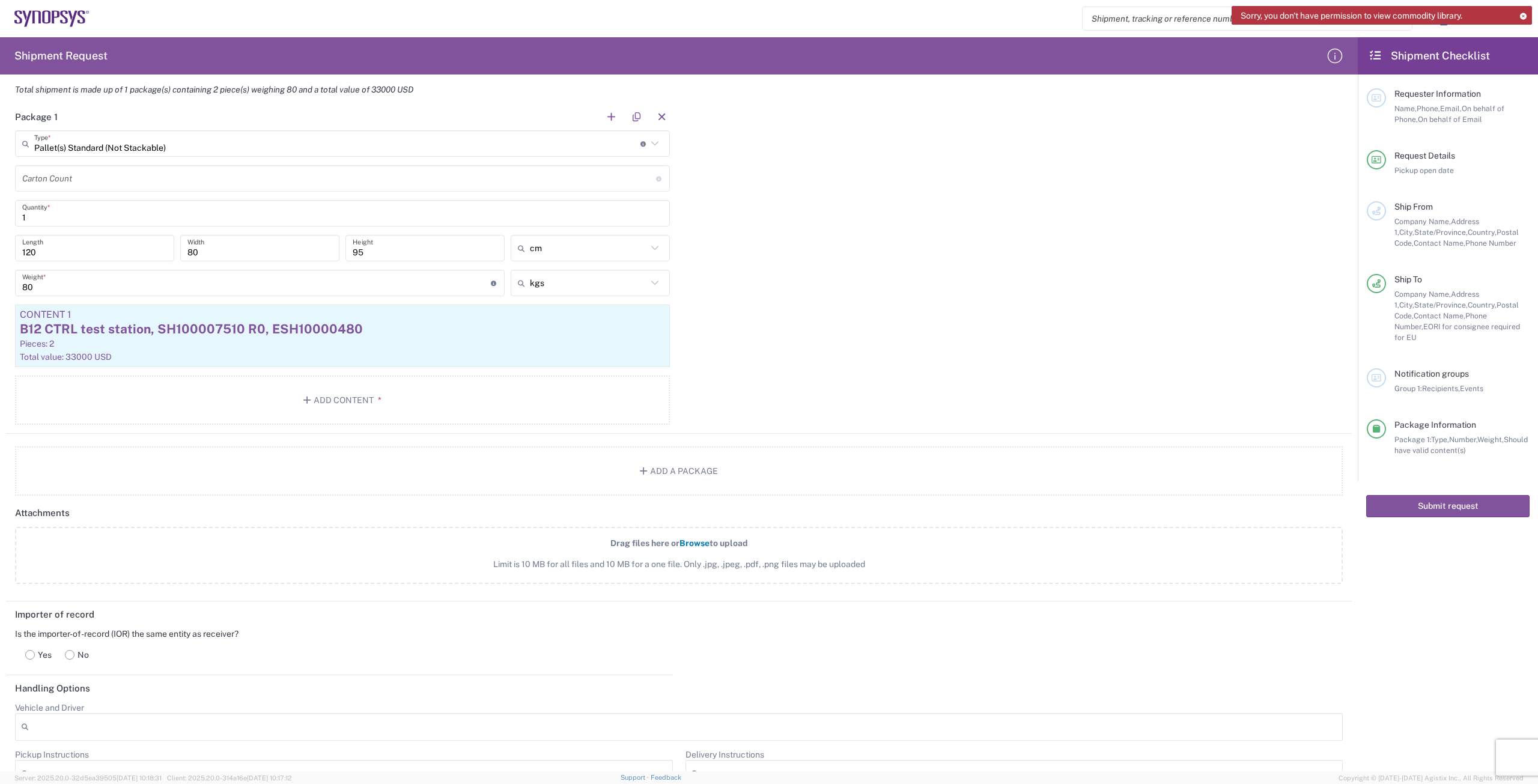
click at [692, 542] on span "Browse" at bounding box center [694, 543] width 30 height 9
click at [0, 0] on input "Drag files here or Browse to upload Limit is 10 MB for all files and 10 MB for …" at bounding box center [0, 0] width 0 height 0
click at [691, 540] on span "Browse" at bounding box center [694, 543] width 30 height 9
click at [0, 0] on input "Drag files here or Browse to upload Limit is 10 MB for all files and 10 MB for …" at bounding box center [0, 0] width 0 height 0
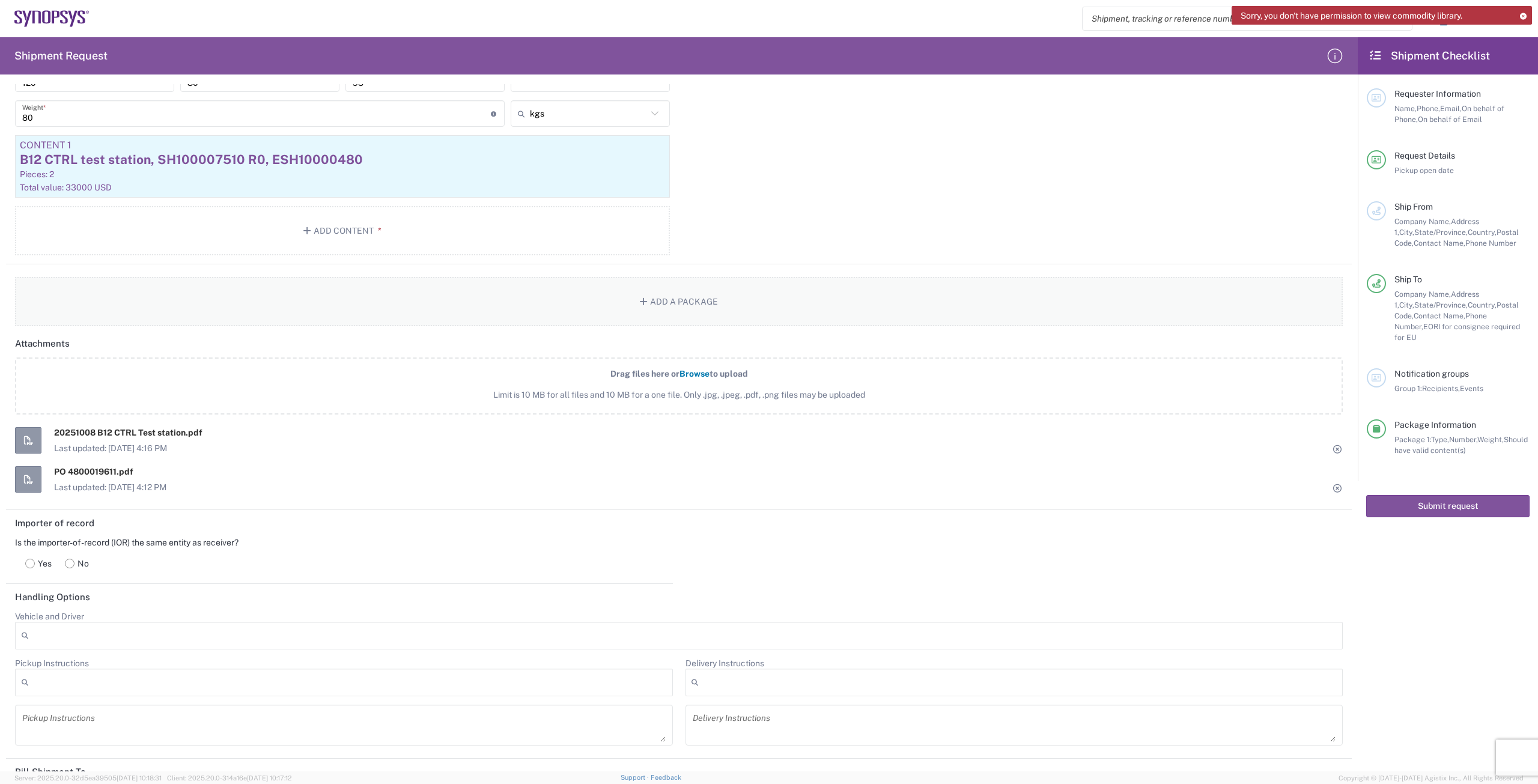
scroll to position [1141, 0]
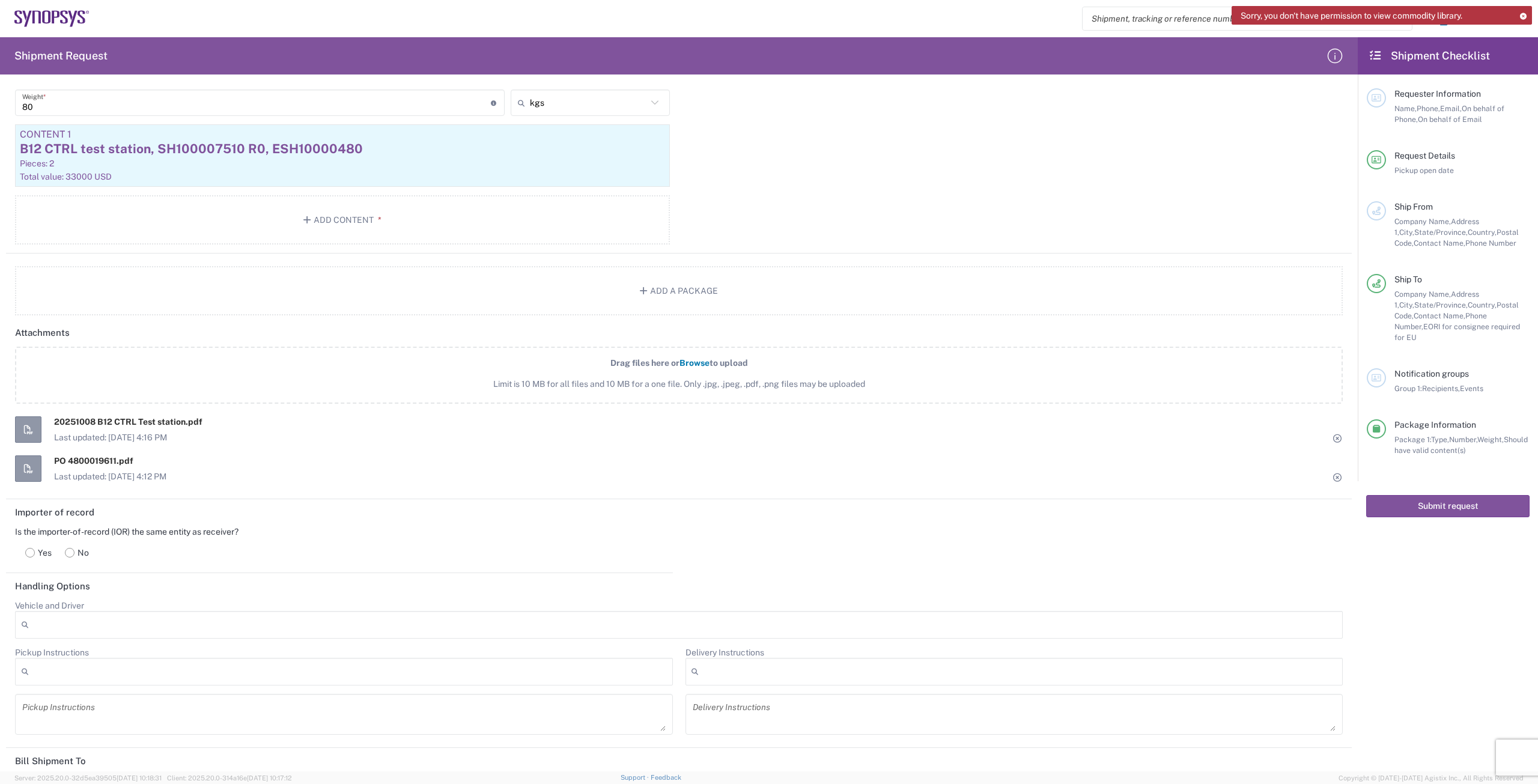
click at [69, 551] on rect at bounding box center [69, 551] width 9 height 9
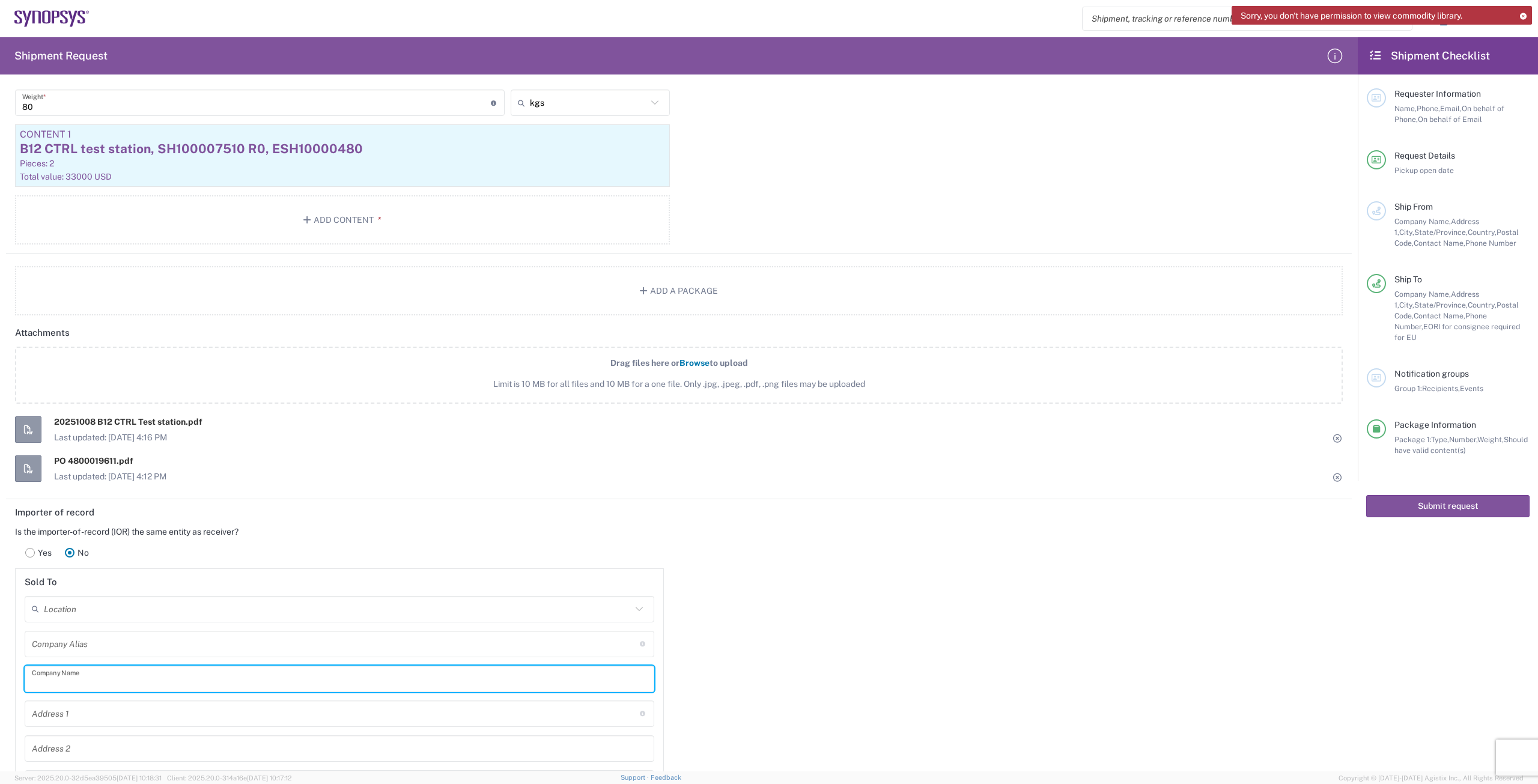
click at [132, 681] on input "text" at bounding box center [340, 678] width 615 height 21
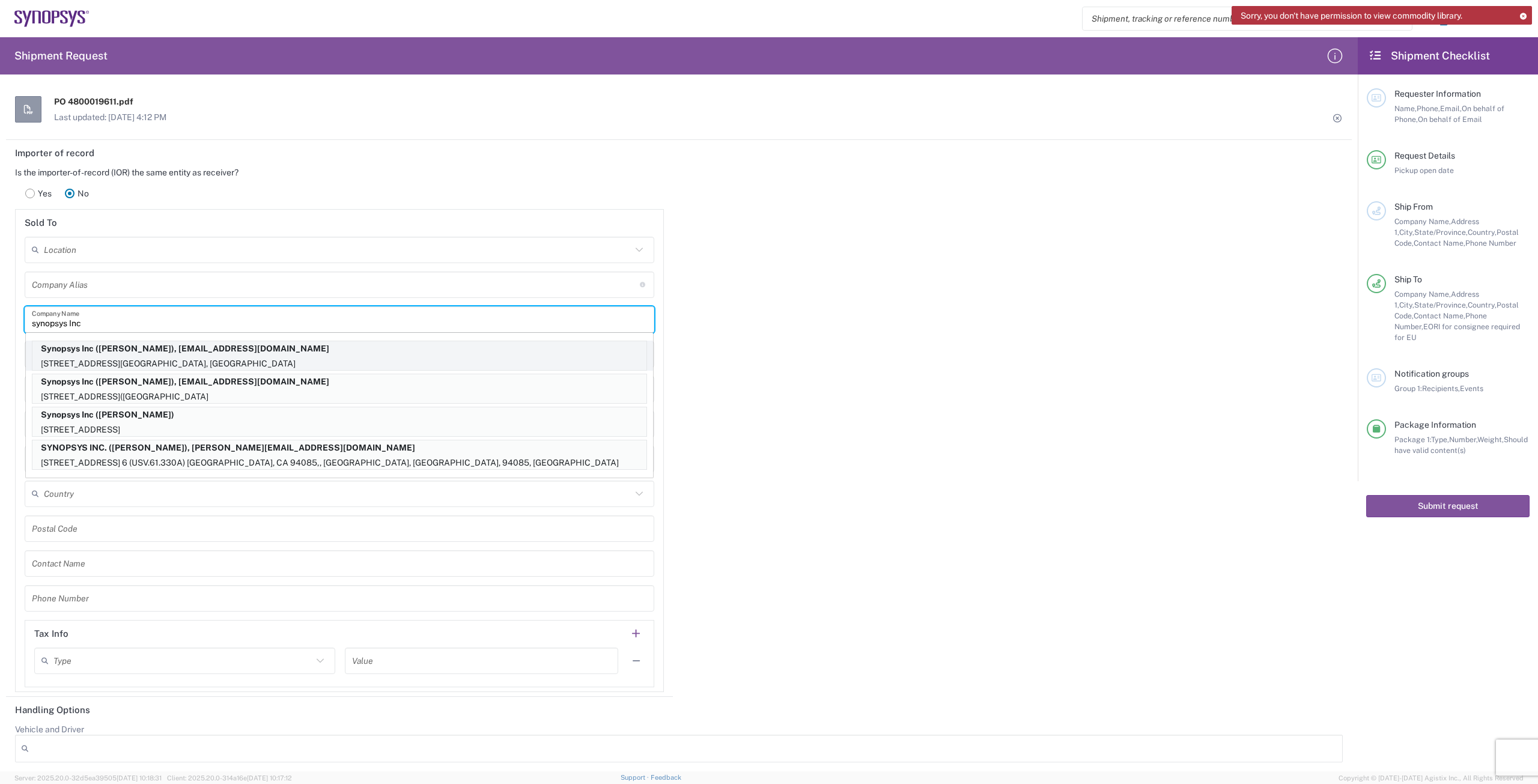
scroll to position [1502, 0]
type input "synopsys Inc"
click at [168, 424] on p "[STREET_ADDRESS]" at bounding box center [339, 428] width 614 height 15
type input "Synopsys Inc"
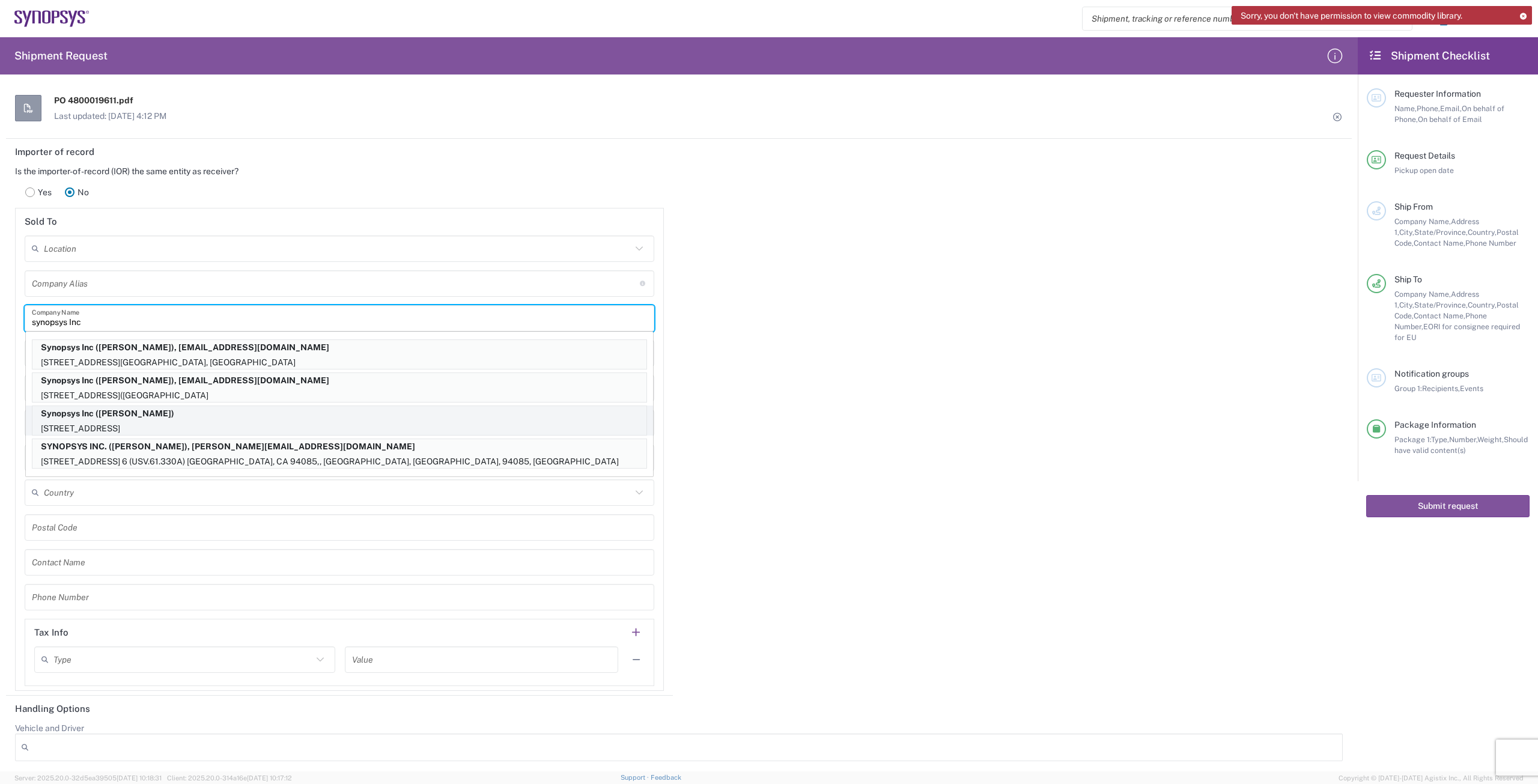
type input "[STREET_ADDRESS]"
type input "[GEOGRAPHIC_DATA], CA 94085"
type input "Sunnyvale"
type input "[GEOGRAPHIC_DATA]"
type input "94085"
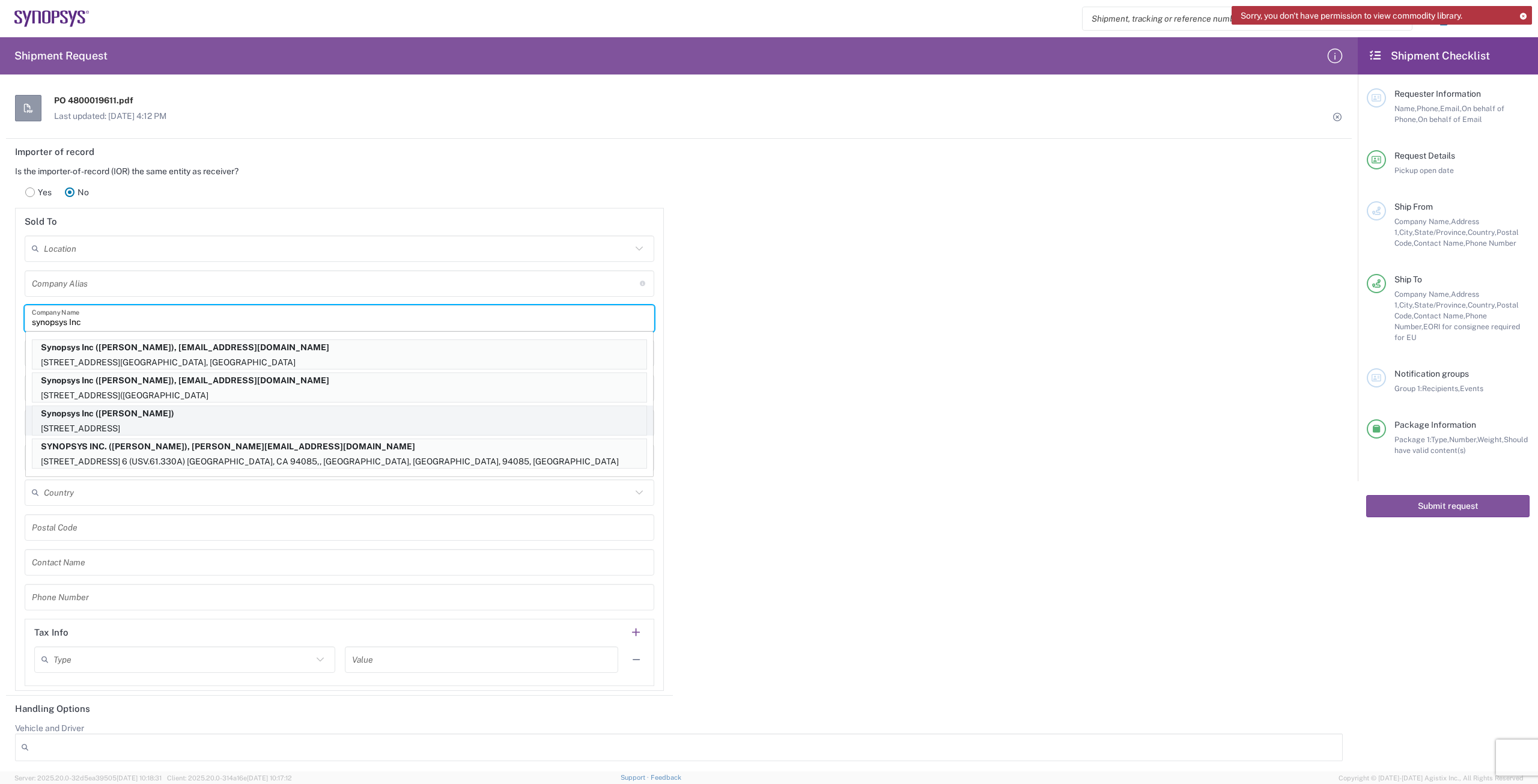
type input "[PERSON_NAME]"
type input "[PHONE_NUMBER]"
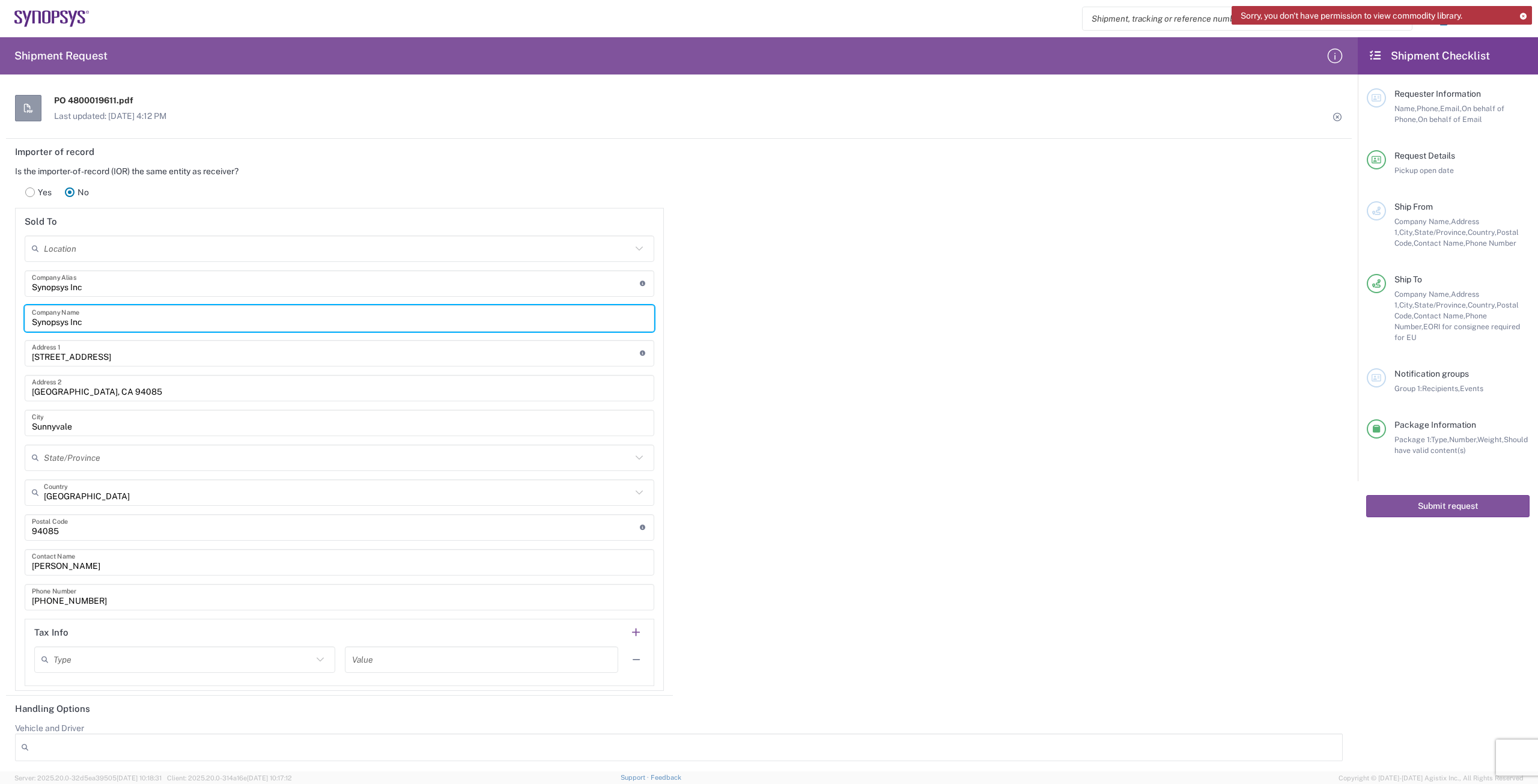
type input "[US_STATE]"
click at [161, 565] on input "[PERSON_NAME]" at bounding box center [340, 562] width 615 height 21
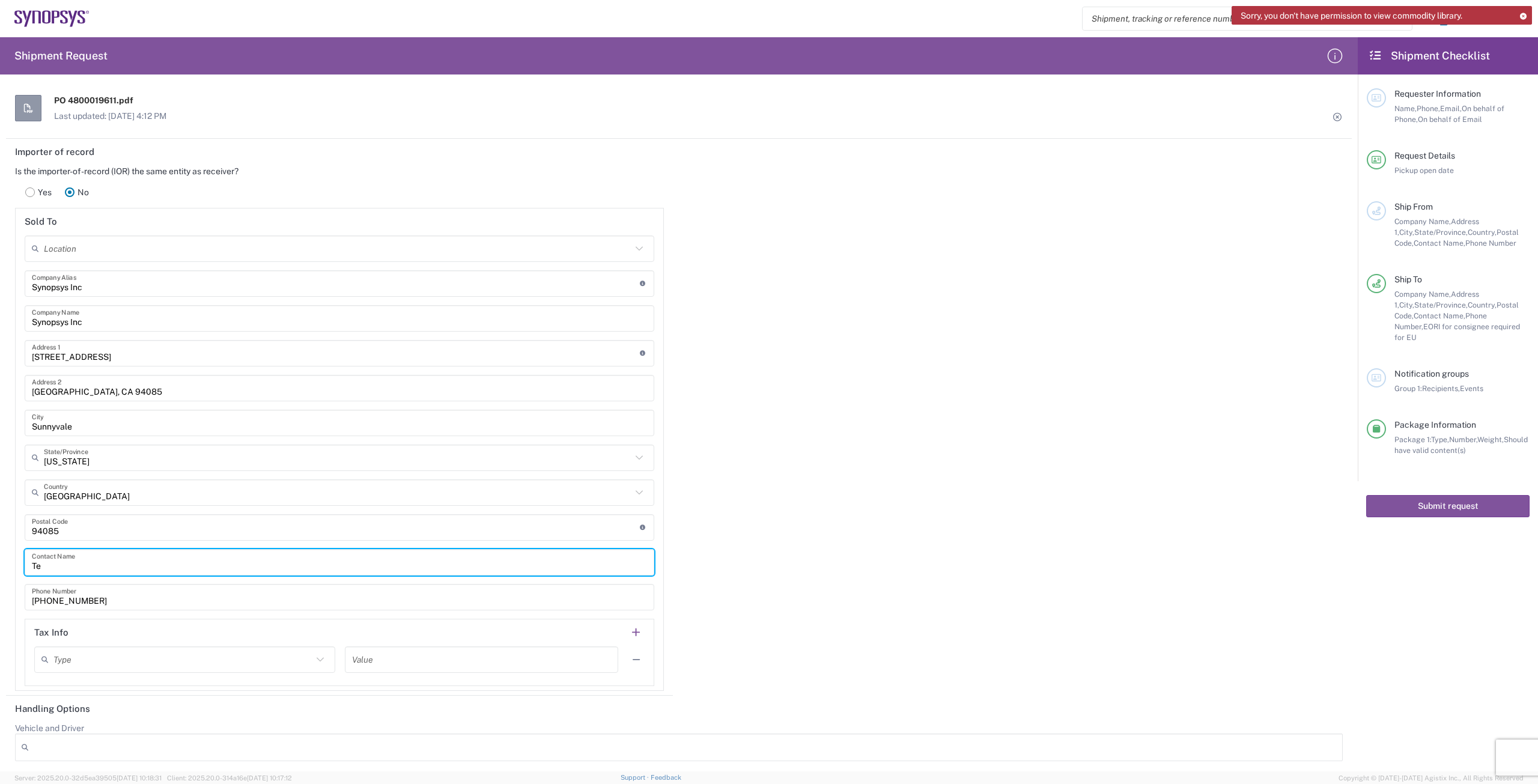
type input "T"
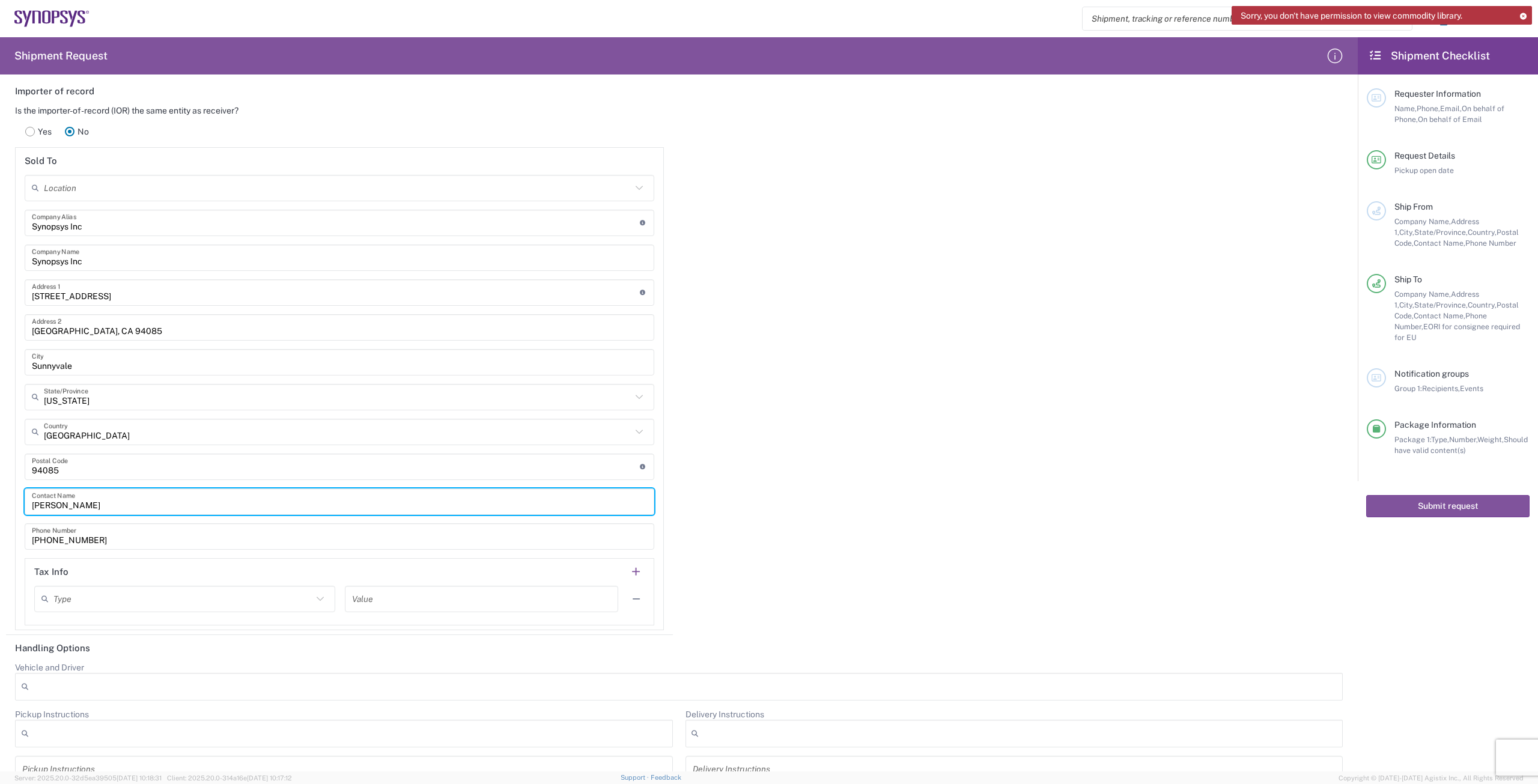
scroll to position [1681, 0]
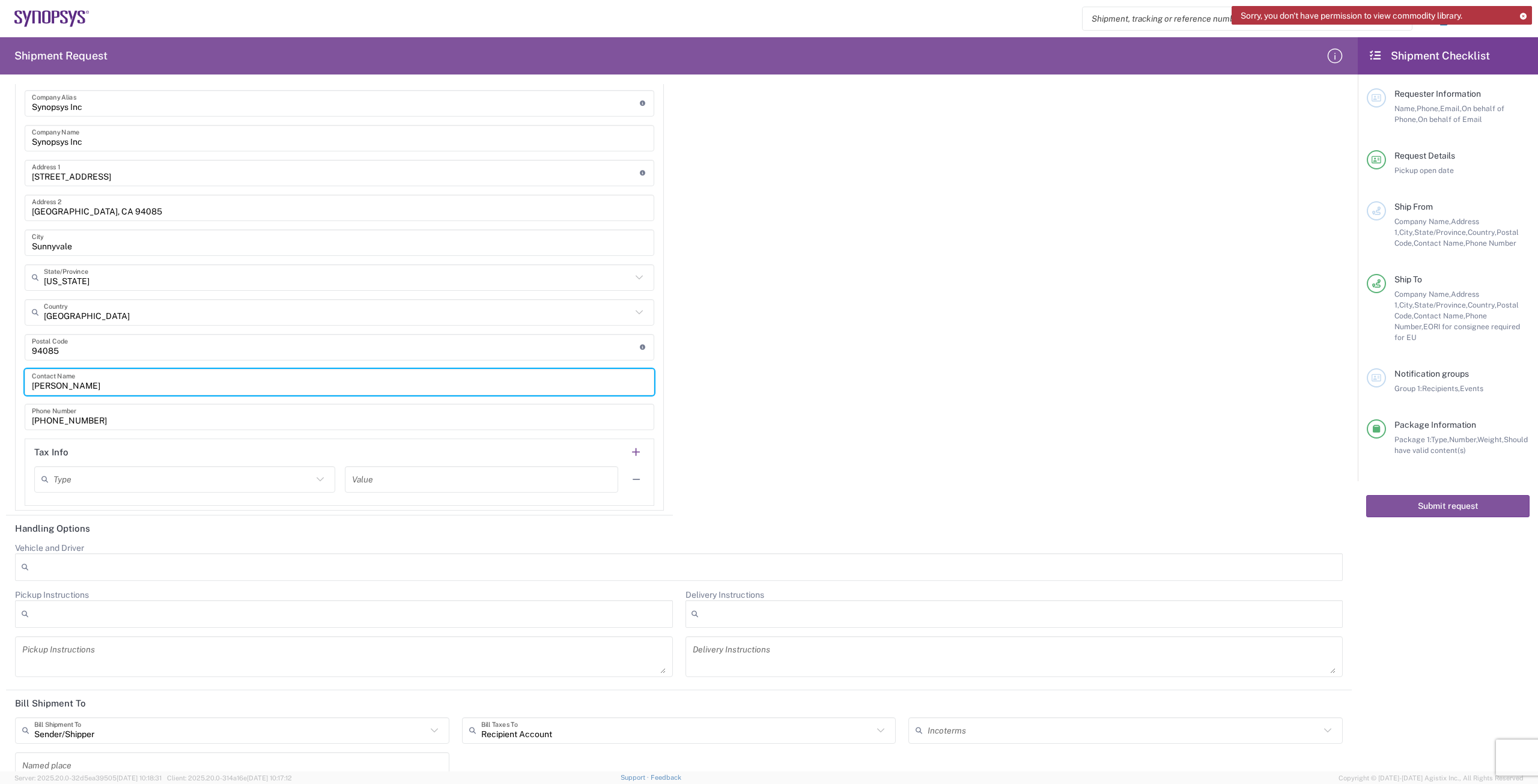
type input "[PERSON_NAME]"
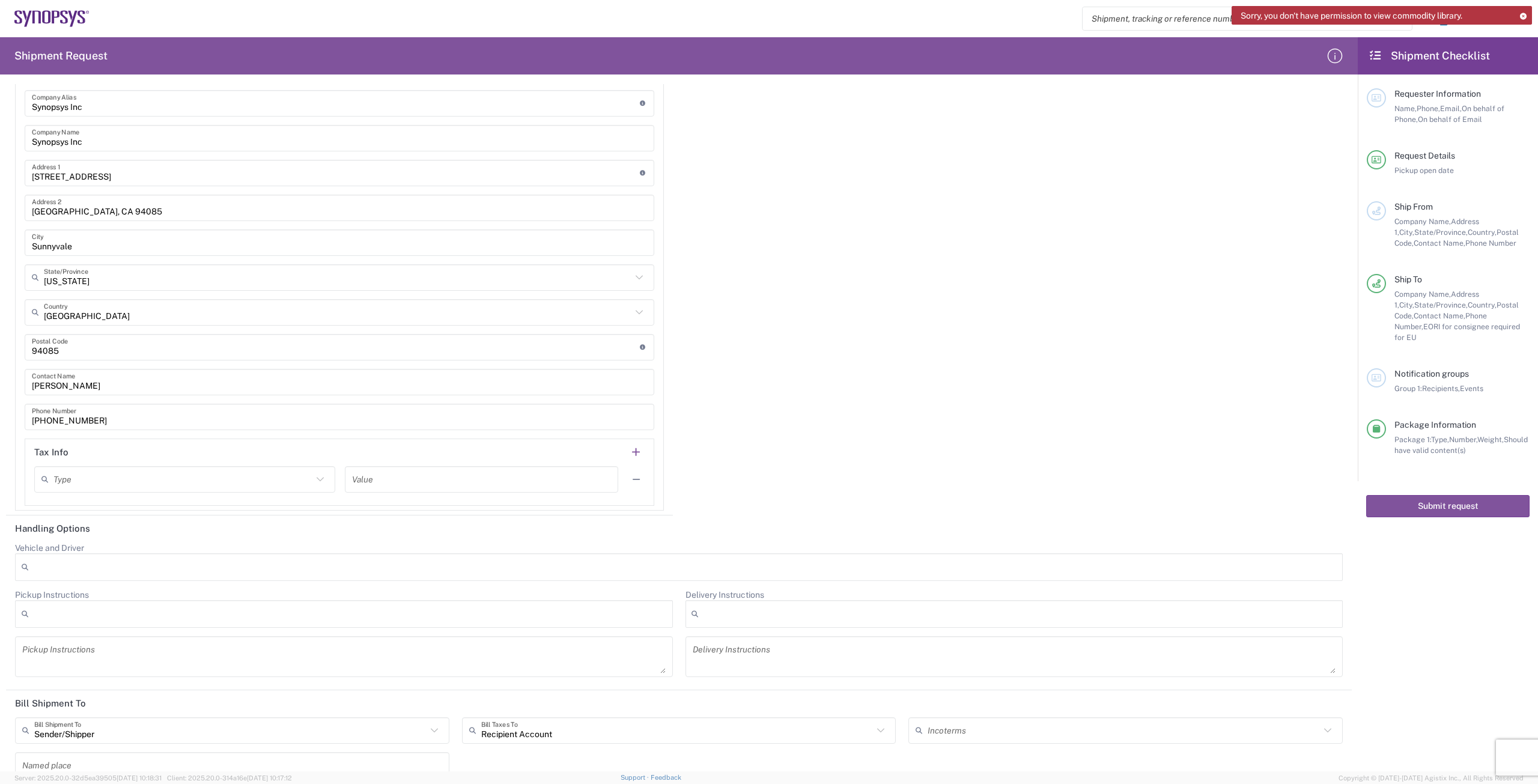
click at [314, 479] on icon at bounding box center [320, 479] width 15 height 15
click at [314, 477] on icon at bounding box center [320, 479] width 15 height 15
click at [316, 445] on header "Tax Info" at bounding box center [340, 452] width 628 height 27
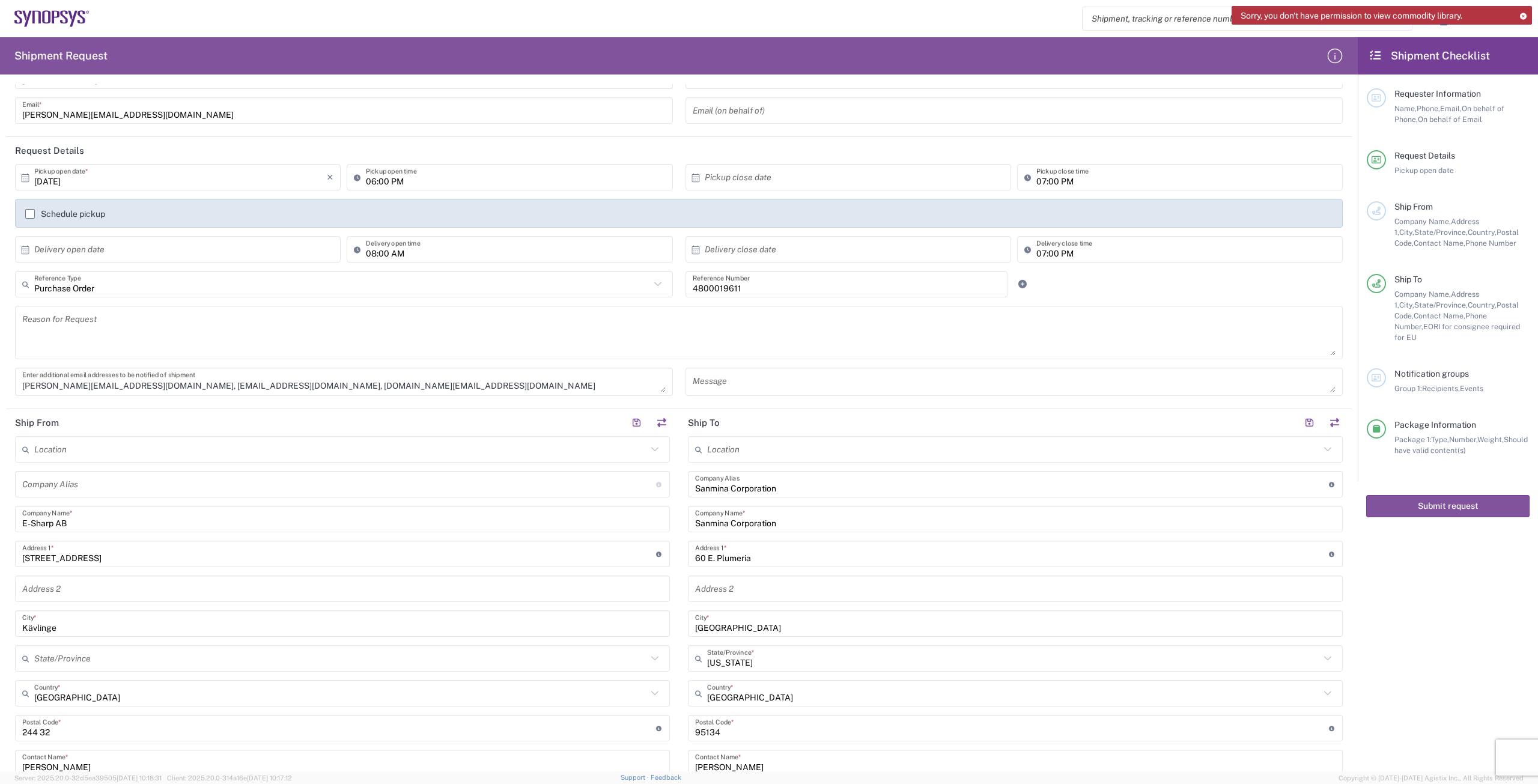
scroll to position [0, 0]
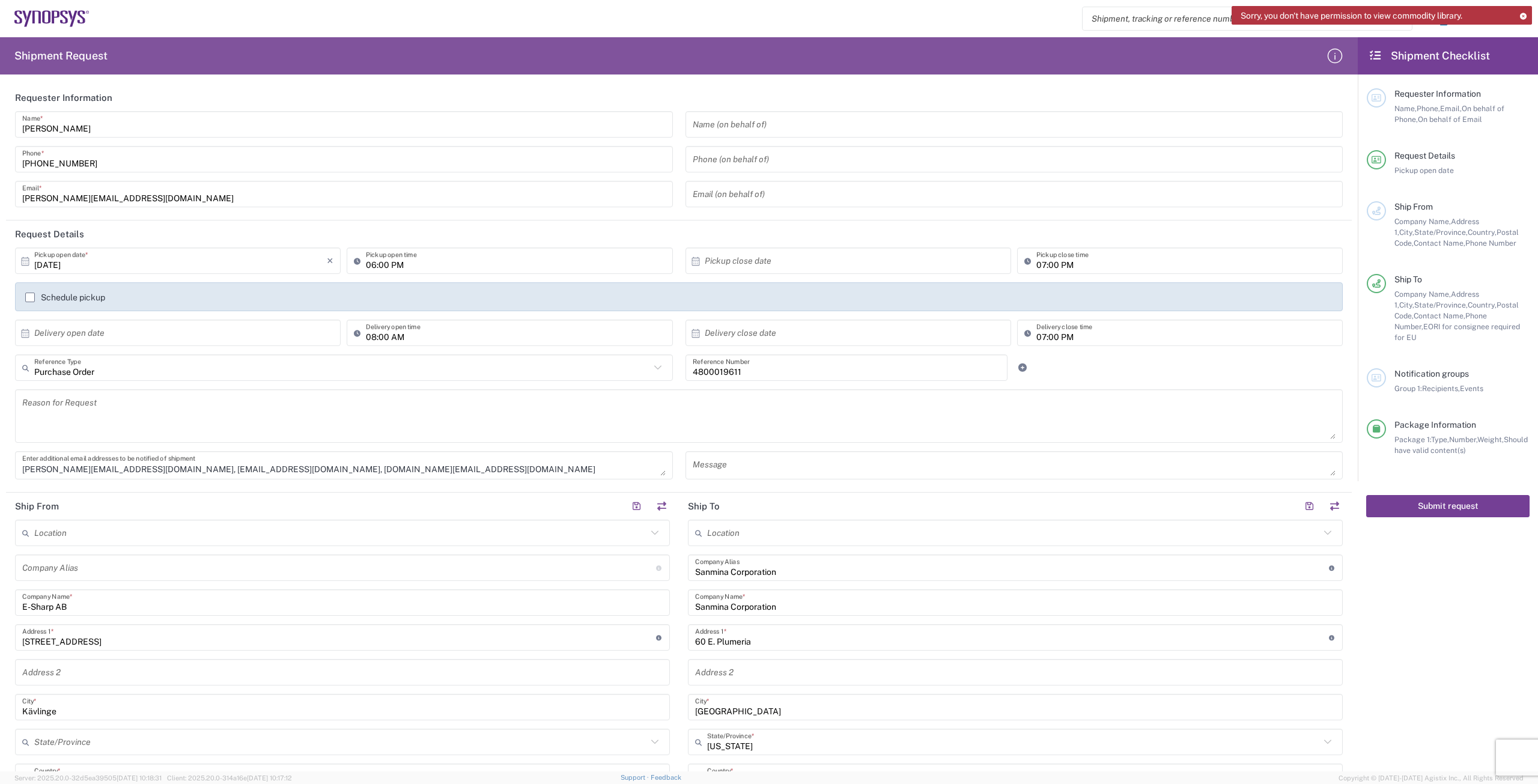
click at [1441, 496] on button "Submit request" at bounding box center [1448, 505] width 163 height 22
